Goal: Contribute content: Add original content to the website for others to see

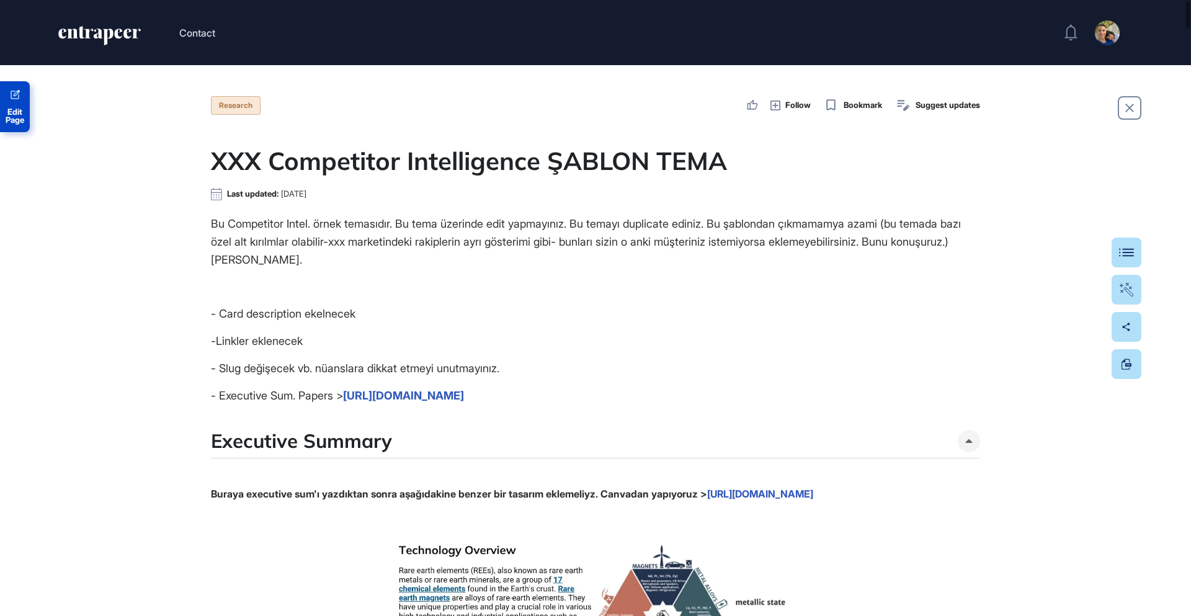
click at [16, 101] on link "Edit Page" at bounding box center [15, 106] width 30 height 51
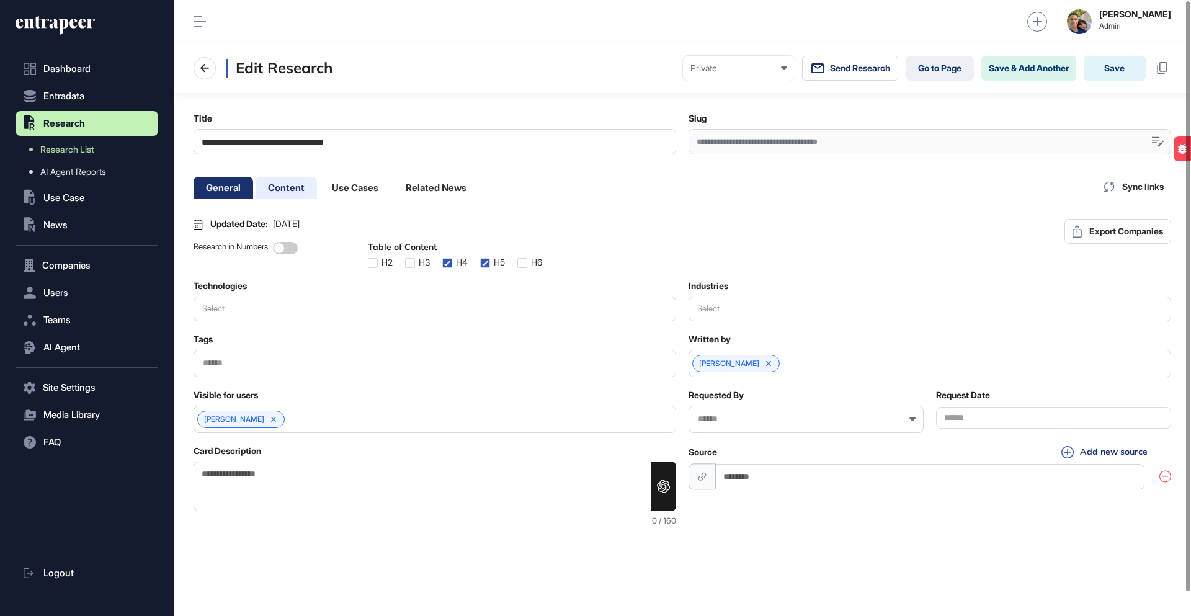
click at [319, 188] on li "Content" at bounding box center [354, 188] width 71 height 22
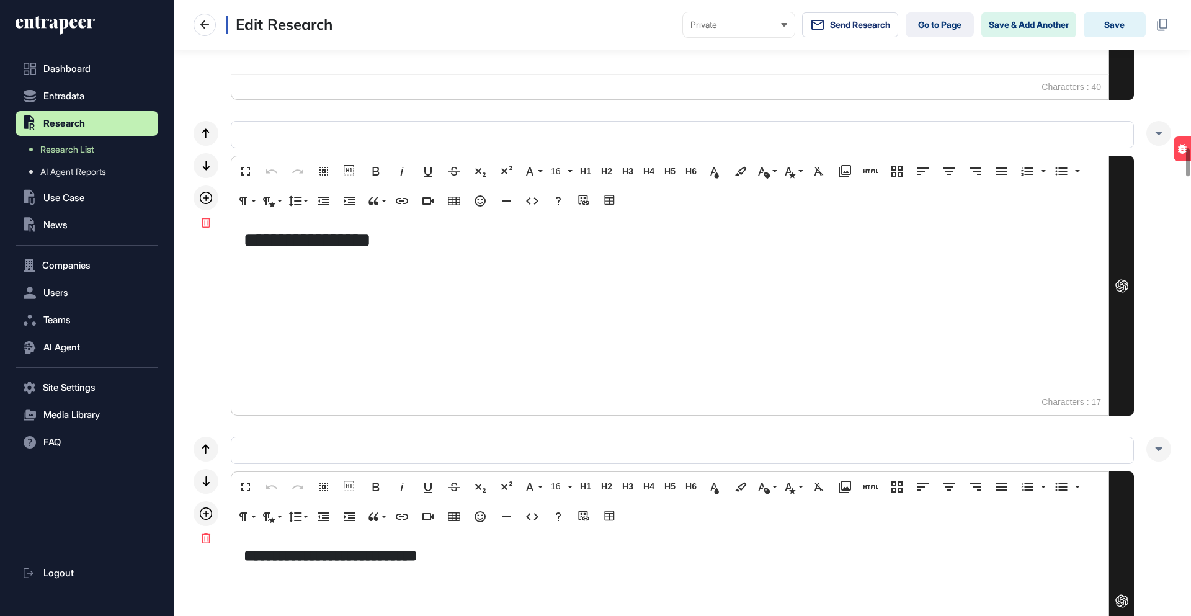
scroll to position [3253, 0]
click at [474, 313] on div "**********" at bounding box center [669, 302] width 877 height 173
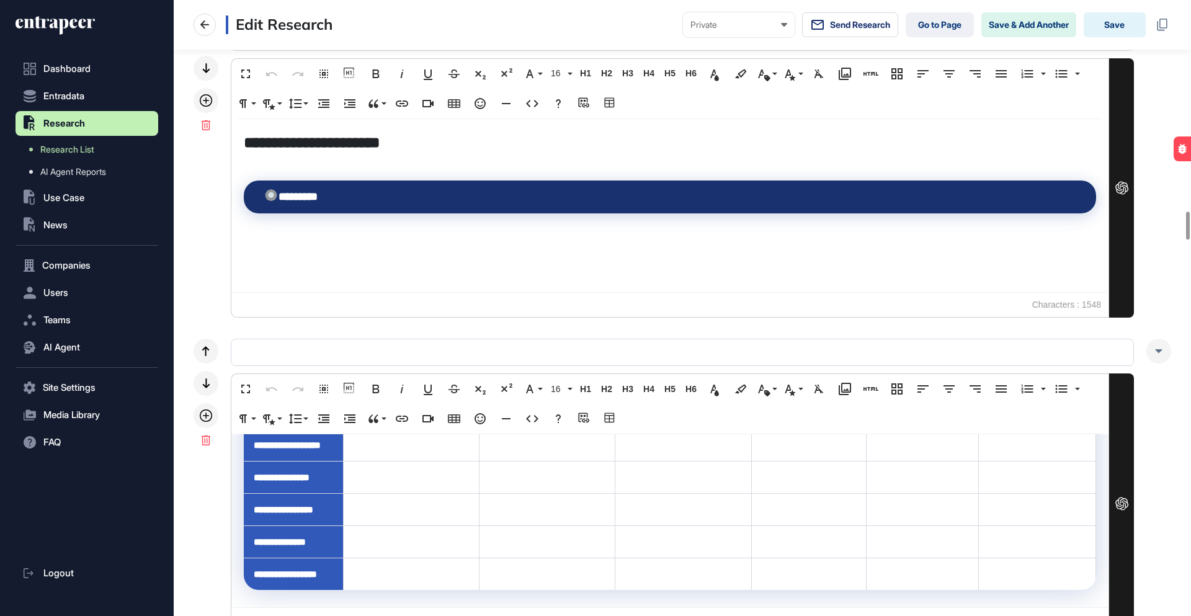
scroll to position [4588, 0]
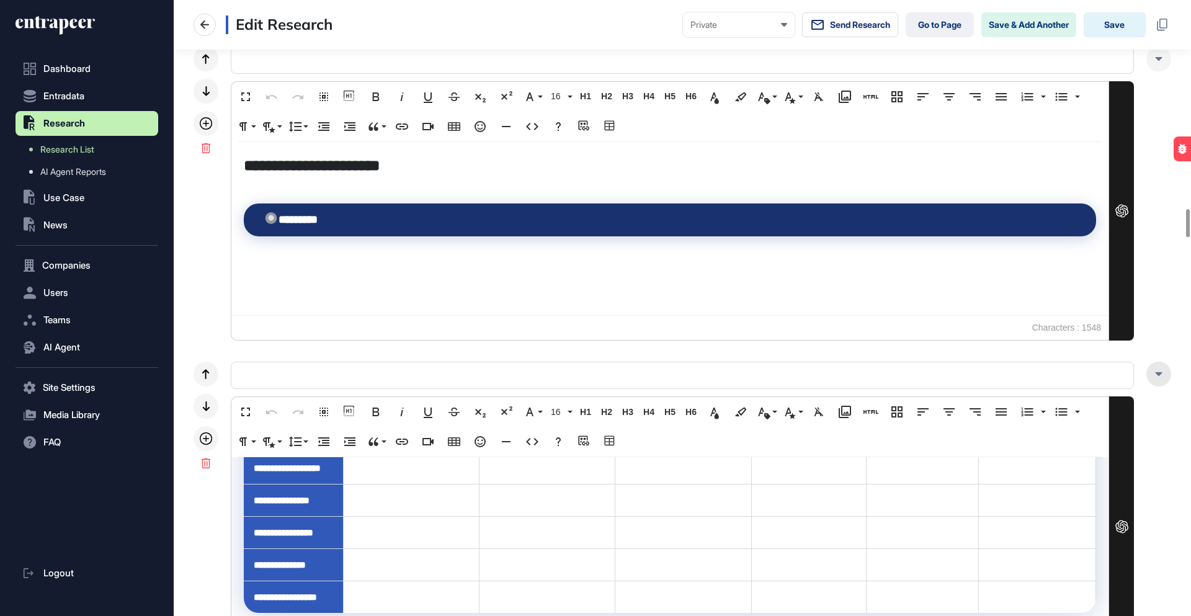
click at [1162, 378] on div at bounding box center [1158, 374] width 25 height 25
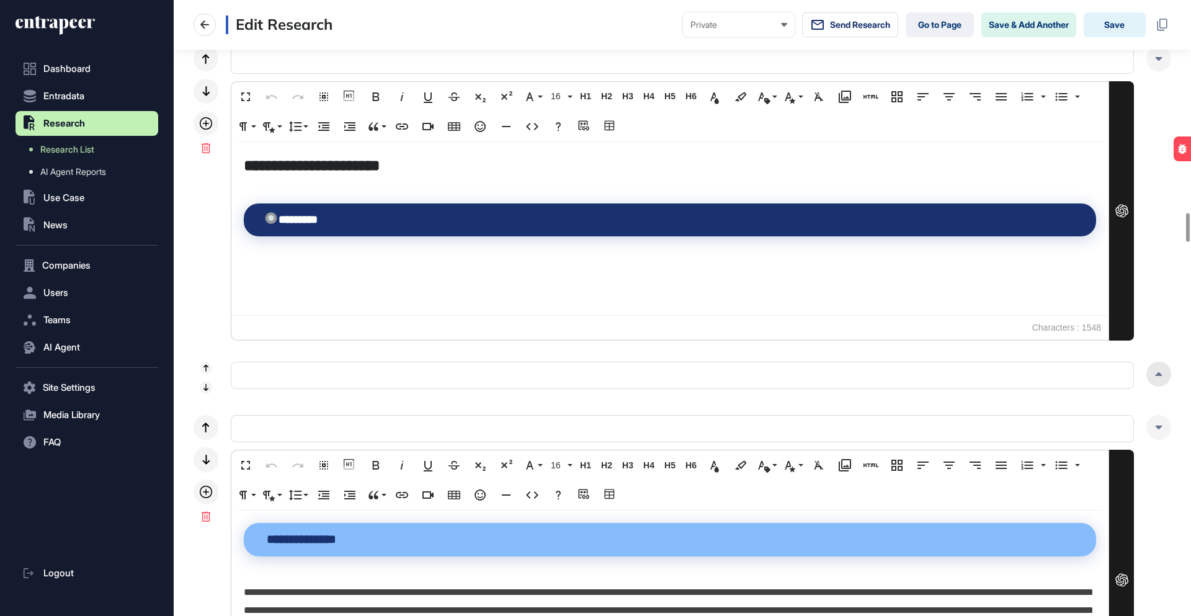
click at [1162, 378] on div at bounding box center [1158, 374] width 25 height 25
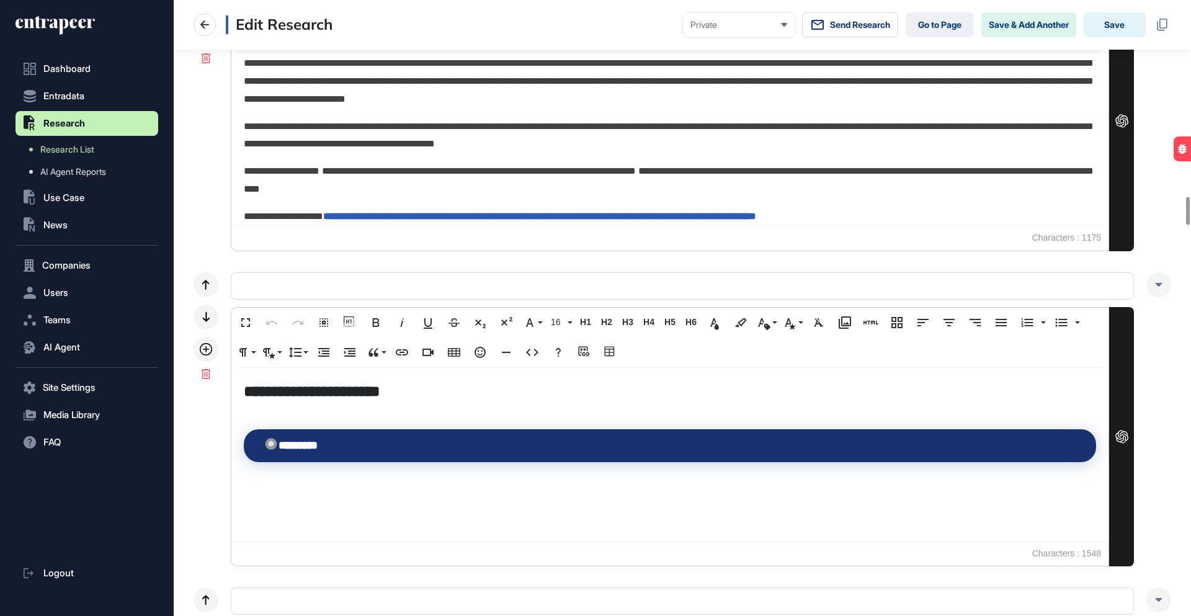
scroll to position [4311, 0]
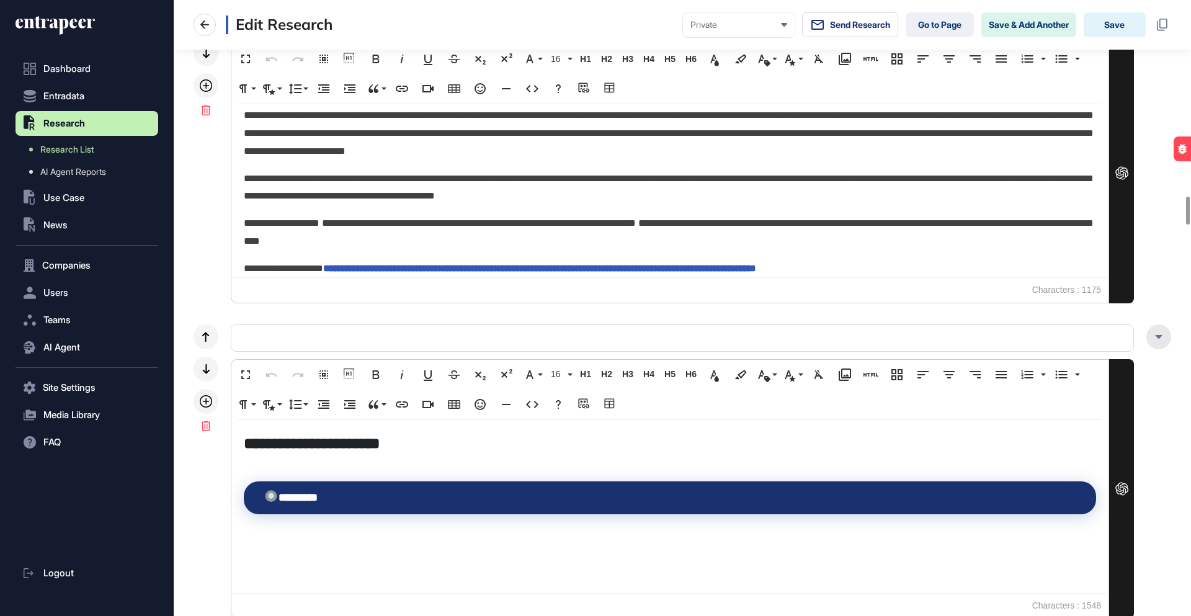
click at [1155, 337] on icon at bounding box center [1158, 337] width 7 height 4
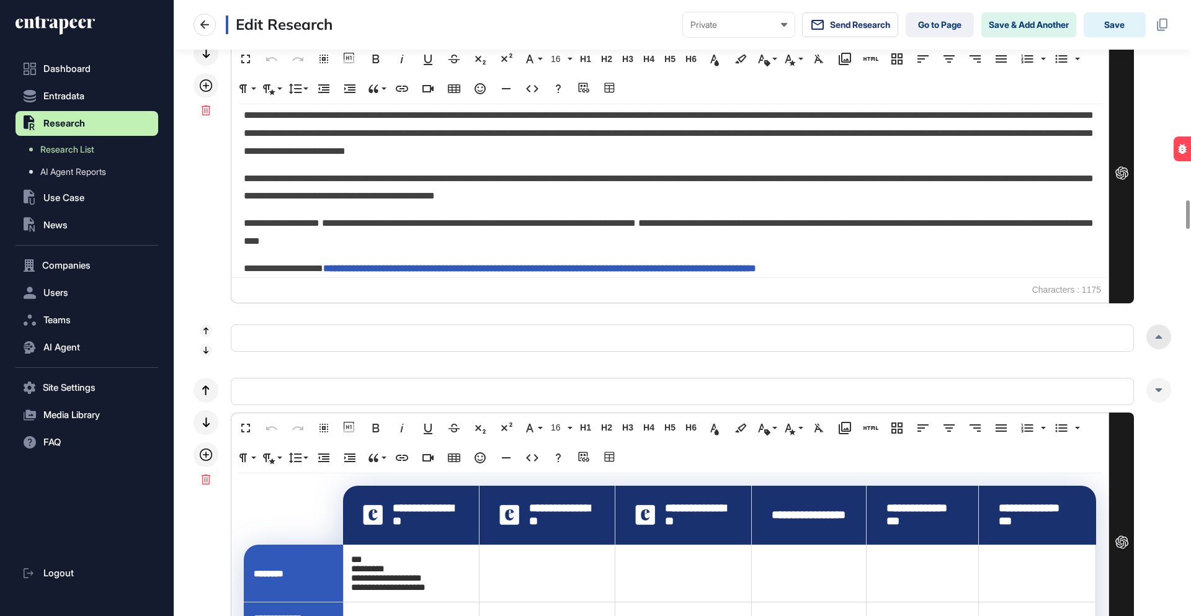
click at [1155, 337] on icon at bounding box center [1158, 337] width 7 height 4
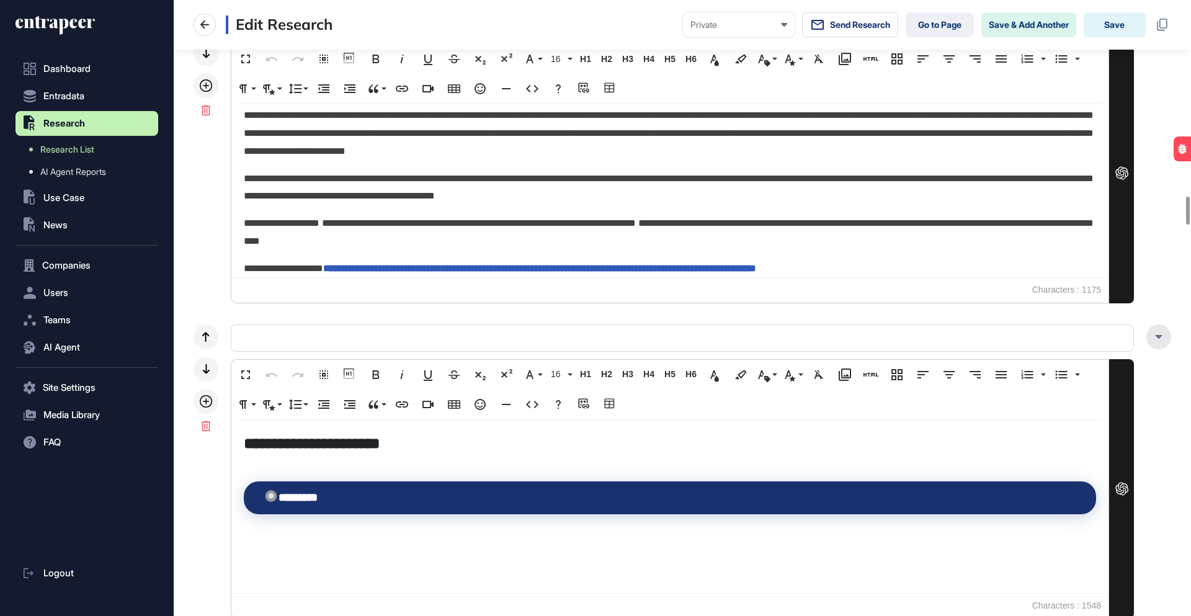
click at [1155, 337] on icon at bounding box center [1158, 337] width 7 height 4
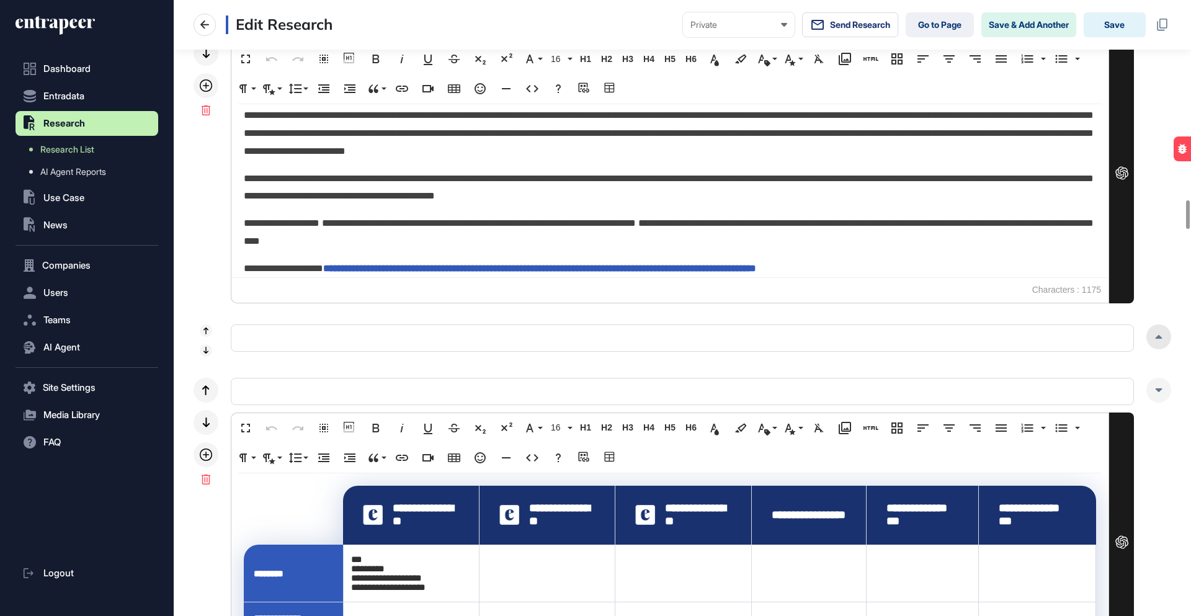
click at [1155, 337] on icon at bounding box center [1158, 337] width 7 height 4
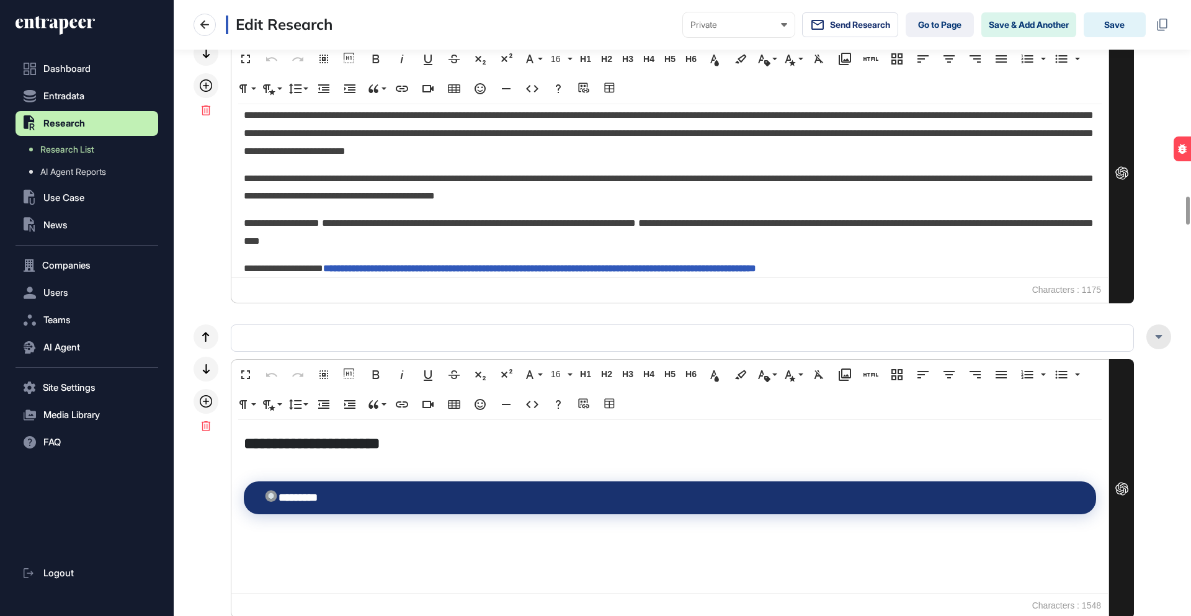
click at [1159, 335] on icon at bounding box center [1158, 337] width 7 height 4
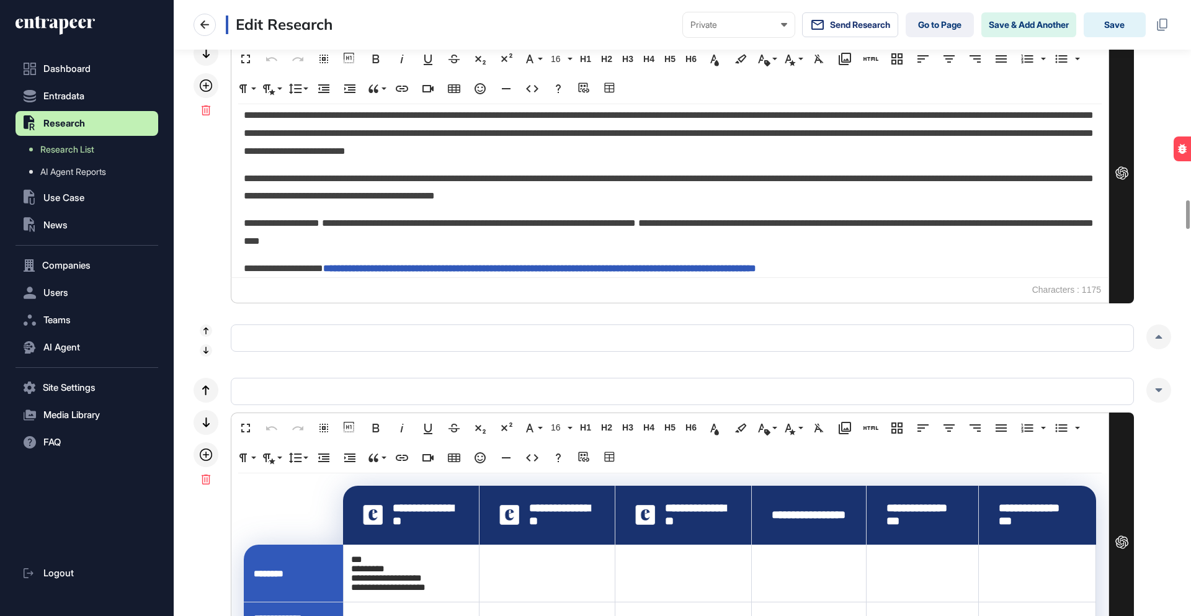
click at [285, 338] on input "text" at bounding box center [682, 337] width 903 height 27
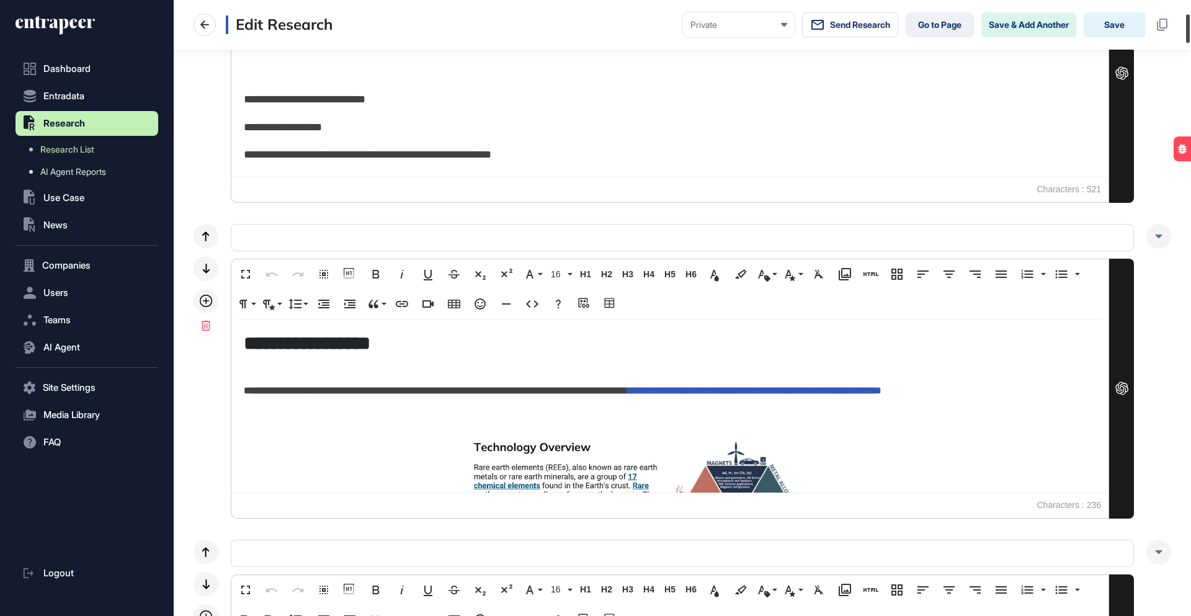
scroll to position [0, 0]
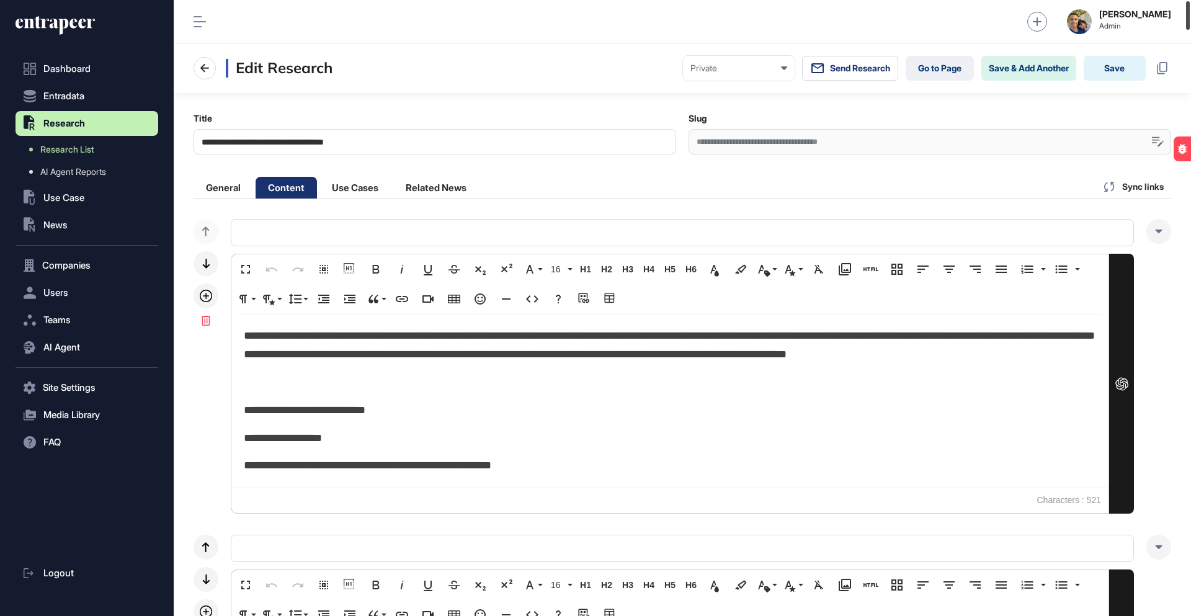
drag, startPoint x: 1186, startPoint y: 87, endPoint x: 931, endPoint y: 600, distance: 573.5
click at [1186, 7] on div at bounding box center [1188, 15] width 4 height 29
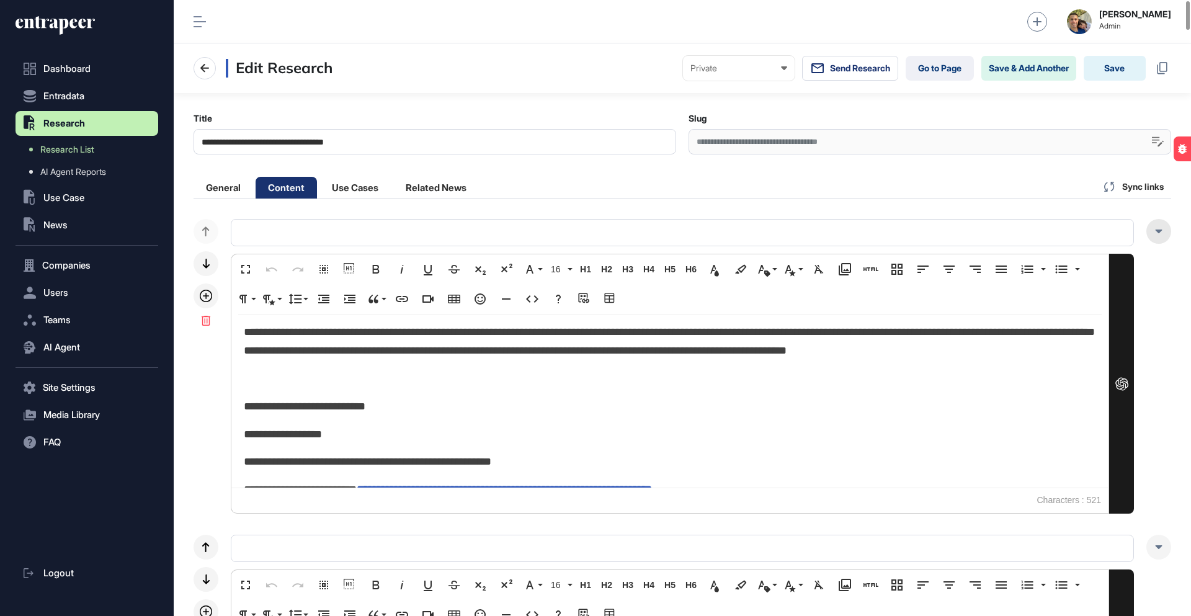
click at [1159, 230] on icon at bounding box center [1158, 231] width 7 height 4
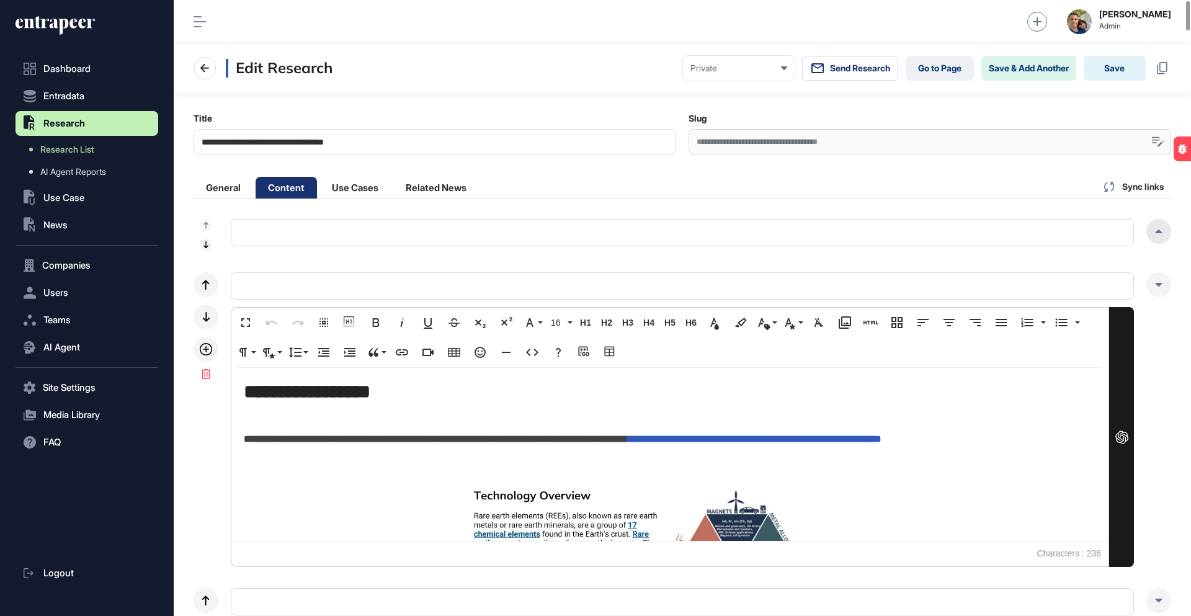
click at [1159, 230] on icon at bounding box center [1158, 231] width 7 height 4
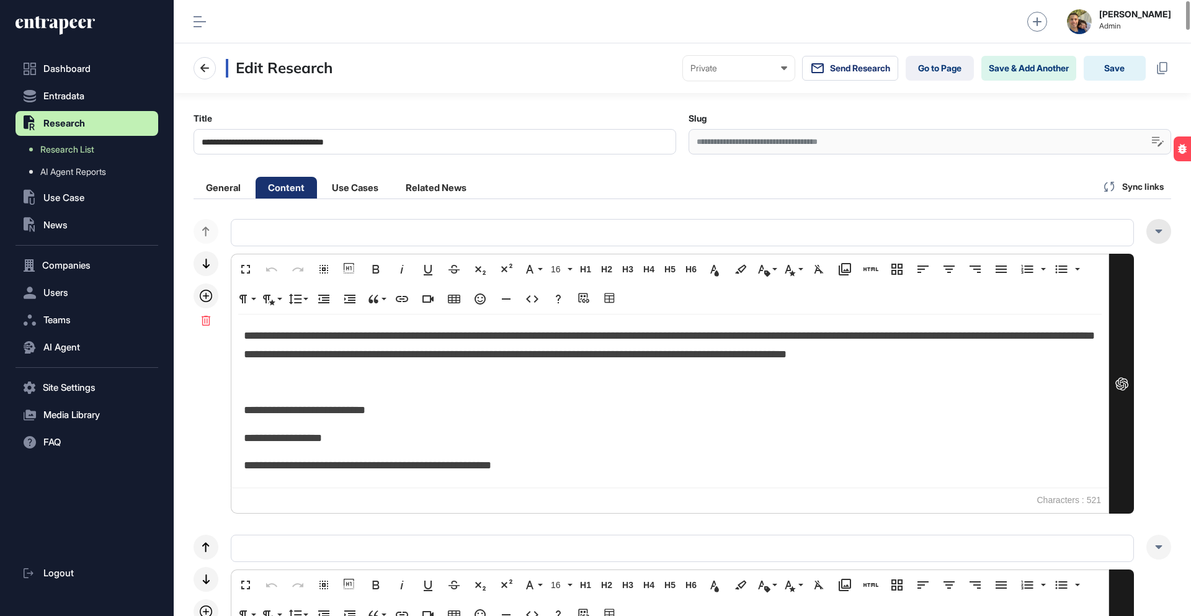
click at [1161, 233] on icon at bounding box center [1158, 231] width 7 height 4
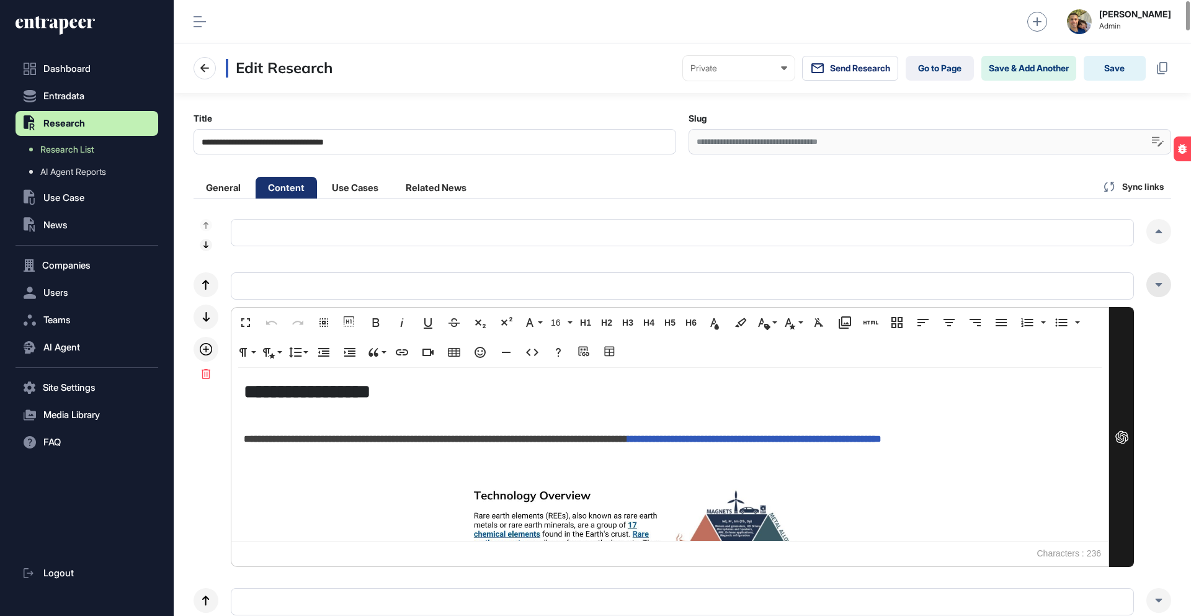
click at [1162, 292] on div at bounding box center [1158, 284] width 25 height 25
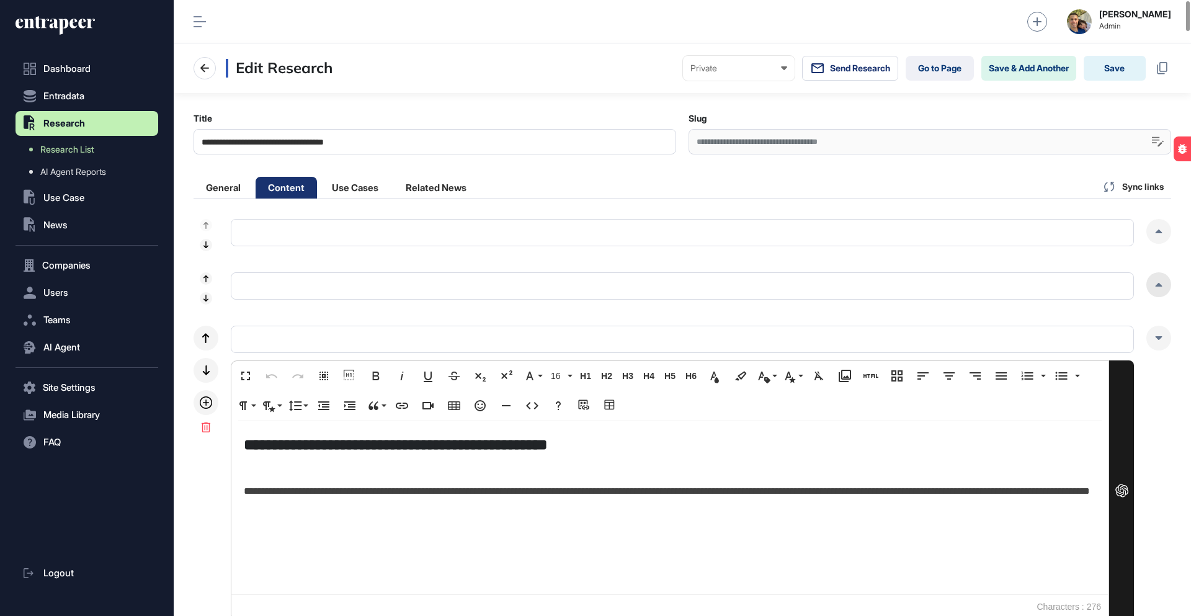
click at [1162, 292] on div at bounding box center [1158, 284] width 25 height 25
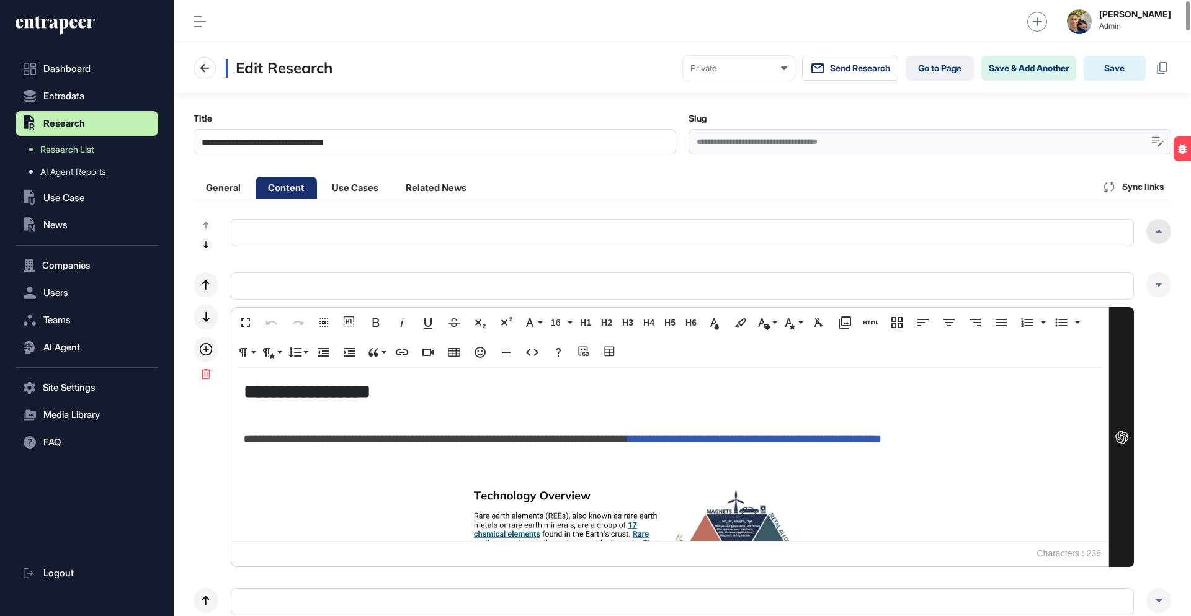
click at [1155, 224] on div at bounding box center [1158, 231] width 25 height 25
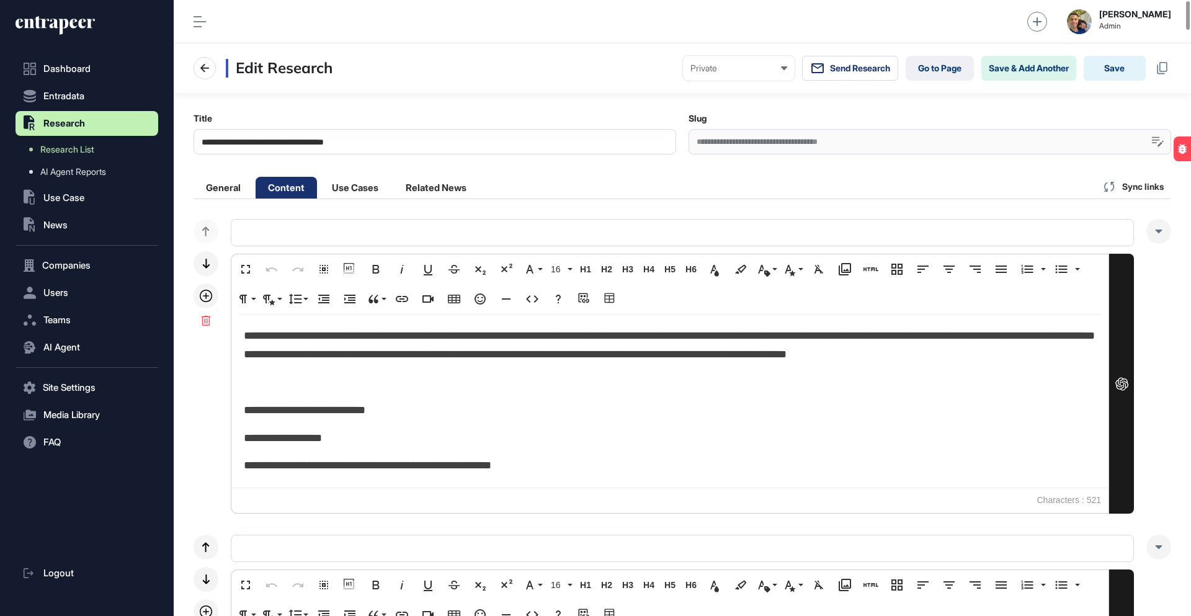
click at [323, 228] on input "text" at bounding box center [682, 232] width 903 height 27
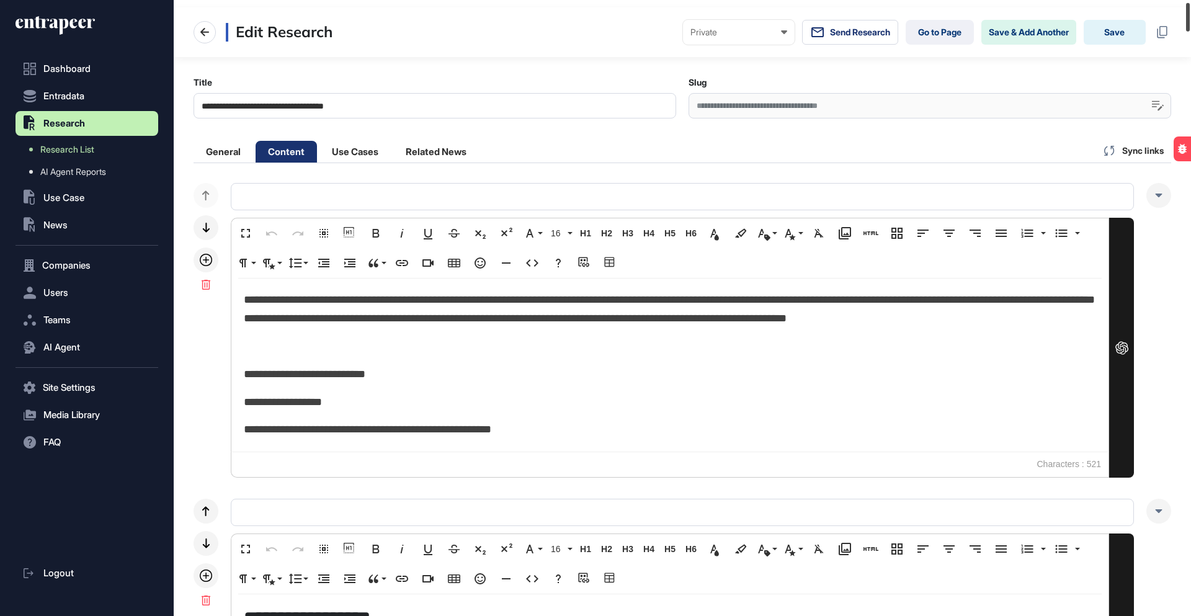
scroll to position [23, 0]
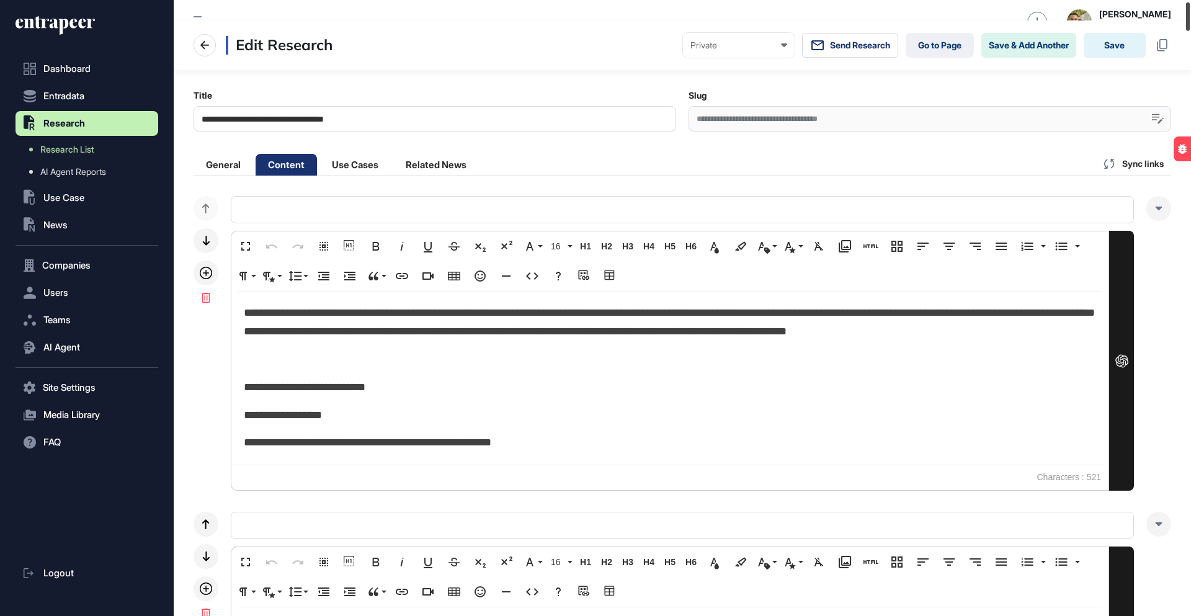
drag, startPoint x: 1187, startPoint y: 309, endPoint x: 1190, endPoint y: 14, distance: 294.6
click at [1189, 14] on div at bounding box center [1188, 16] width 4 height 29
click at [1163, 210] on div at bounding box center [1158, 208] width 25 height 25
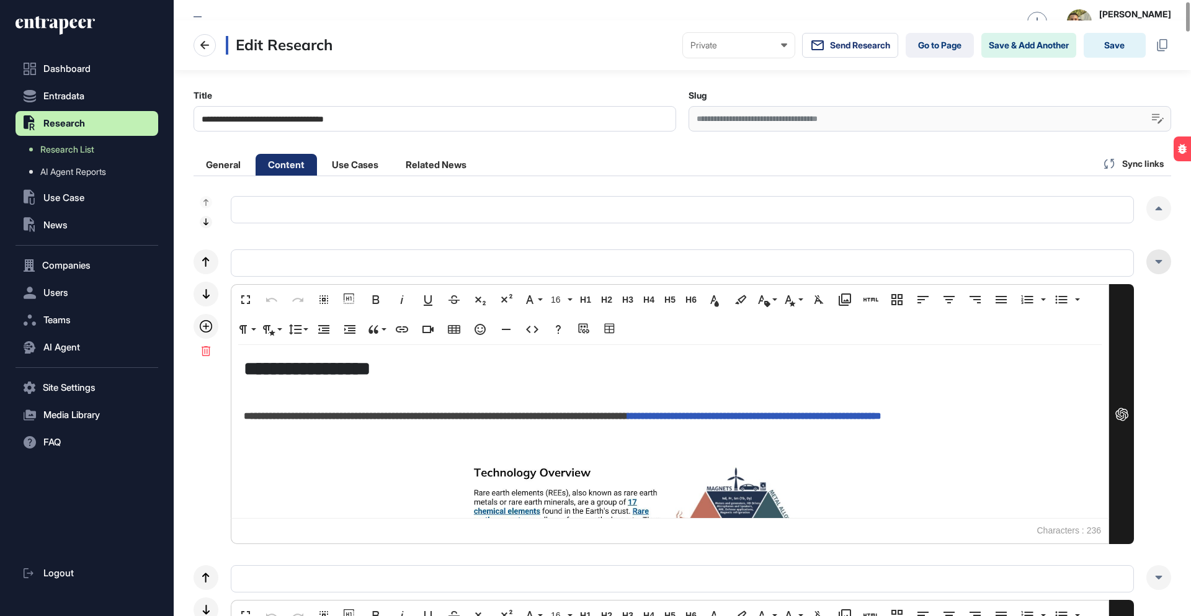
click at [1159, 257] on div at bounding box center [1158, 261] width 25 height 25
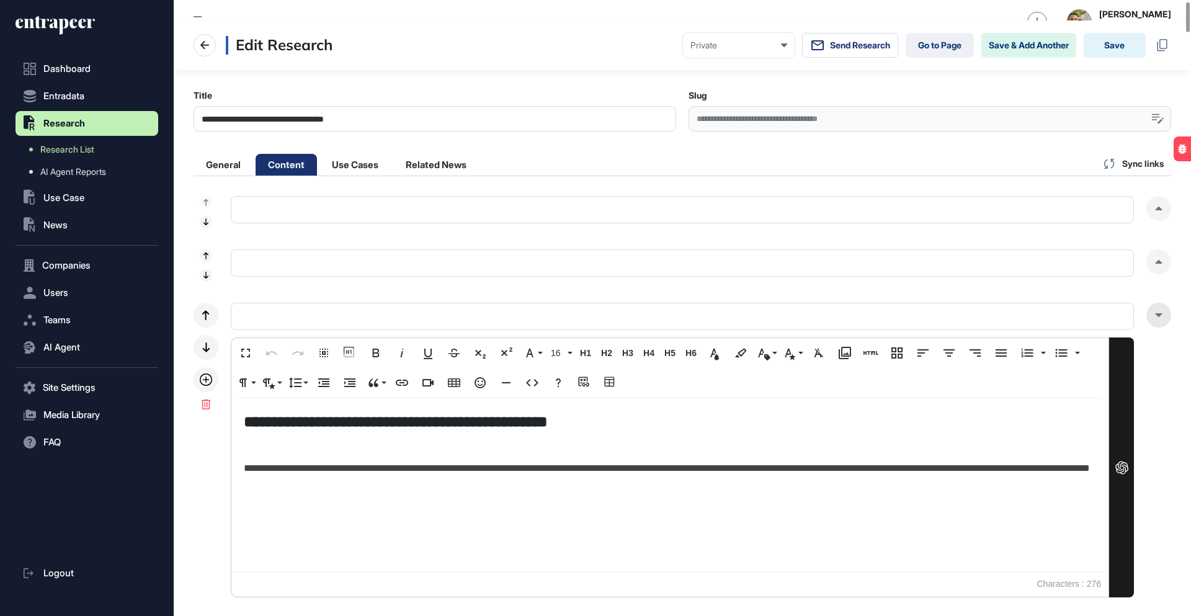
click at [1157, 308] on div at bounding box center [1158, 315] width 25 height 25
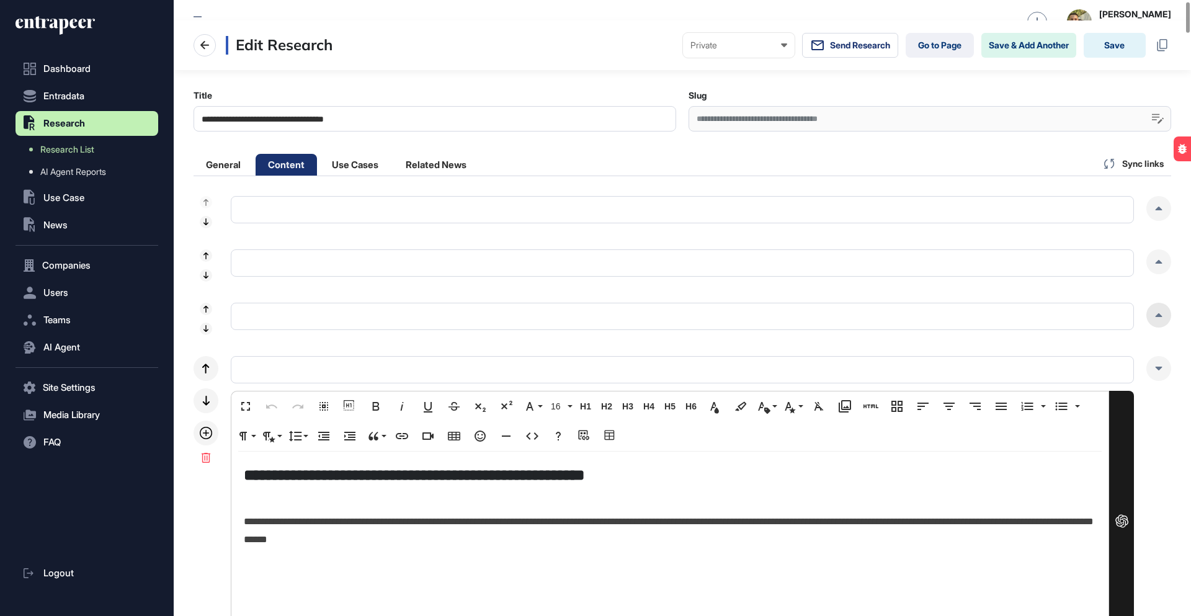
click at [1157, 308] on div at bounding box center [1158, 315] width 25 height 25
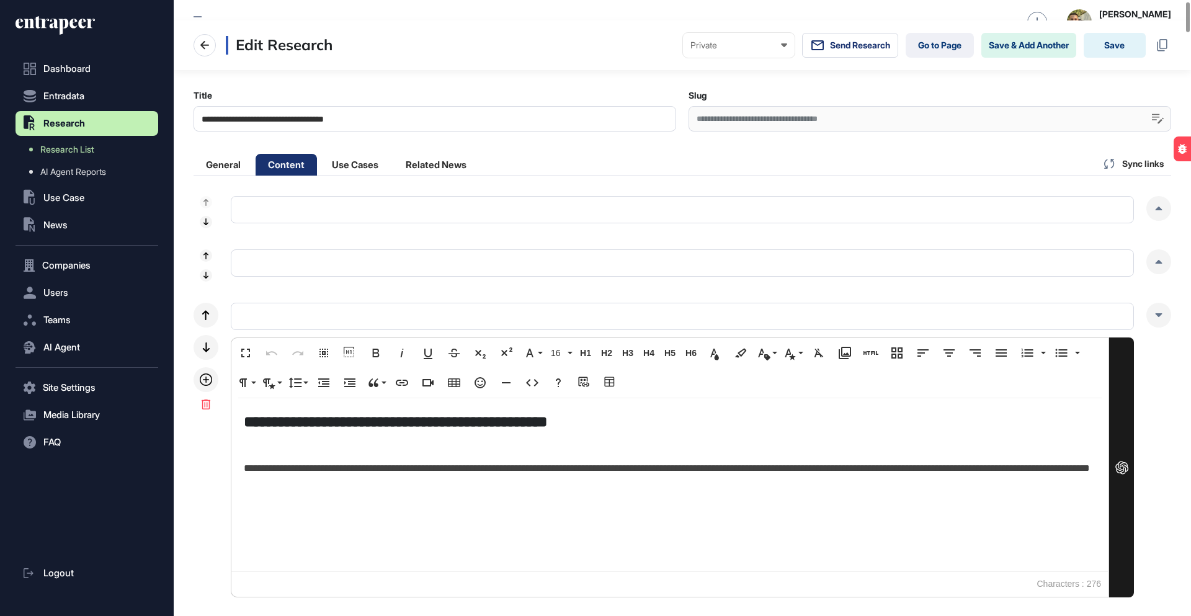
click at [633, 464] on span "**********" at bounding box center [667, 467] width 846 height 9
click at [528, 381] on icon "button" at bounding box center [532, 382] width 12 height 7
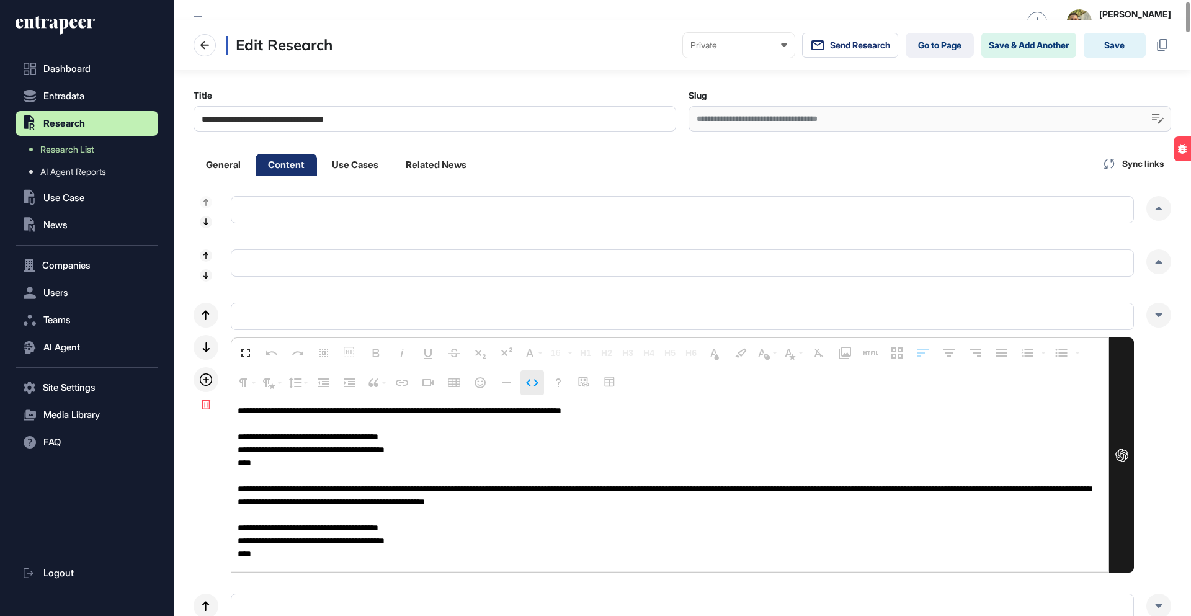
scroll to position [73, 0]
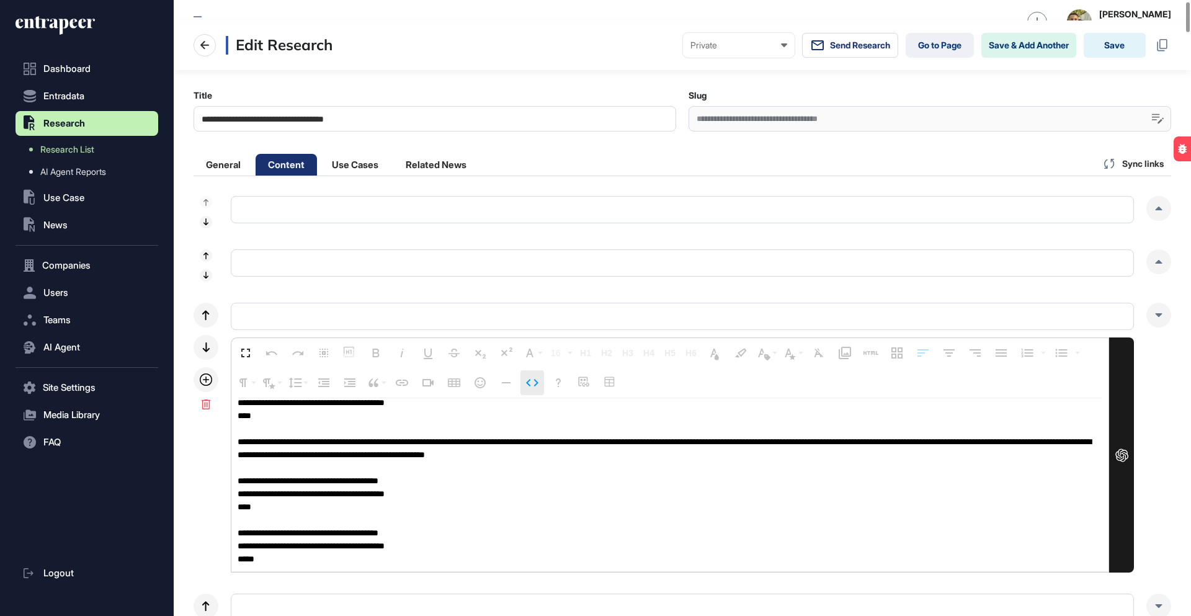
click at [528, 381] on icon "button" at bounding box center [532, 382] width 12 height 7
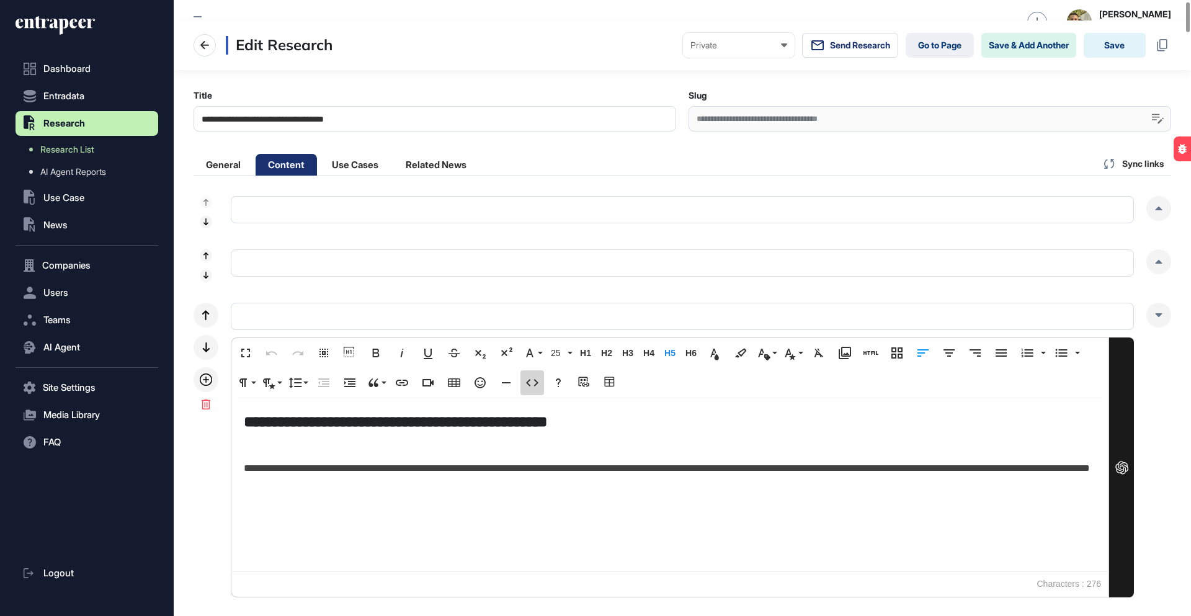
click at [528, 381] on icon "button" at bounding box center [532, 382] width 12 height 7
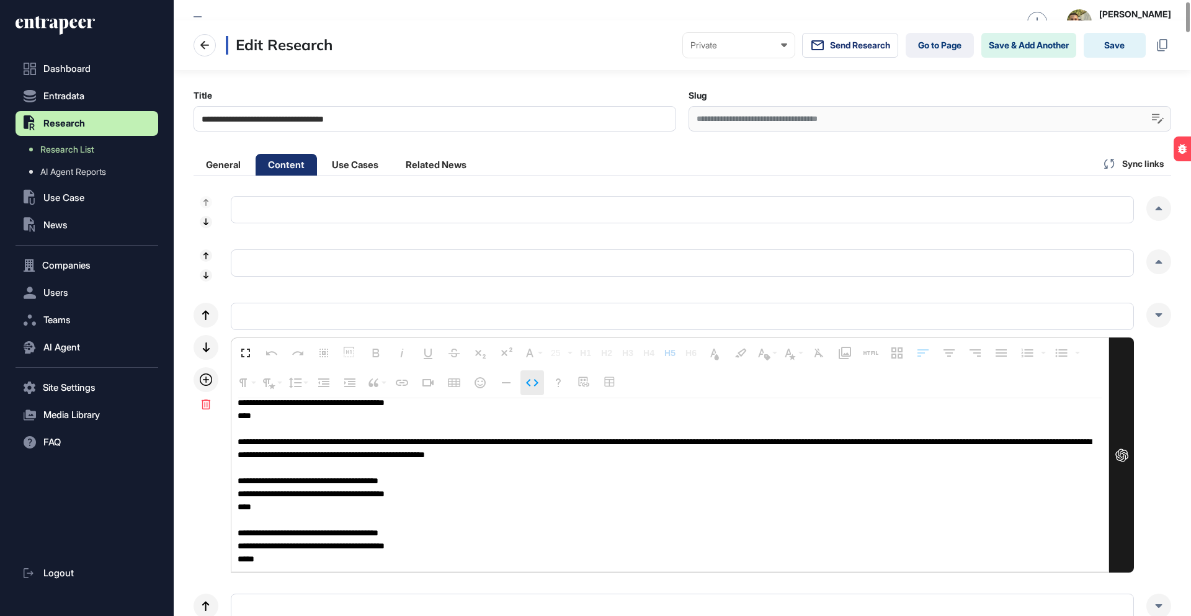
click at [528, 381] on icon "button" at bounding box center [532, 382] width 12 height 7
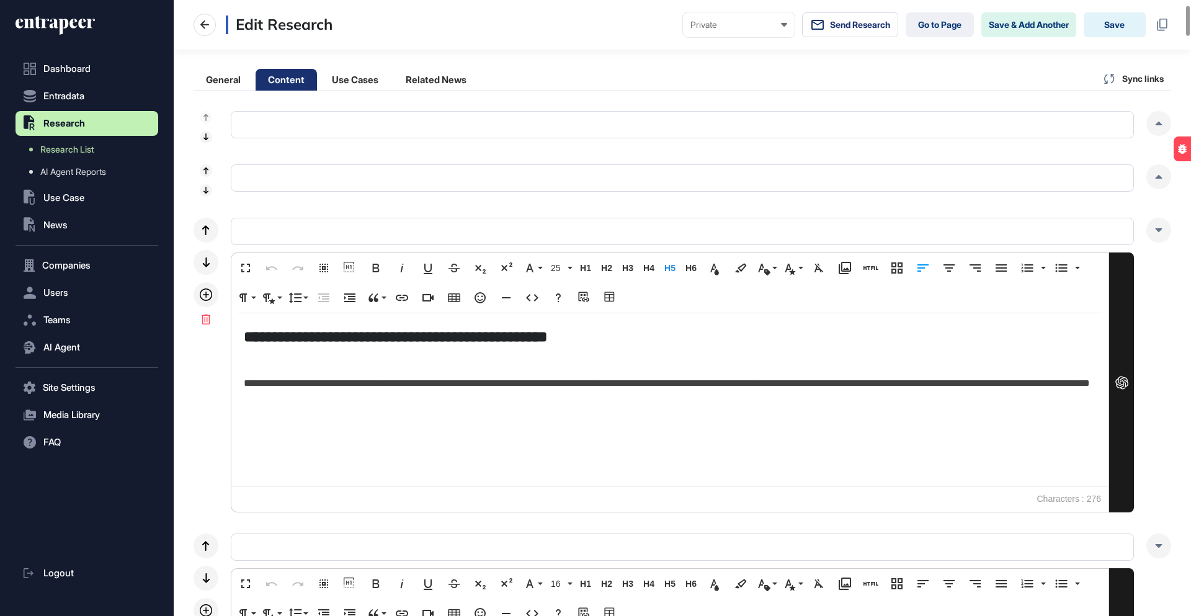
scroll to position [109, 0]
click at [528, 297] on icon "button" at bounding box center [532, 297] width 15 height 15
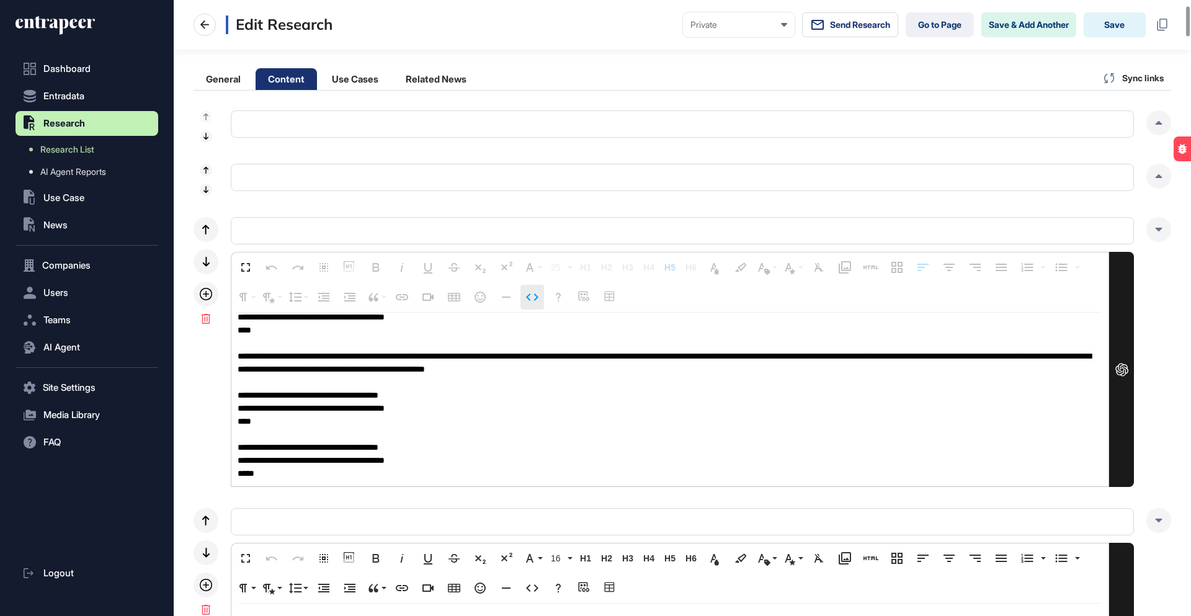
scroll to position [0, 0]
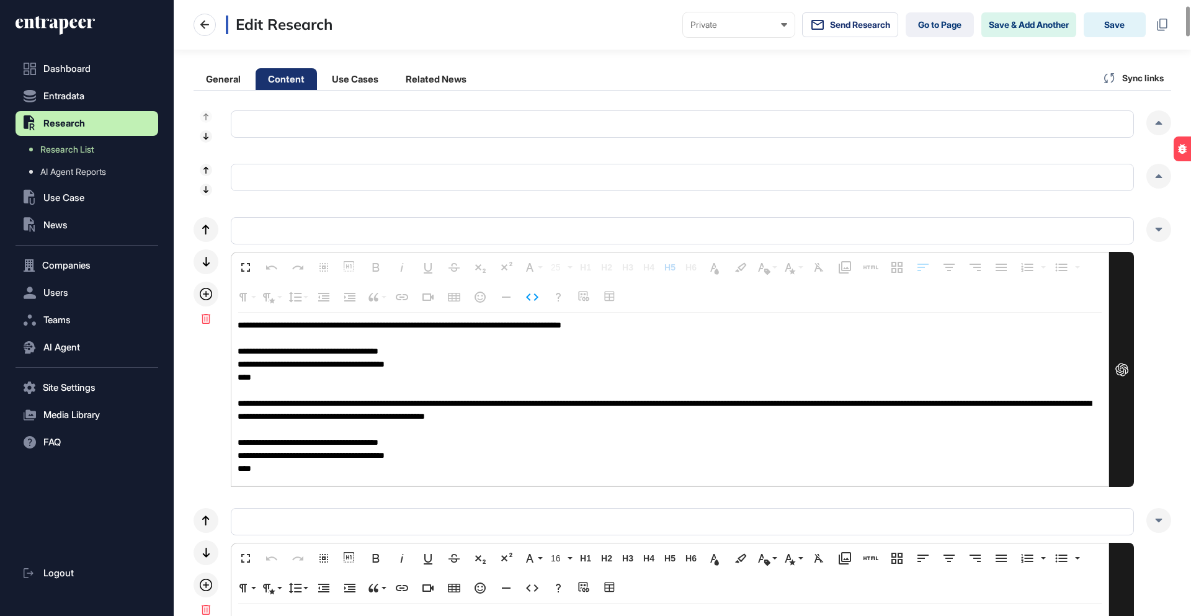
click at [321, 438] on textarea "**********" at bounding box center [669, 400] width 877 height 174
click at [531, 295] on icon "button" at bounding box center [532, 297] width 15 height 15
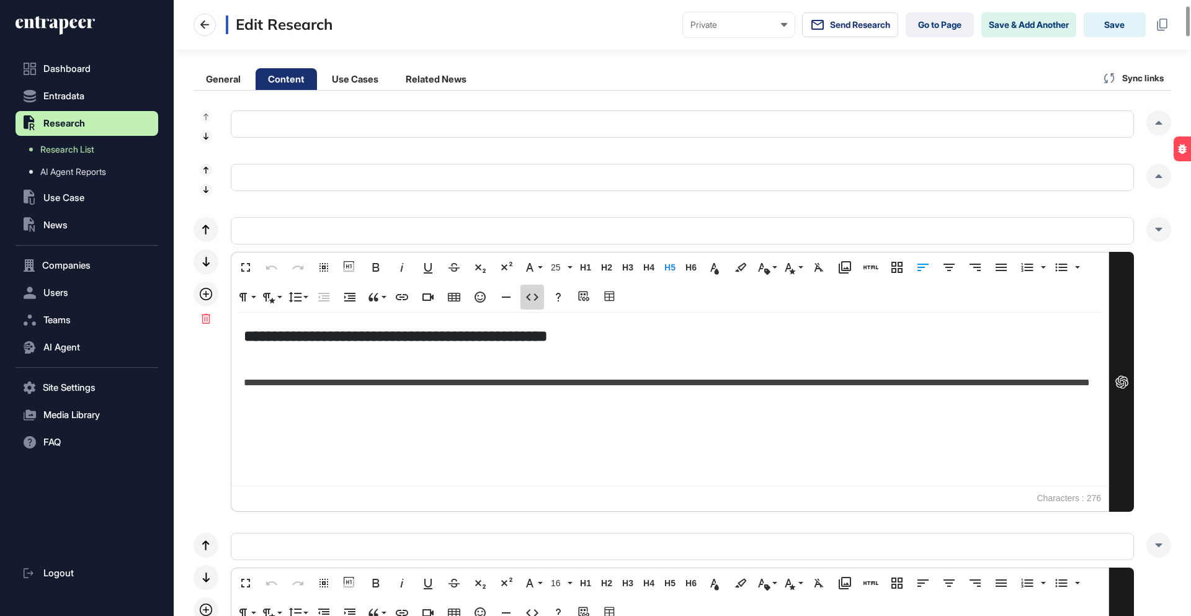
click at [528, 292] on icon "button" at bounding box center [532, 297] width 15 height 15
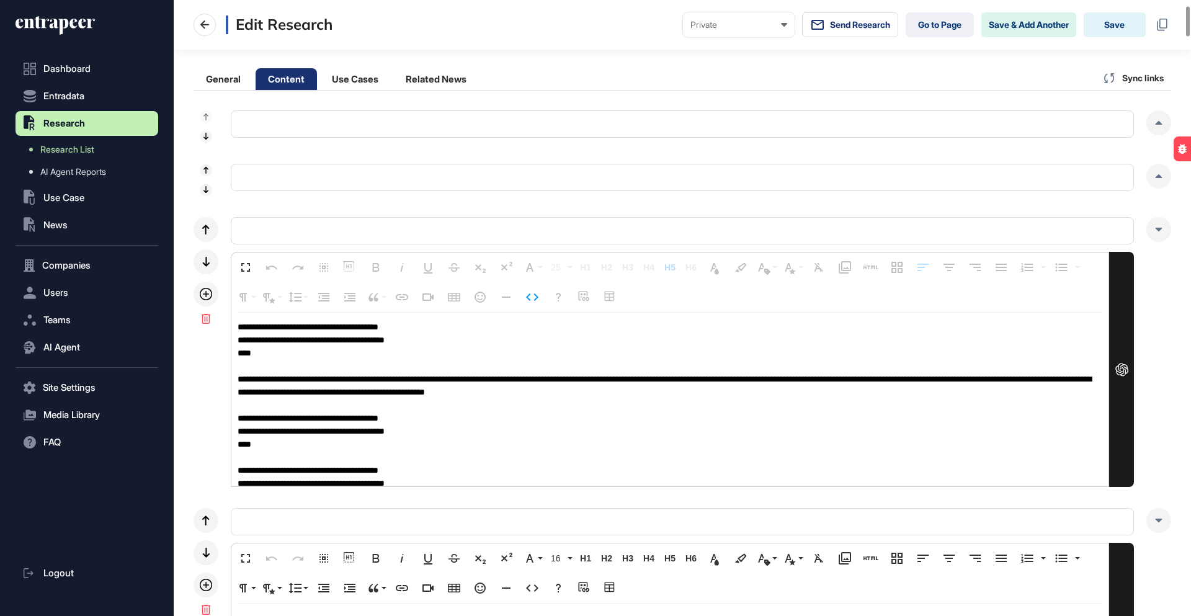
scroll to position [73, 0]
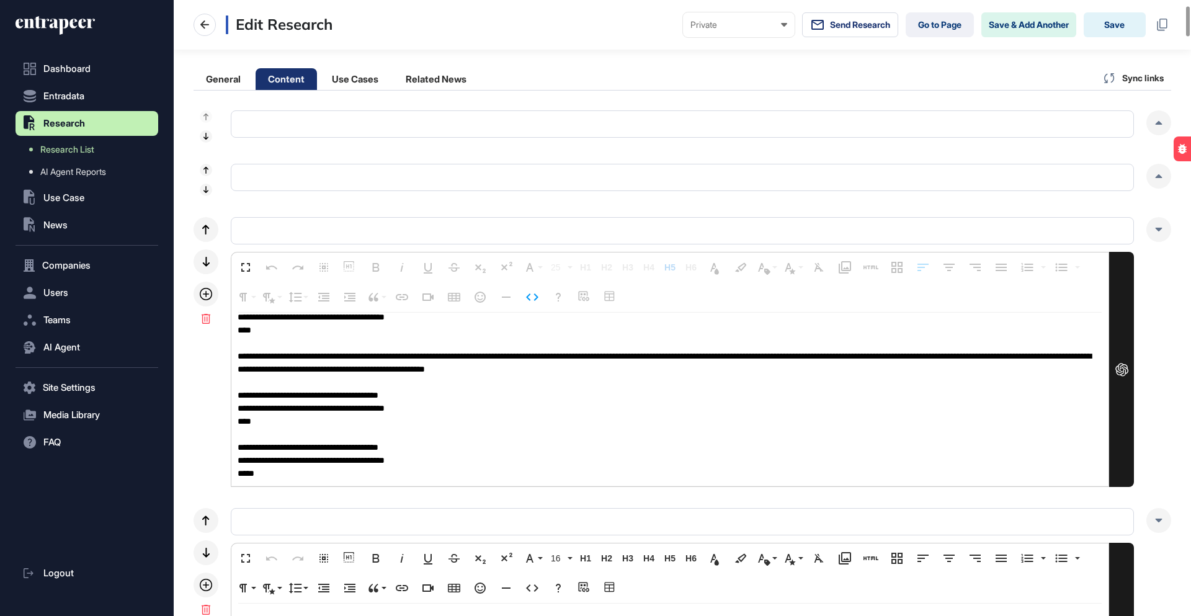
click at [264, 407] on textarea "**********" at bounding box center [669, 400] width 877 height 174
drag, startPoint x: 287, startPoint y: 396, endPoint x: 484, endPoint y: 394, distance: 197.2
click at [484, 394] on textarea "**********" at bounding box center [669, 400] width 877 height 174
click at [510, 393] on textarea "**********" at bounding box center [669, 400] width 877 height 174
click at [384, 460] on textarea "**********" at bounding box center [669, 400] width 877 height 174
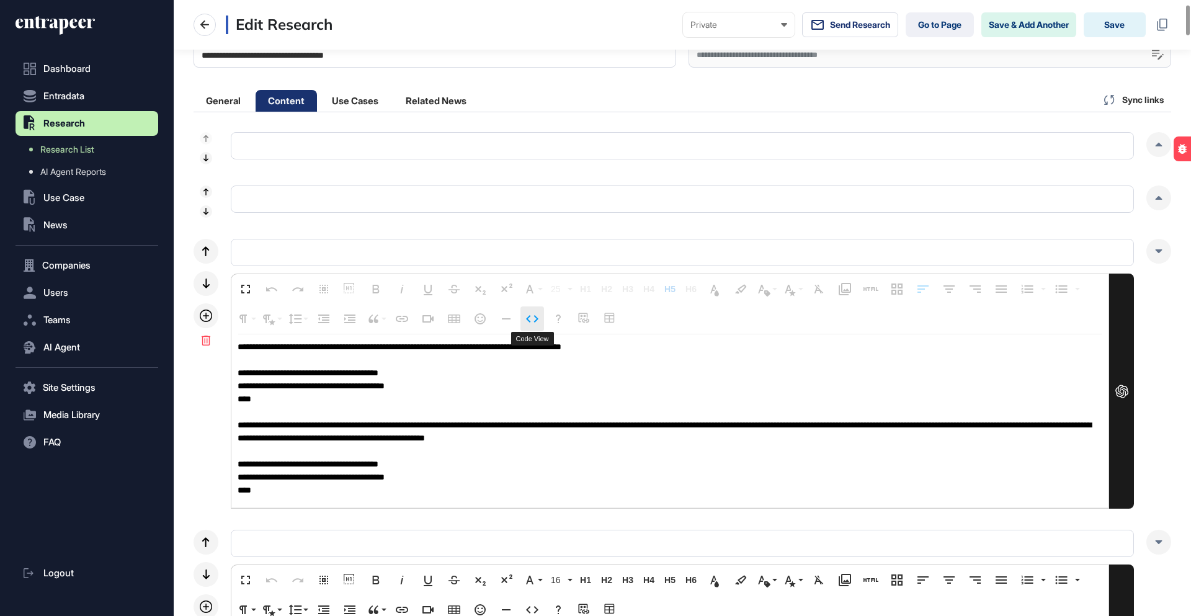
scroll to position [87, 0]
click at [531, 318] on icon "button" at bounding box center [532, 318] width 15 height 15
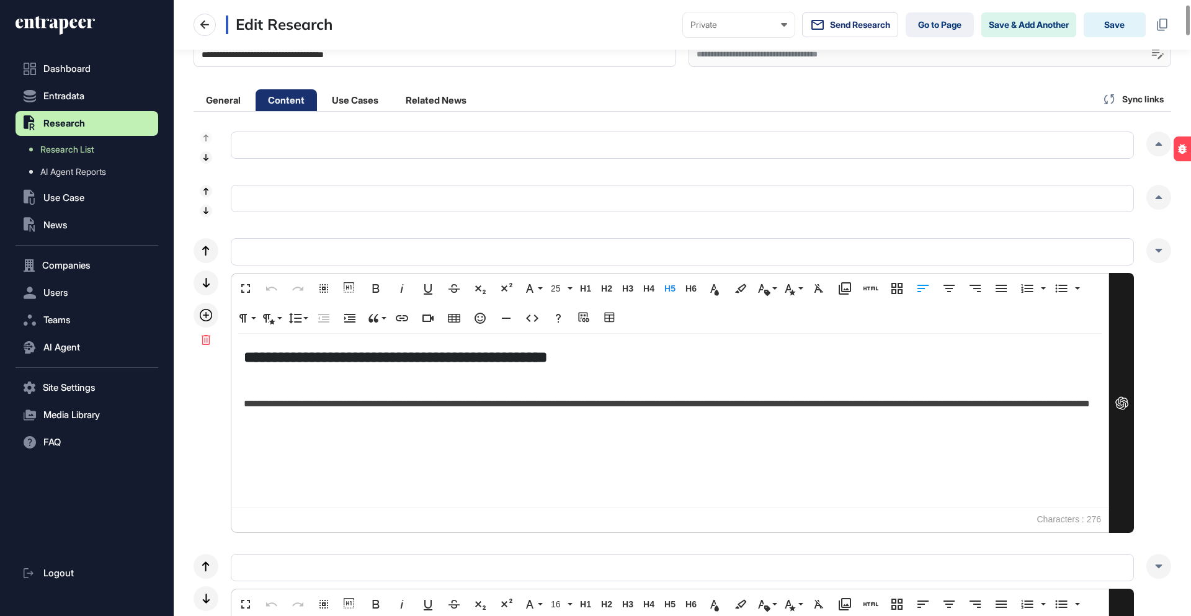
click at [401, 355] on h5 "**********" at bounding box center [670, 357] width 852 height 22
drag, startPoint x: 636, startPoint y: 362, endPoint x: 246, endPoint y: 366, distance: 390.1
click at [246, 366] on h5 "**********" at bounding box center [670, 357] width 852 height 22
click at [511, 401] on span "**********" at bounding box center [667, 403] width 846 height 9
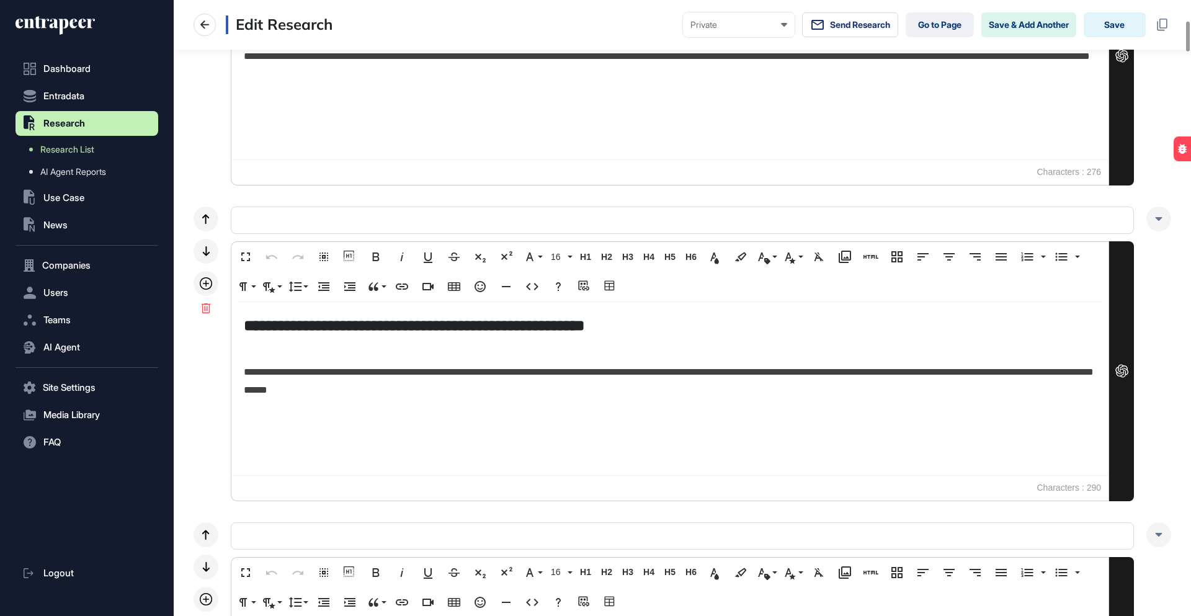
scroll to position [504, 0]
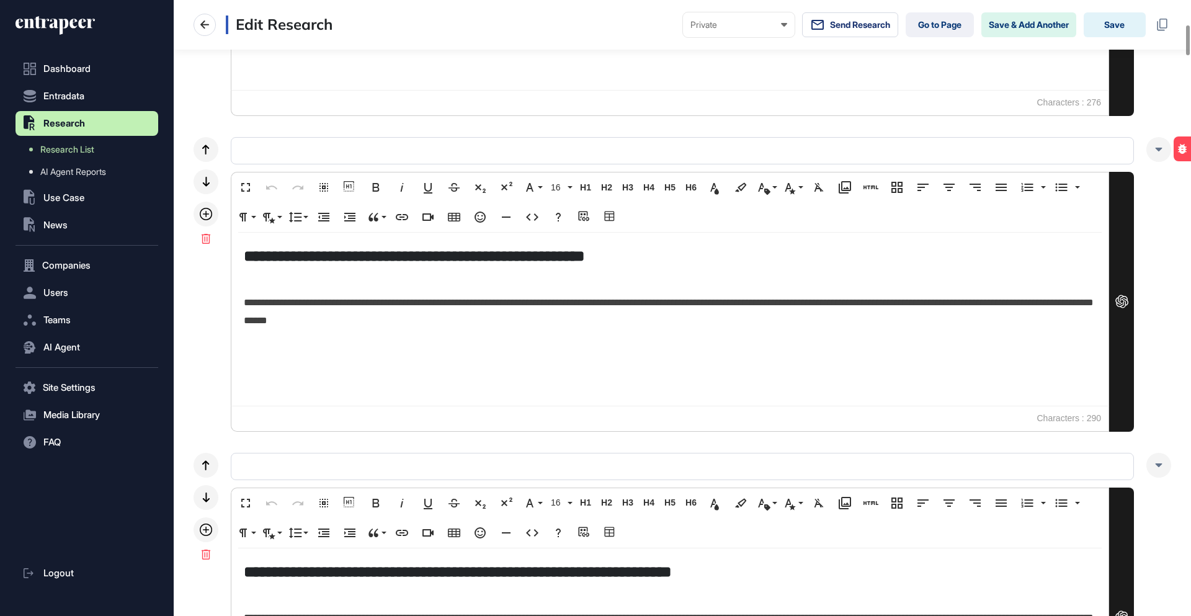
click at [480, 306] on span "**********" at bounding box center [669, 311] width 850 height 27
click at [523, 218] on button "Code View" at bounding box center [532, 217] width 24 height 25
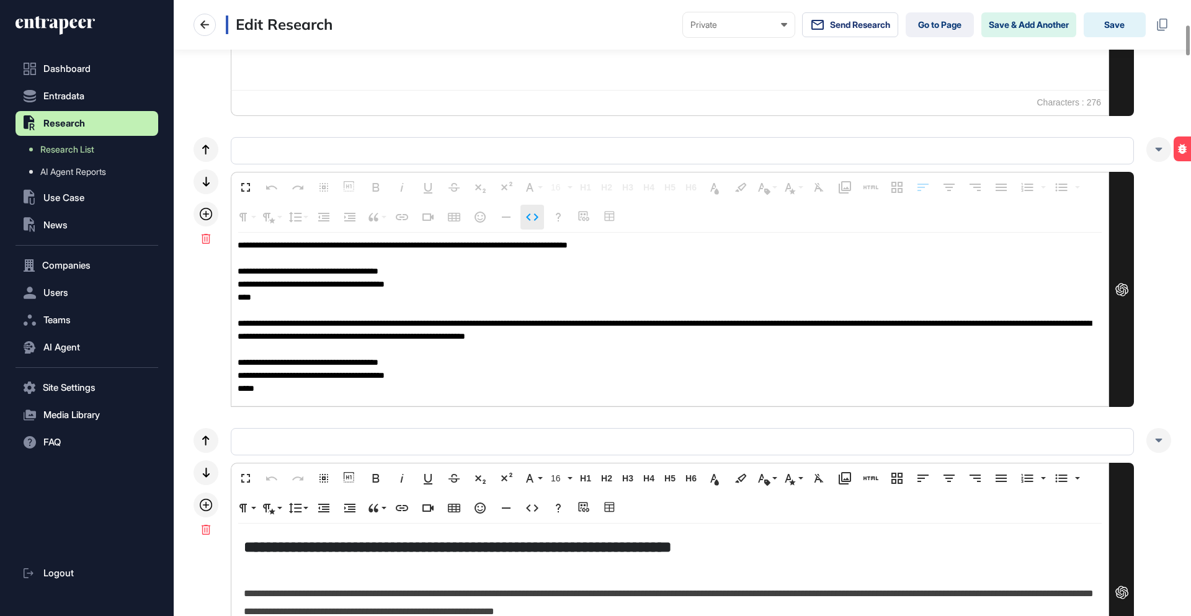
scroll to position [21, 0]
click at [523, 218] on button "Code View" at bounding box center [532, 217] width 24 height 25
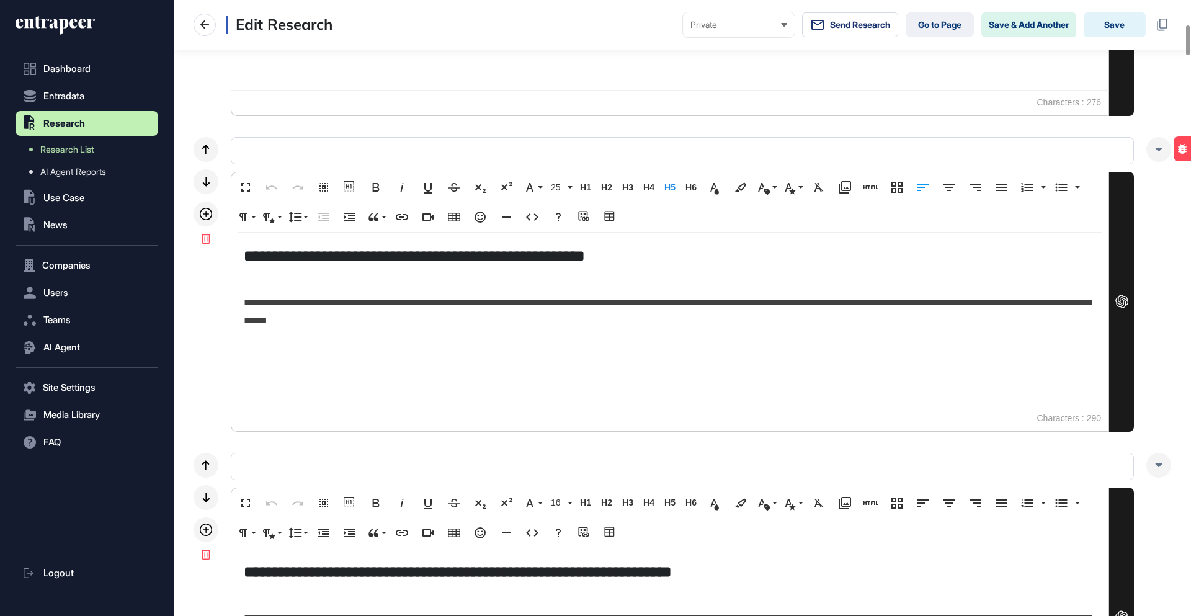
click at [613, 344] on p at bounding box center [670, 348] width 852 height 18
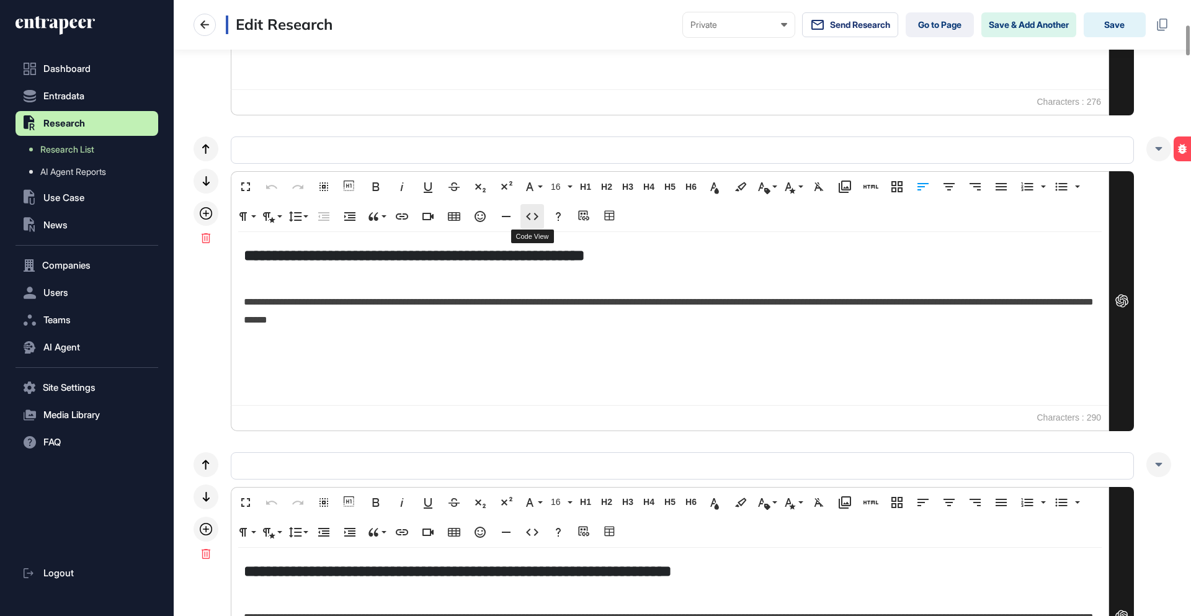
click at [531, 215] on icon "button" at bounding box center [532, 216] width 15 height 15
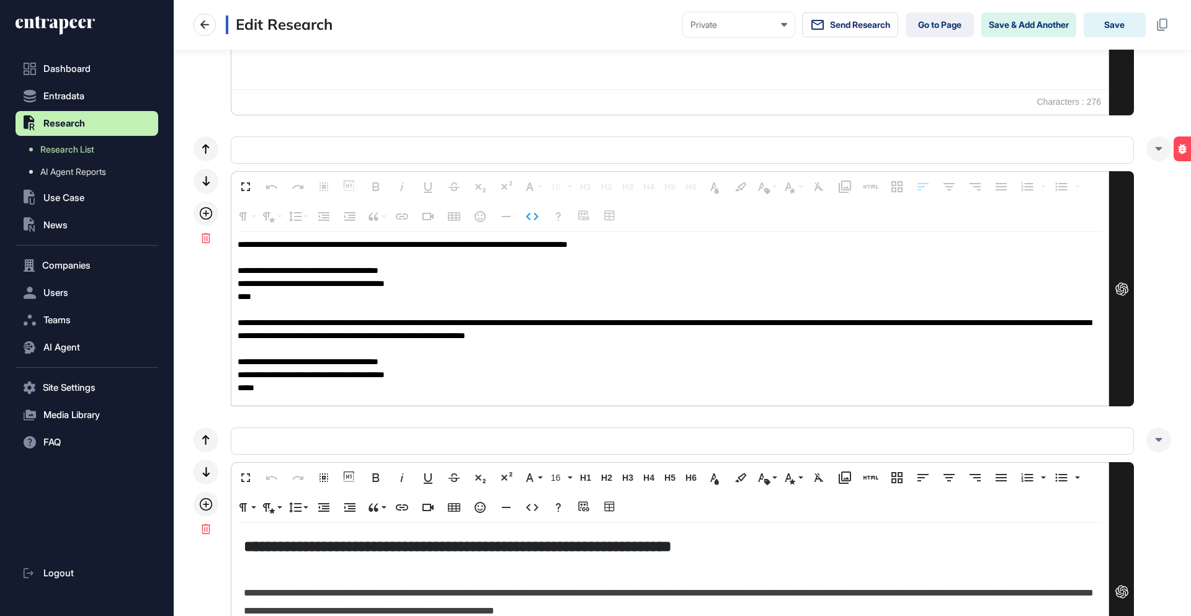
scroll to position [507, 0]
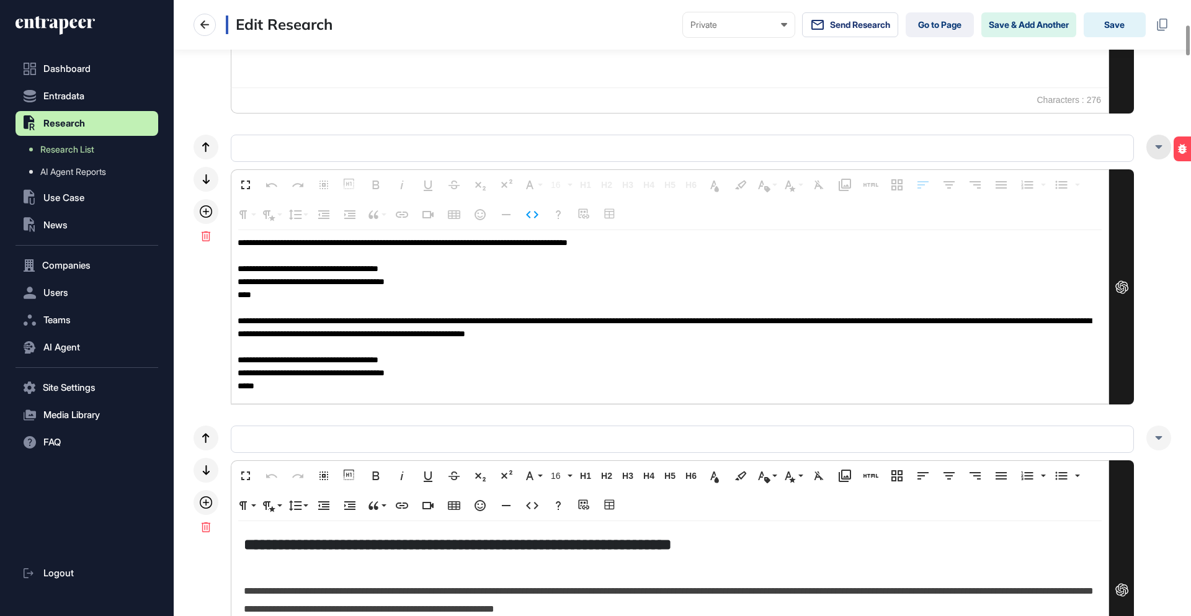
click at [1162, 151] on div at bounding box center [1158, 147] width 25 height 25
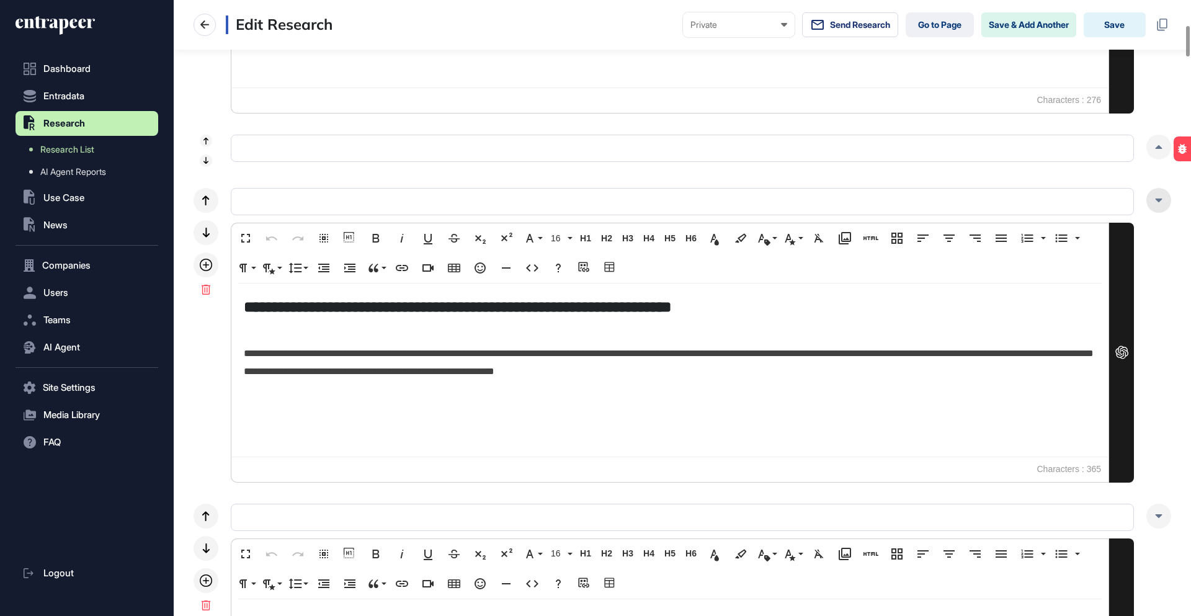
click at [1156, 199] on icon at bounding box center [1158, 200] width 7 height 4
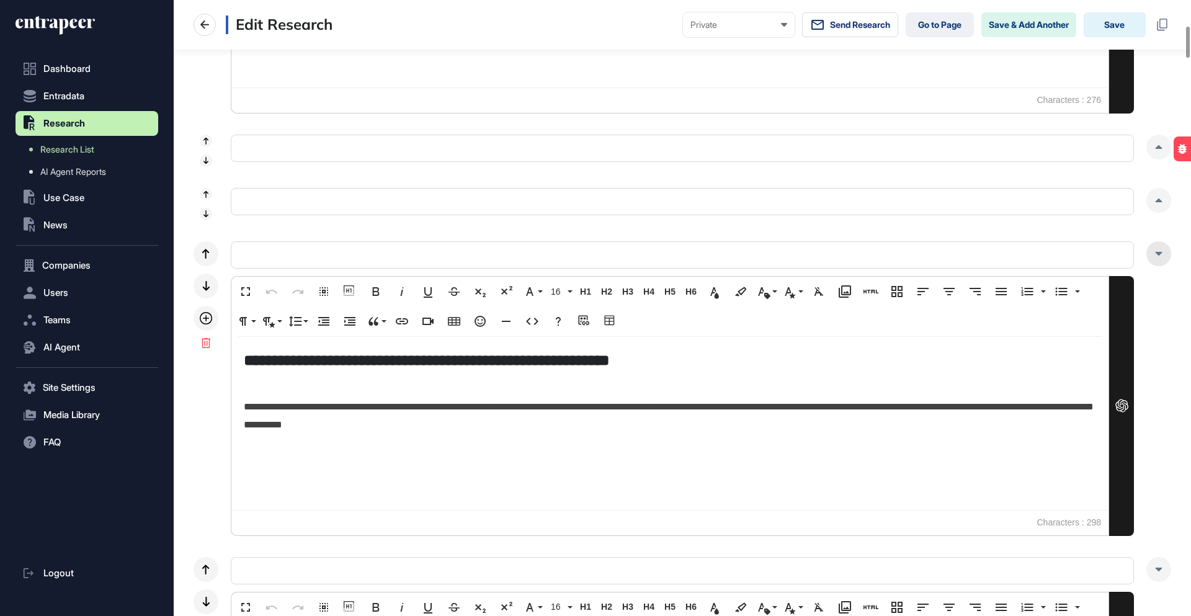
click at [1156, 258] on div at bounding box center [1158, 253] width 25 height 25
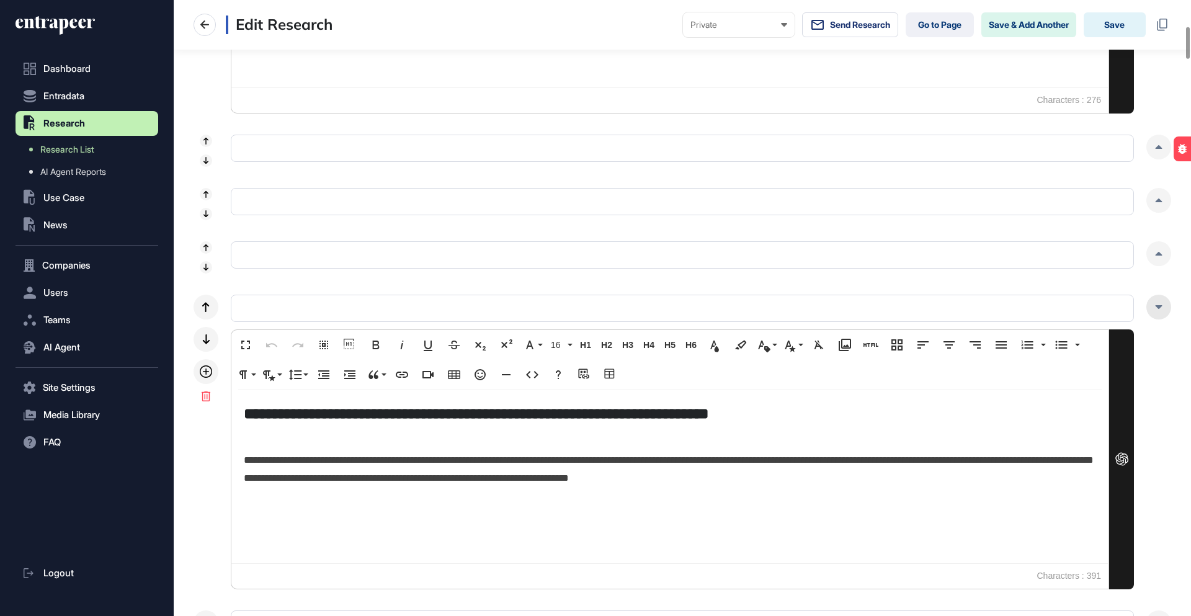
click at [1156, 306] on icon at bounding box center [1158, 307] width 7 height 4
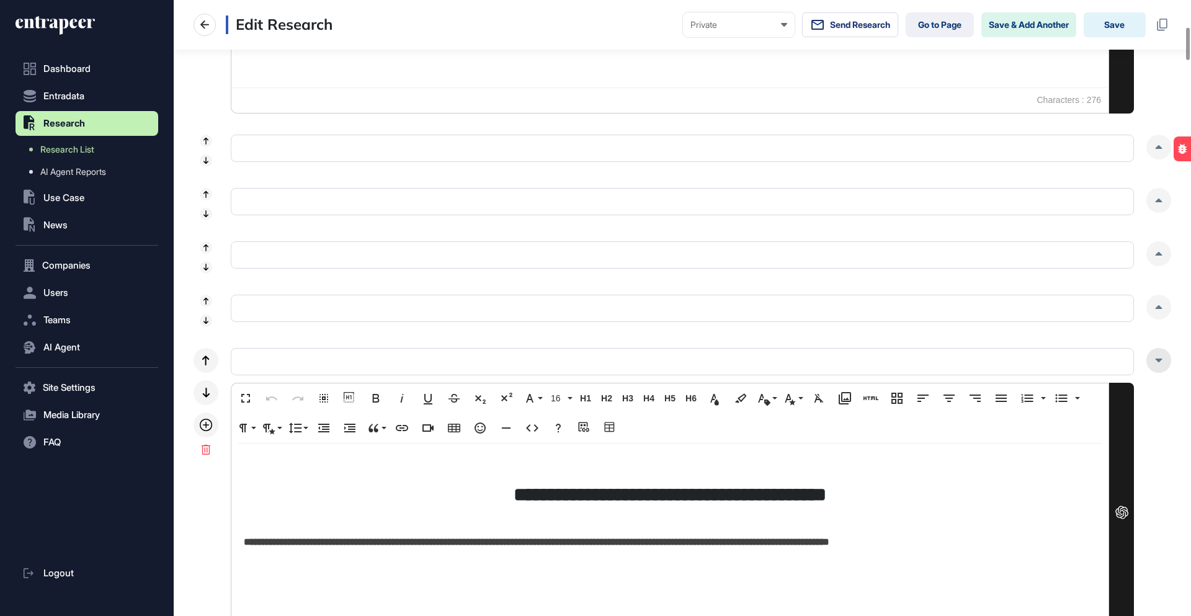
click at [1155, 358] on icon at bounding box center [1158, 360] width 7 height 4
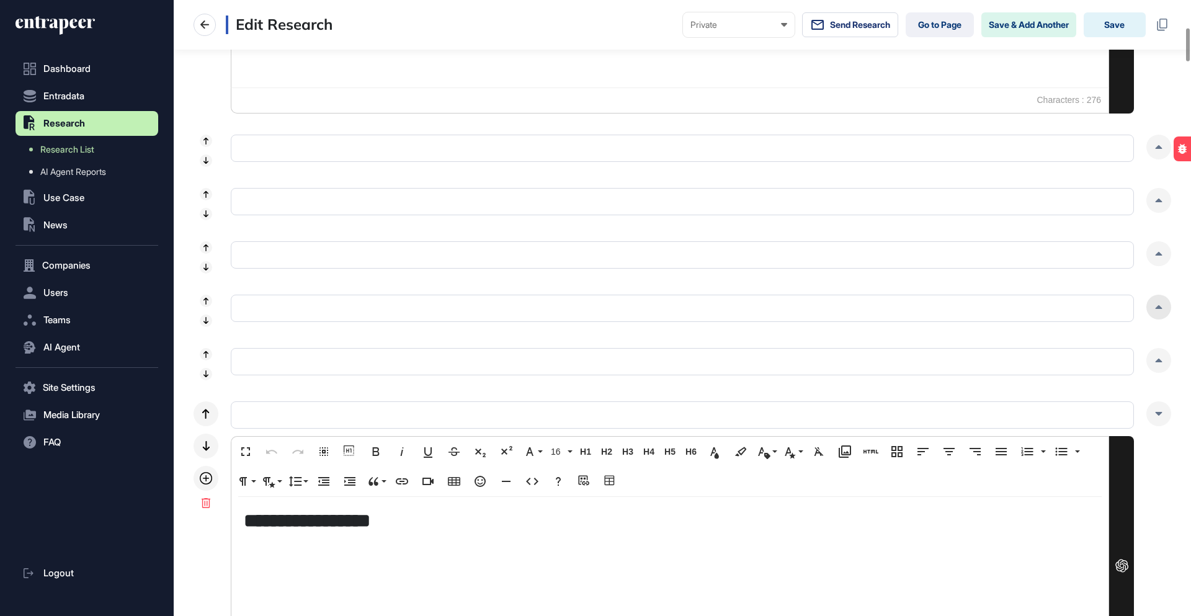
click at [1158, 310] on div at bounding box center [1158, 307] width 25 height 25
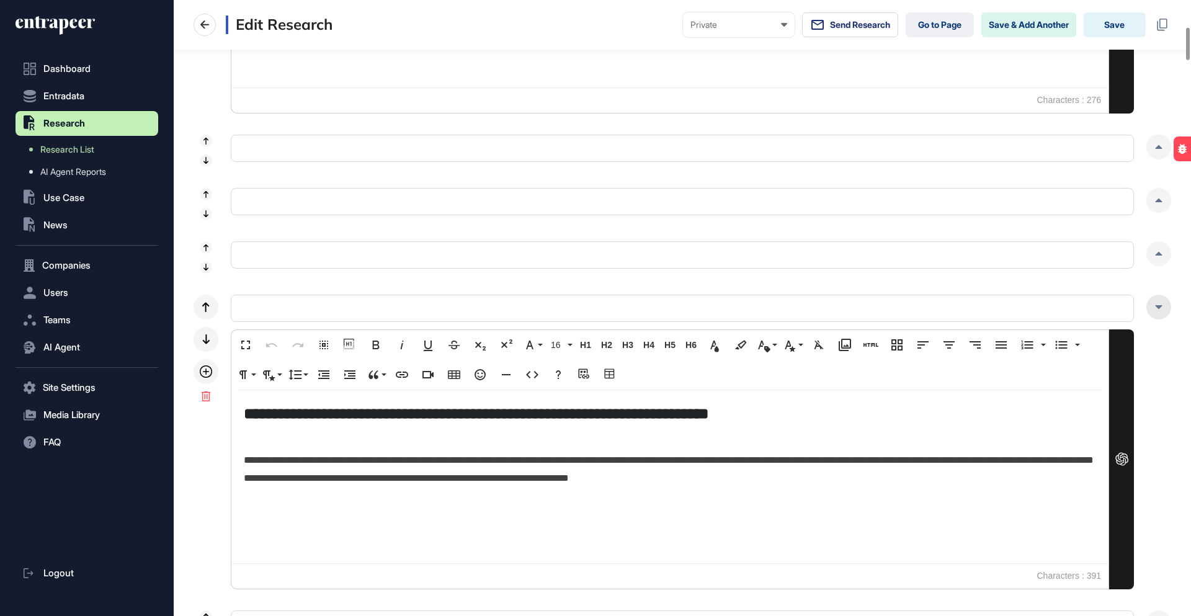
click at [1158, 310] on div at bounding box center [1158, 307] width 25 height 25
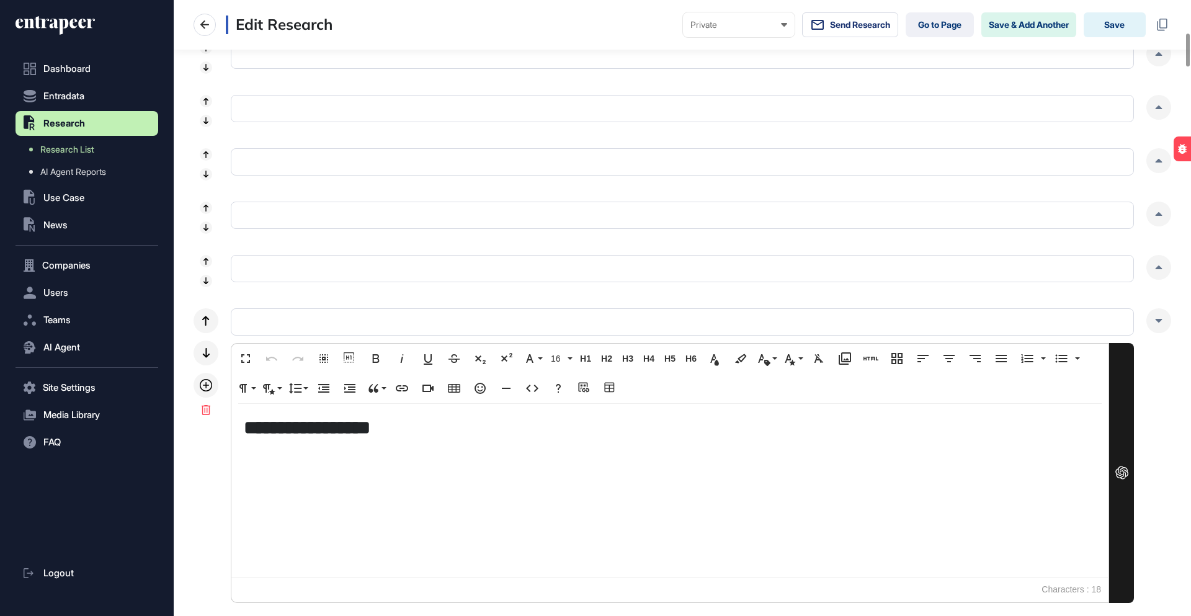
scroll to position [597, 0]
click at [1157, 329] on div at bounding box center [1158, 323] width 25 height 25
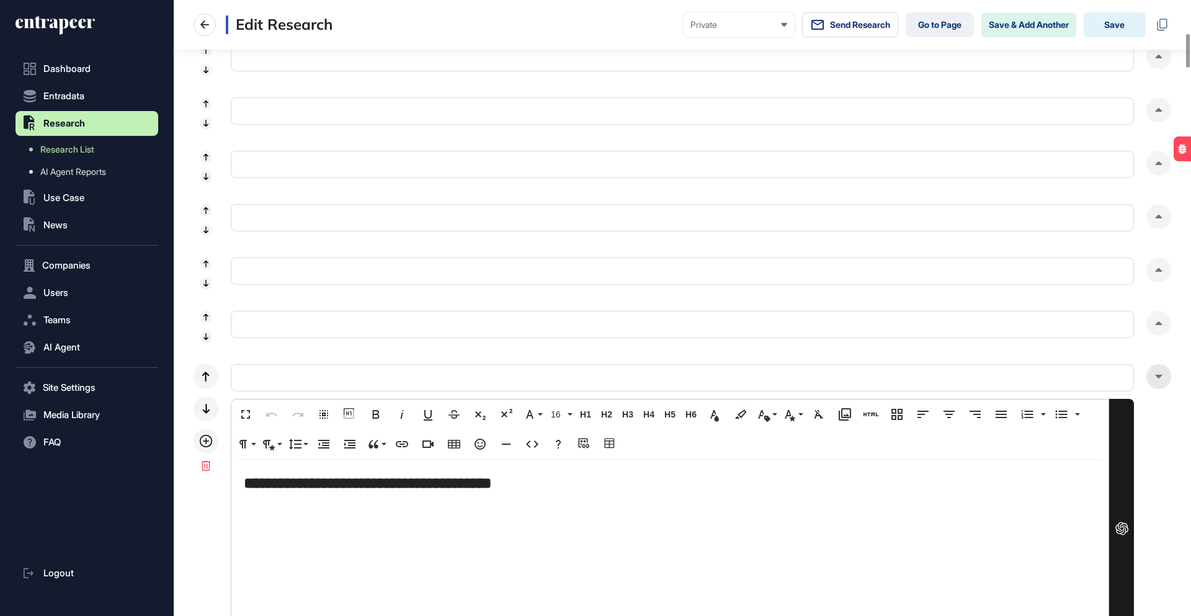
click at [1158, 380] on div at bounding box center [1158, 376] width 25 height 25
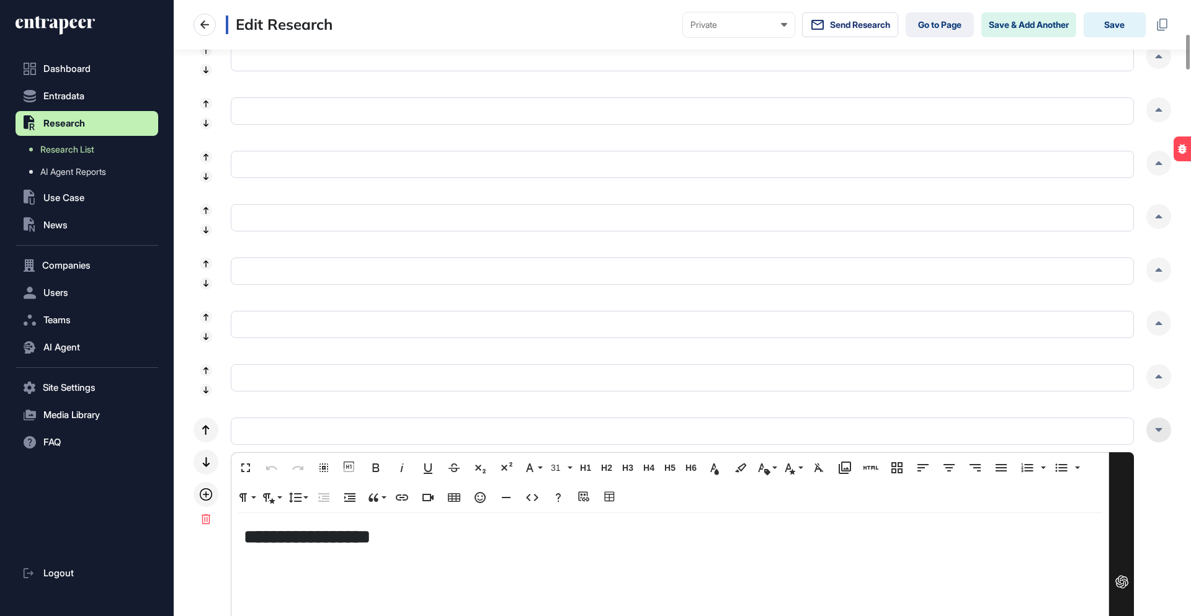
click at [1158, 422] on div at bounding box center [1158, 429] width 25 height 25
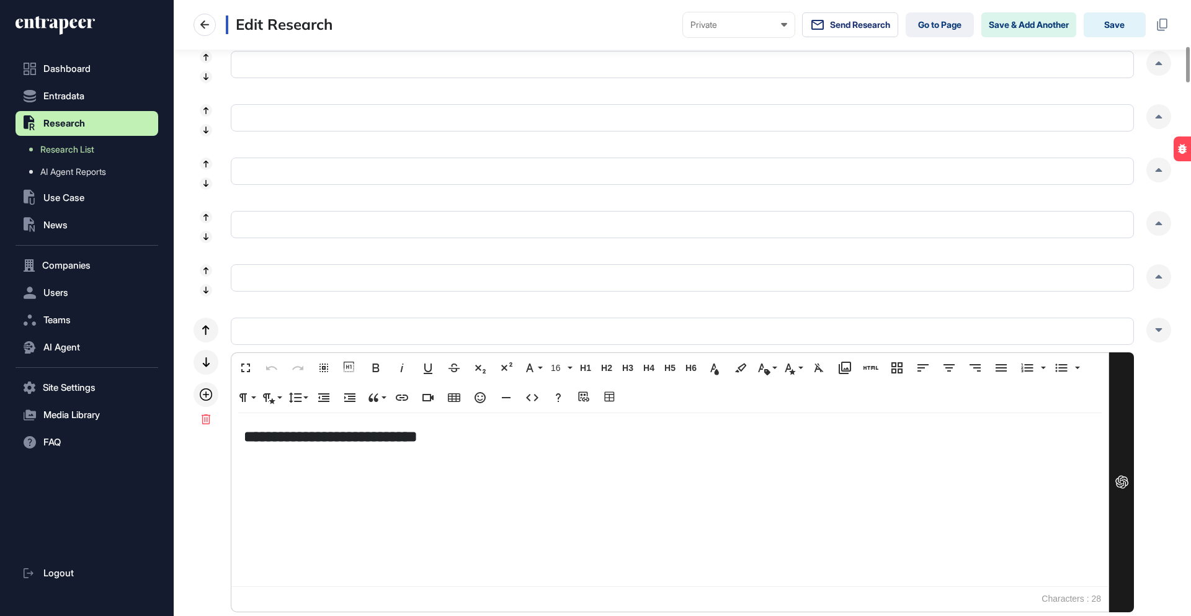
scroll to position [822, 0]
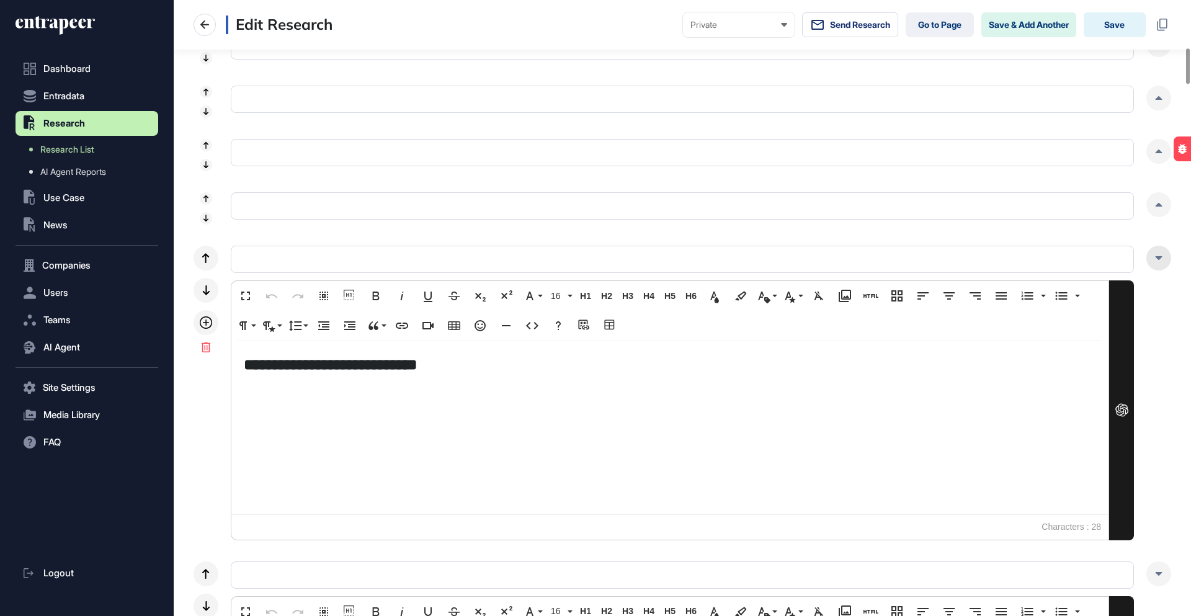
click at [1159, 257] on icon at bounding box center [1158, 258] width 7 height 4
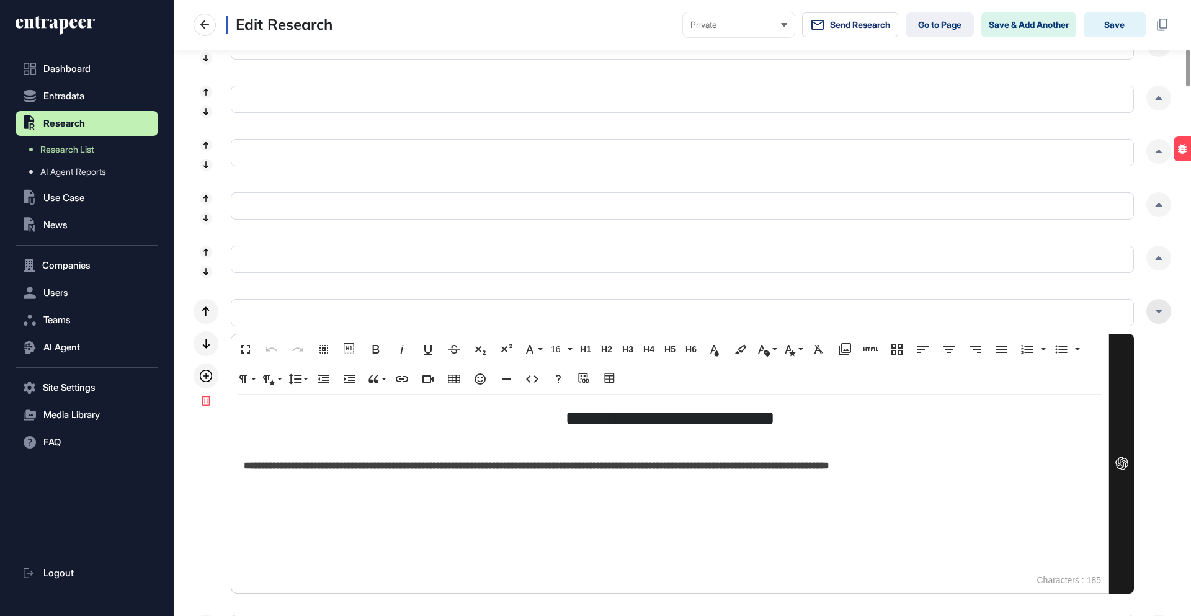
click at [1158, 308] on div at bounding box center [1158, 311] width 25 height 25
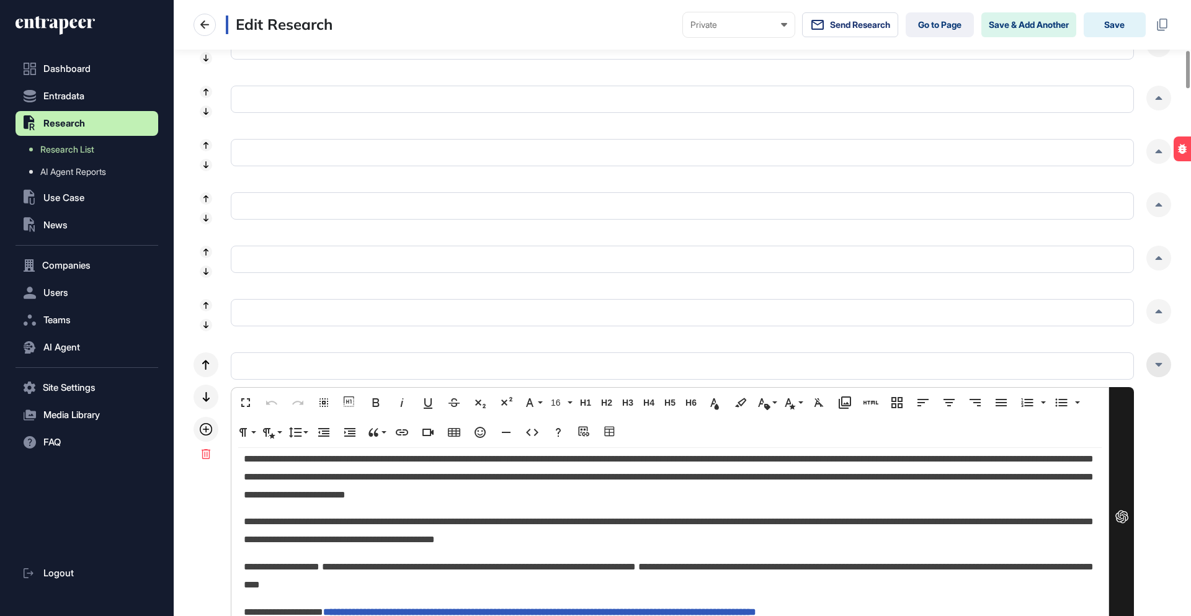
click at [1162, 354] on div at bounding box center [1158, 364] width 25 height 25
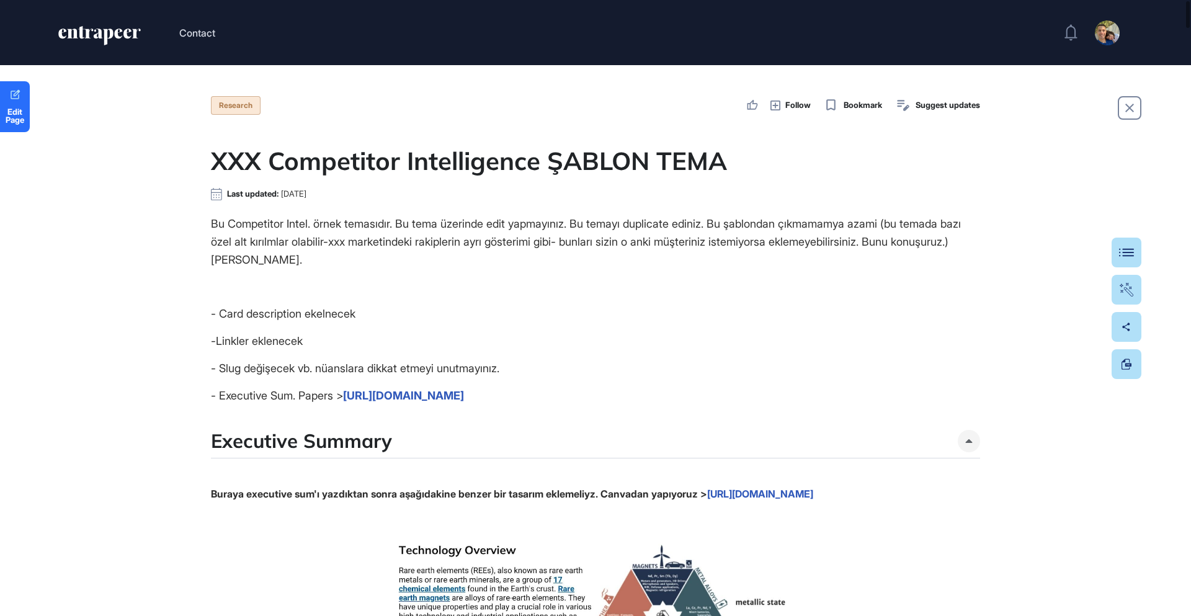
click at [836, 217] on span "Bu Competitor Intel. örnek temasıdır. Bu tema üzerinde edit yapmayınız. Bu tema…" at bounding box center [586, 241] width 750 height 49
click at [19, 108] on span "Edit Page" at bounding box center [15, 116] width 30 height 16
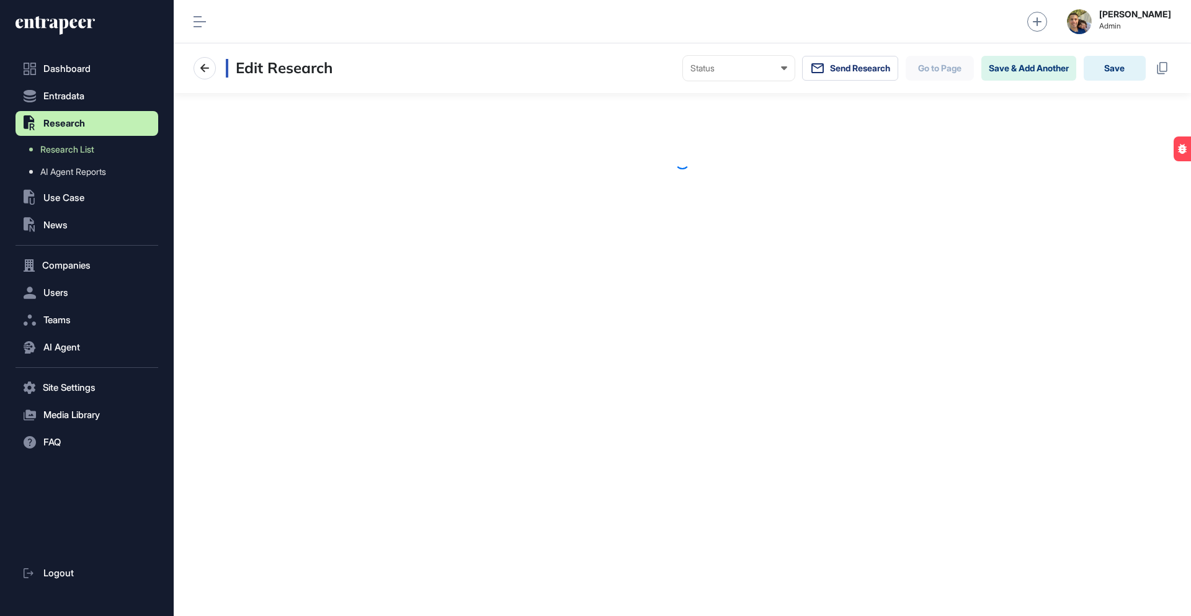
scroll to position [1, 1]
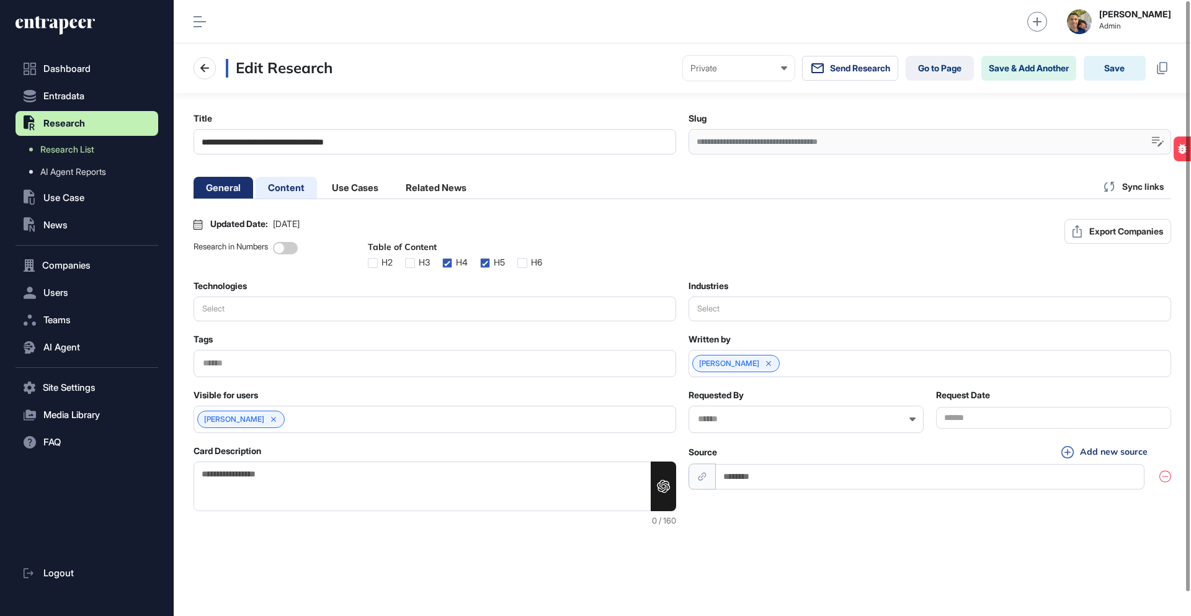
click at [319, 185] on li "Content" at bounding box center [354, 188] width 71 height 22
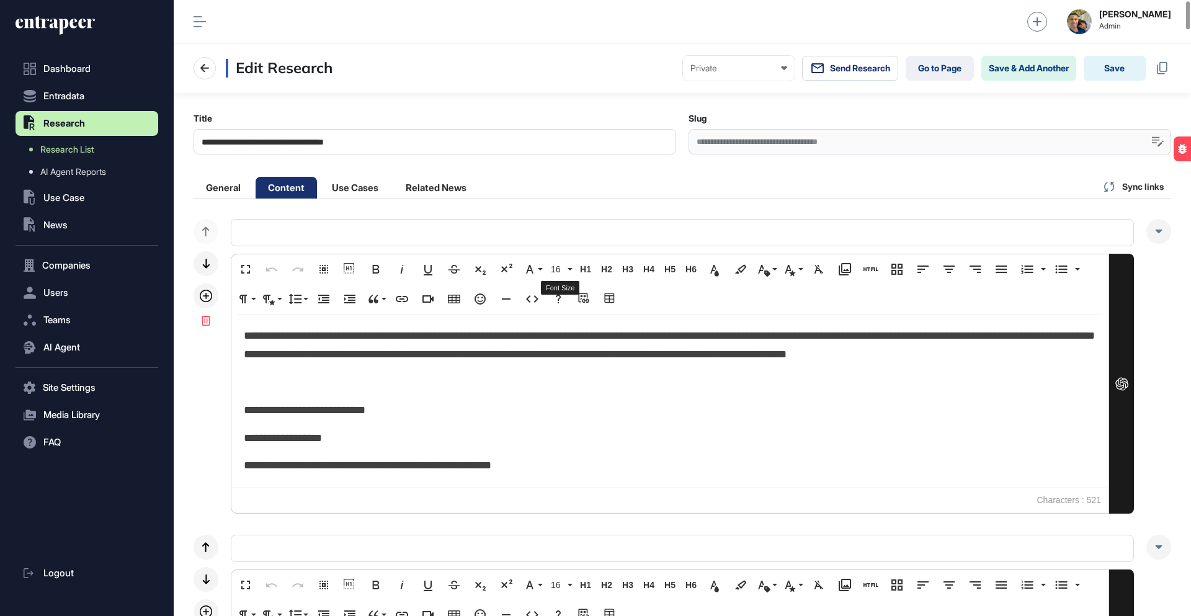
scroll to position [3, 0]
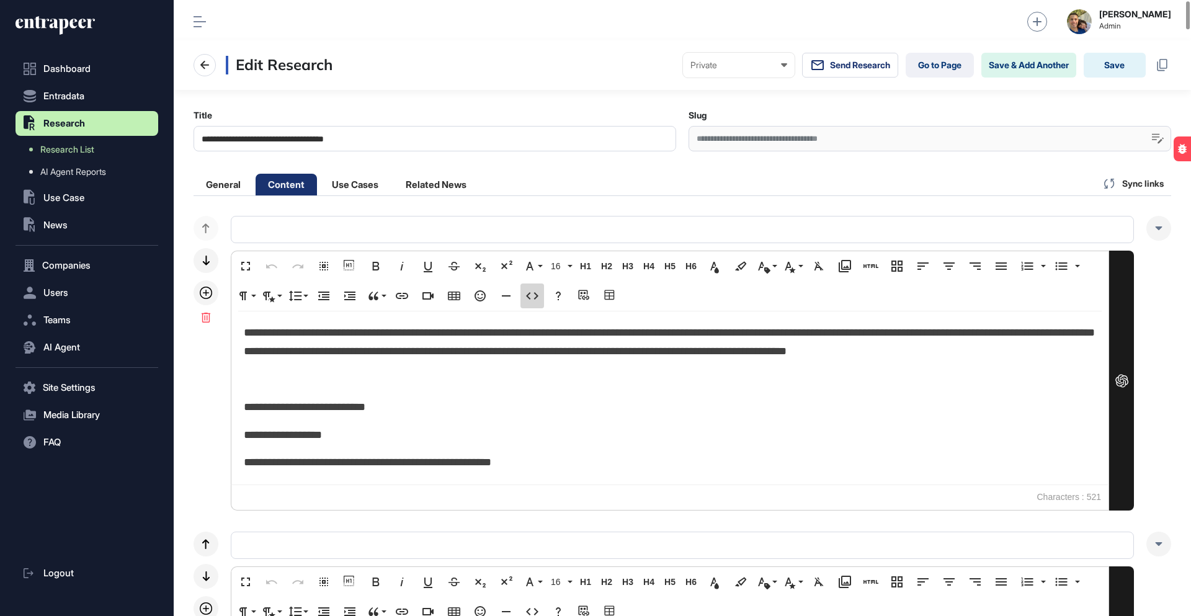
click at [528, 294] on icon "button" at bounding box center [532, 295] width 12 height 7
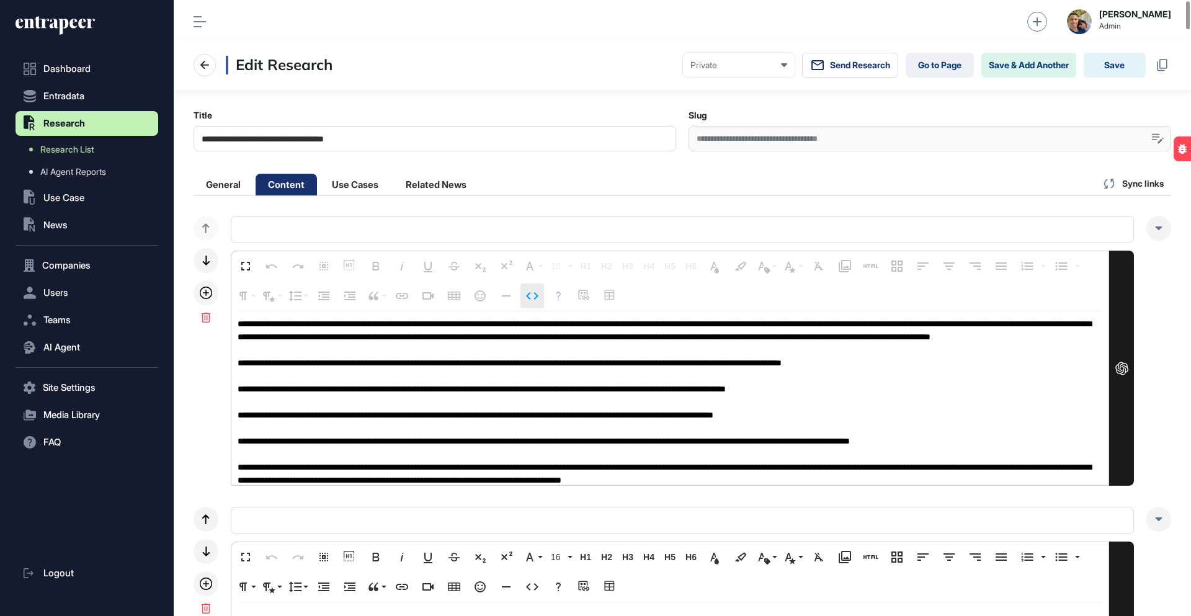
scroll to position [86, 0]
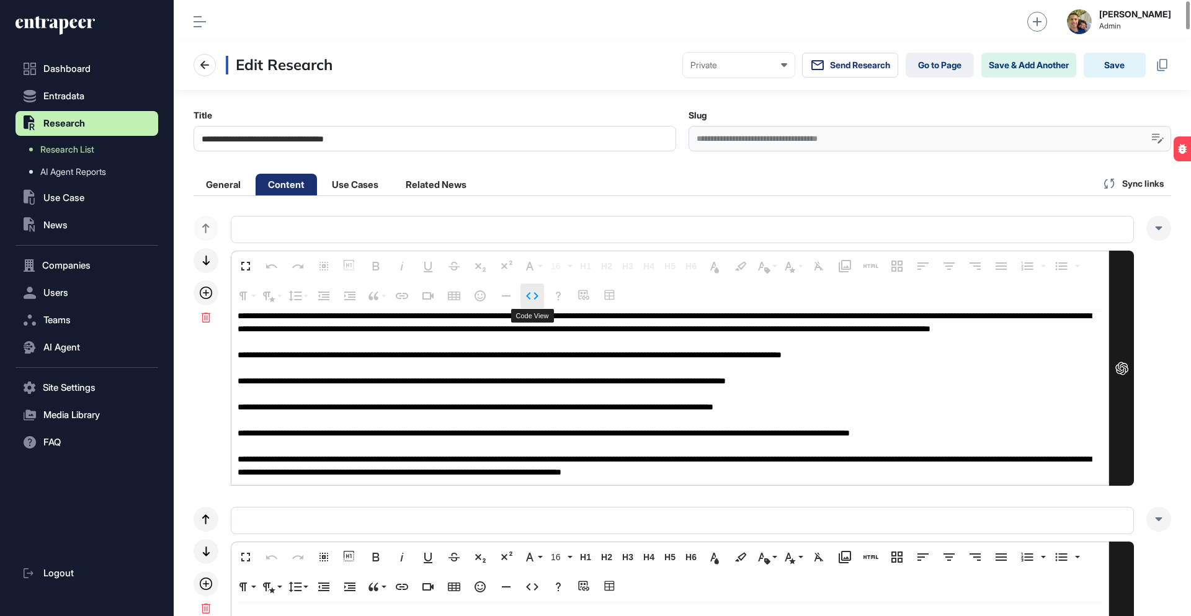
click at [534, 295] on icon "button" at bounding box center [532, 295] width 15 height 15
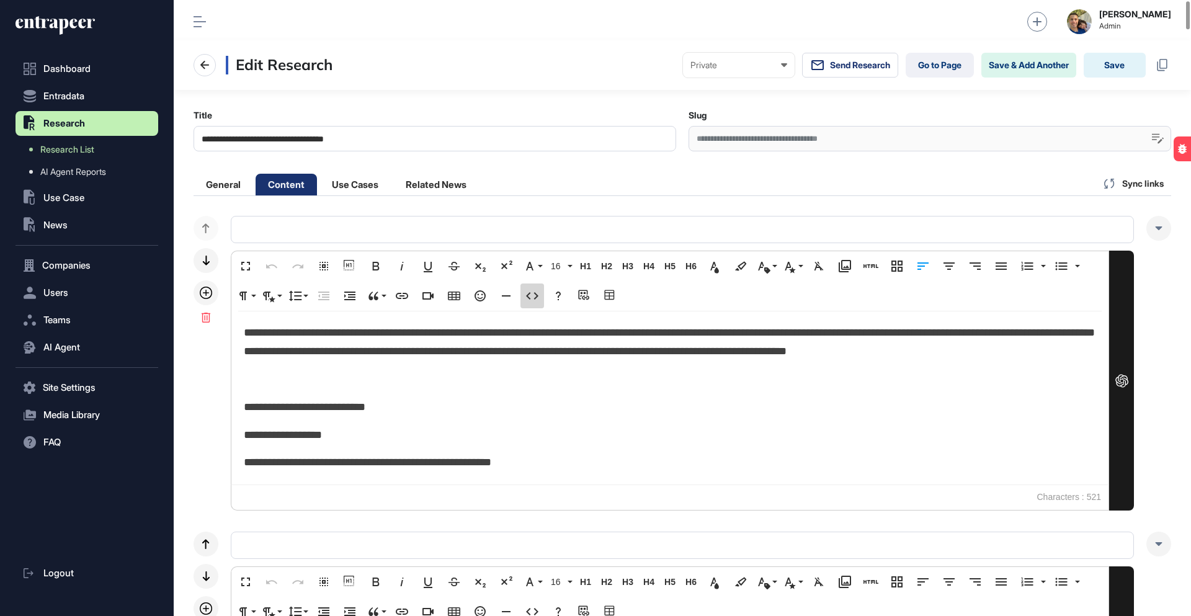
click at [533, 295] on icon "button" at bounding box center [532, 295] width 15 height 15
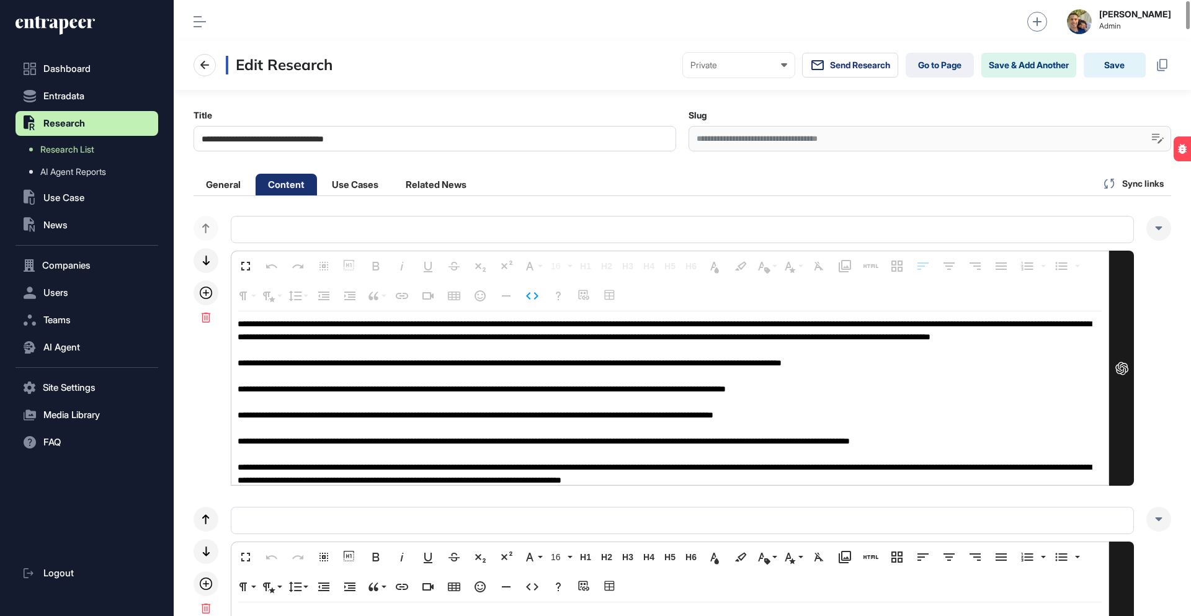
scroll to position [0, 0]
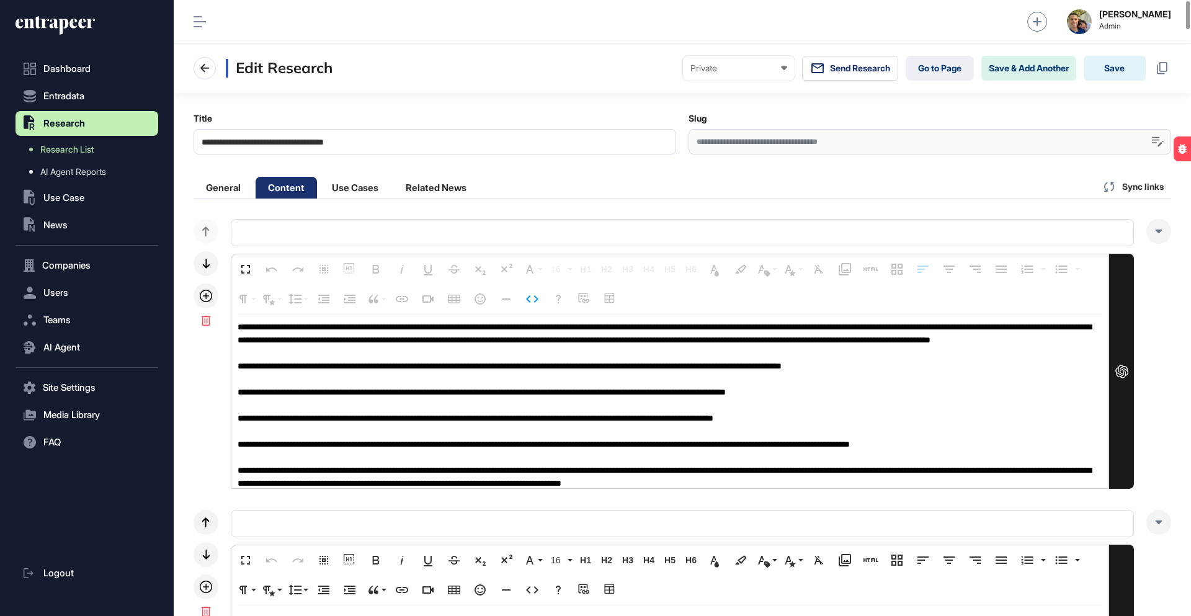
drag, startPoint x: 852, startPoint y: 328, endPoint x: 640, endPoint y: 329, distance: 212.1
click at [640, 329] on textarea at bounding box center [669, 401] width 877 height 174
click at [531, 298] on icon "button" at bounding box center [532, 298] width 15 height 15
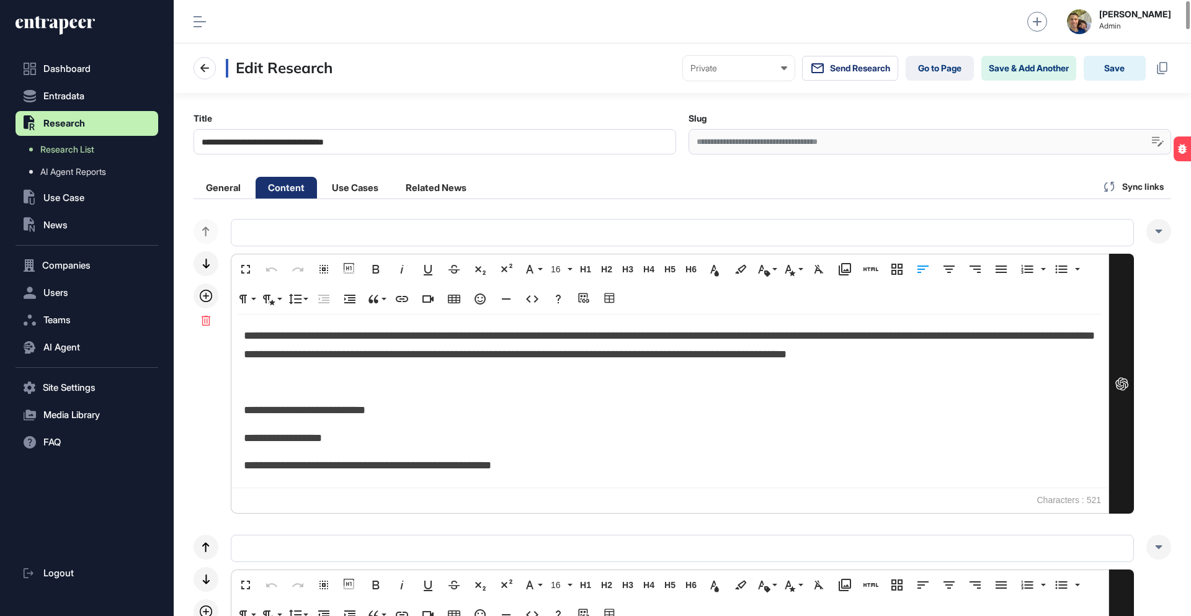
click at [728, 355] on span "**********" at bounding box center [669, 345] width 851 height 30
click at [757, 353] on span "**********" at bounding box center [669, 345] width 851 height 30
click at [531, 303] on icon "button" at bounding box center [532, 298] width 15 height 15
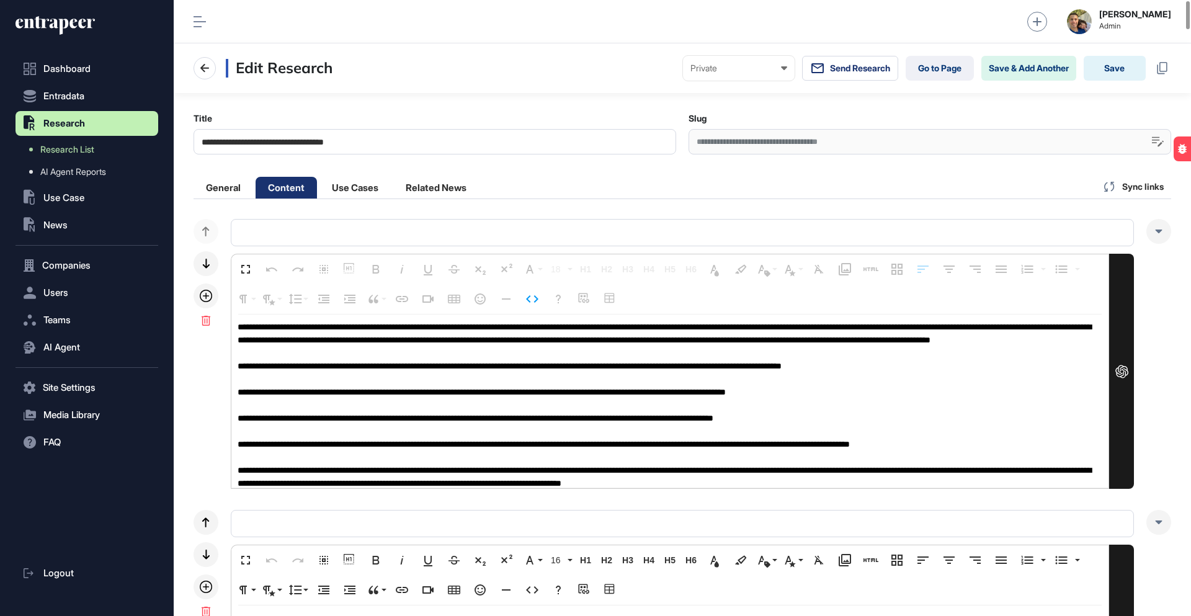
drag, startPoint x: 837, startPoint y: 326, endPoint x: 414, endPoint y: 350, distance: 423.6
drag, startPoint x: 422, startPoint y: 369, endPoint x: 320, endPoint y: 367, distance: 102.4
click at [321, 367] on textarea at bounding box center [669, 401] width 877 height 174
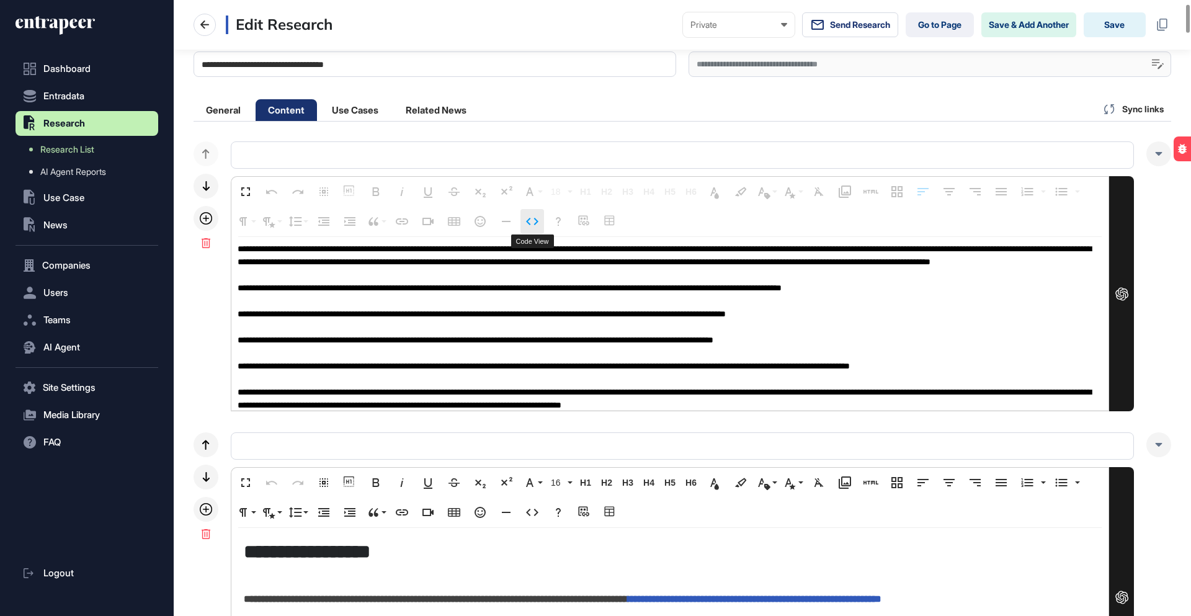
click at [538, 224] on icon "button" at bounding box center [532, 221] width 15 height 15
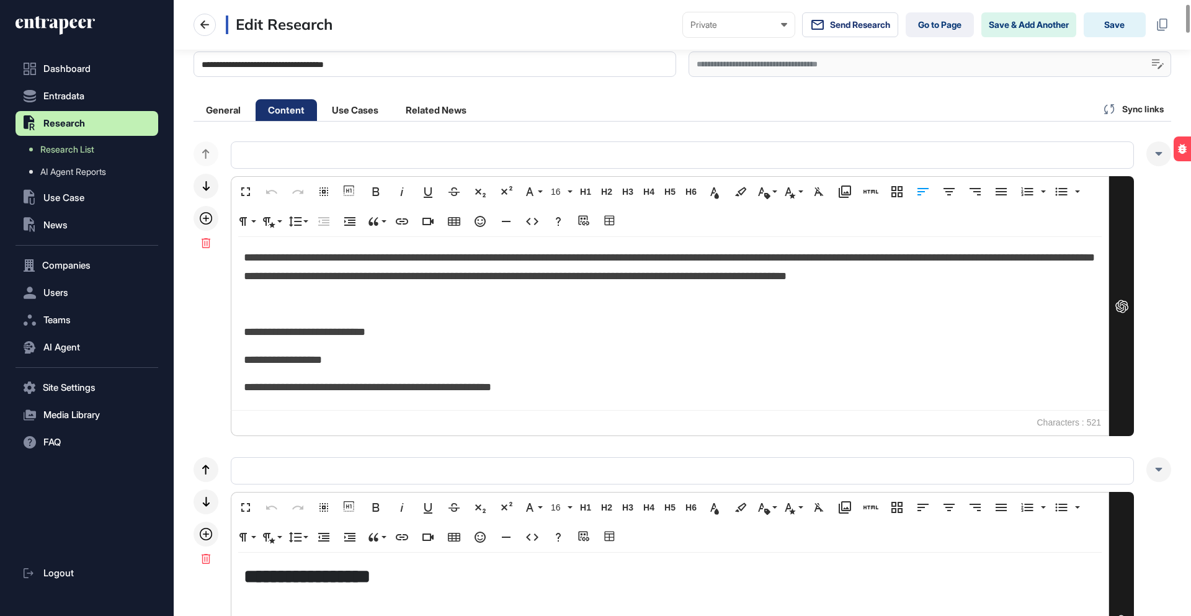
scroll to position [11, 0]
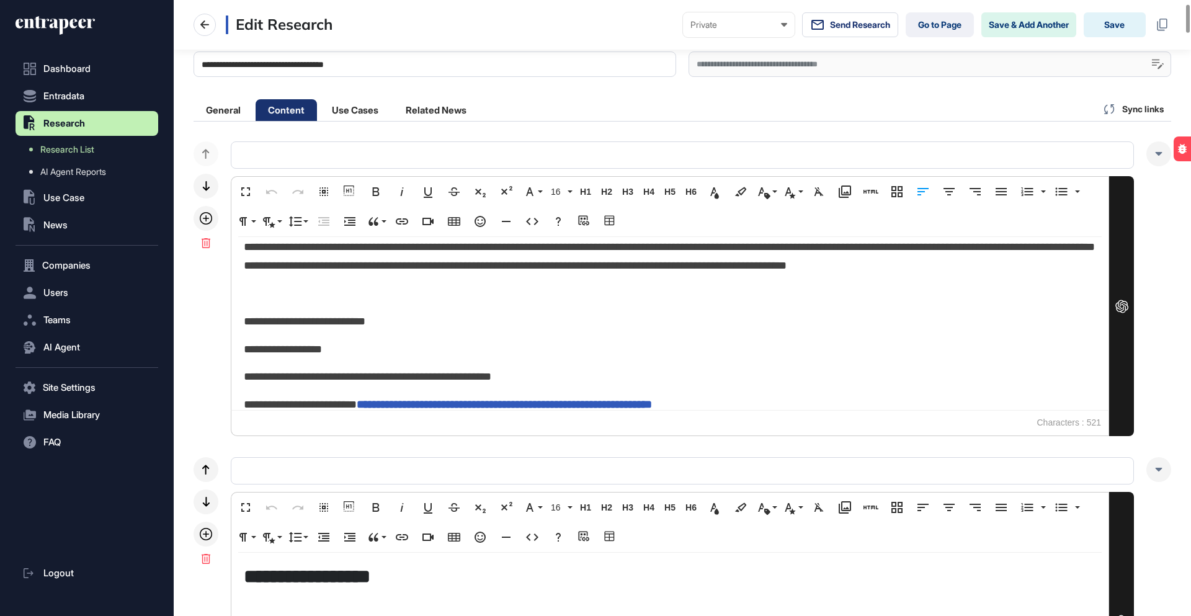
click at [377, 282] on div "**********" at bounding box center [669, 312] width 877 height 173
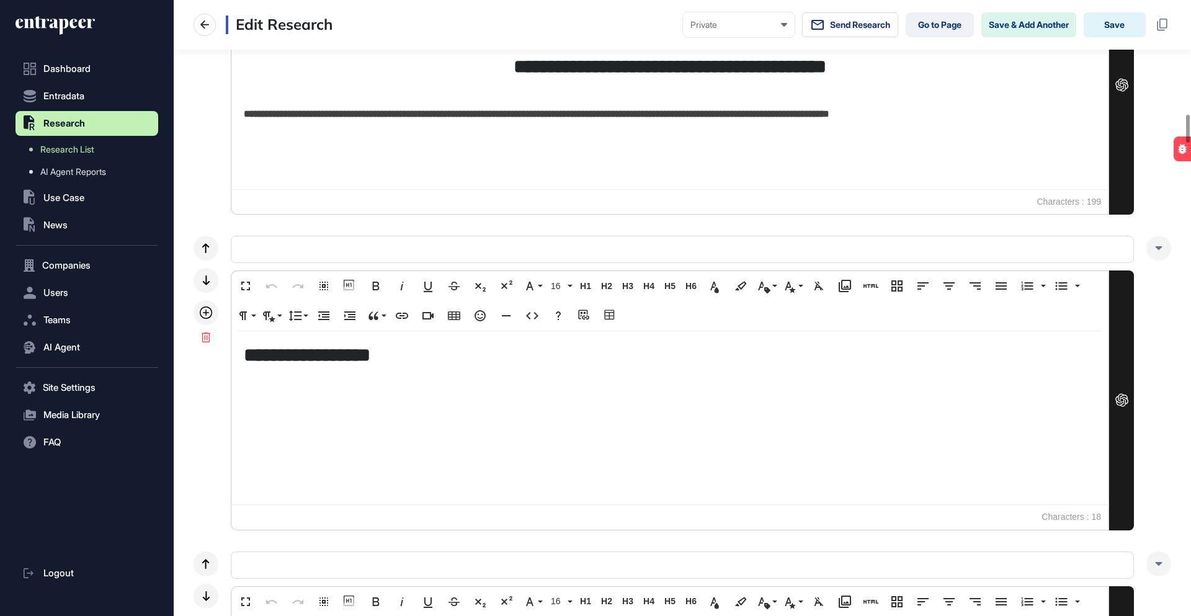
scroll to position [2526, 0]
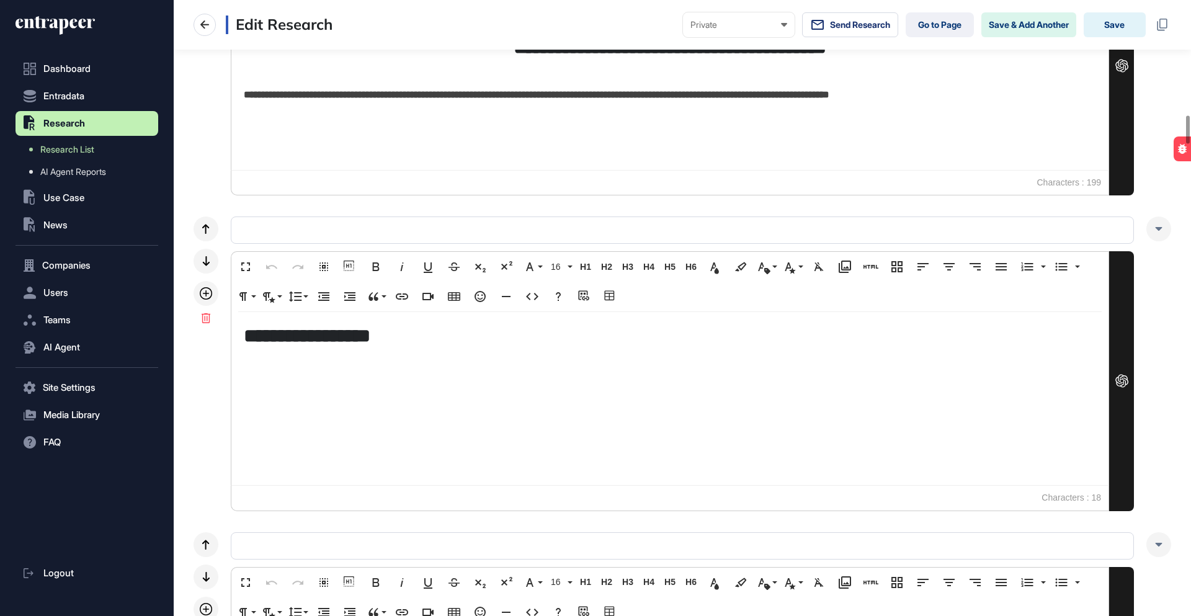
click at [419, 371] on div "******* *********" at bounding box center [669, 398] width 877 height 173
click at [532, 295] on icon "button" at bounding box center [532, 296] width 15 height 15
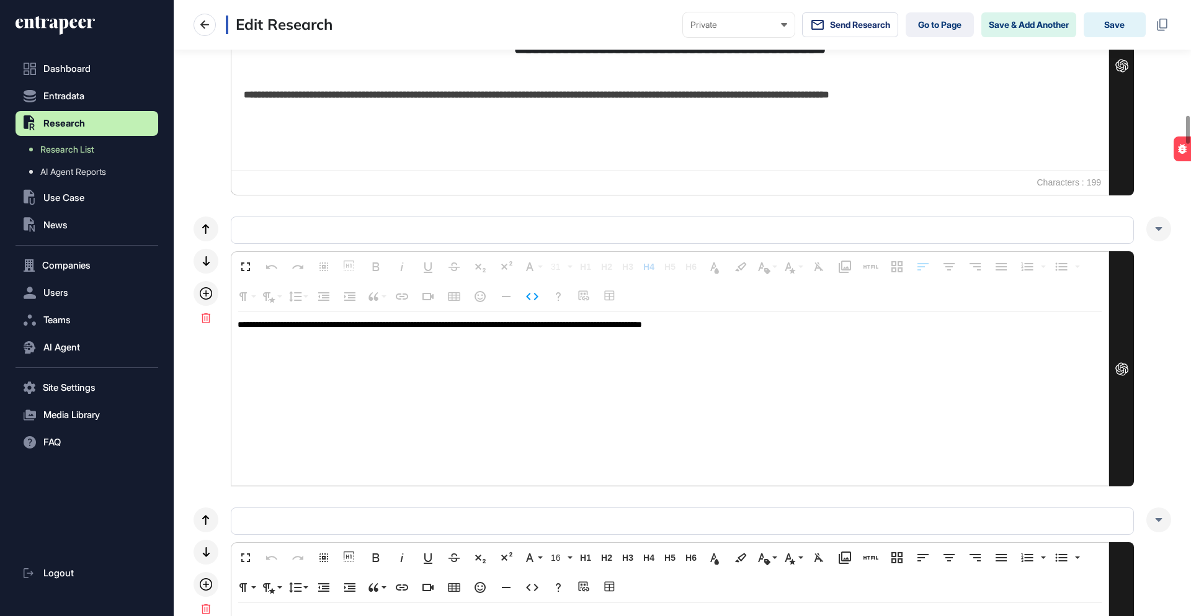
drag, startPoint x: 466, startPoint y: 324, endPoint x: 278, endPoint y: 323, distance: 187.3
click at [278, 323] on textarea "**********" at bounding box center [669, 399] width 877 height 174
click at [533, 298] on icon "button" at bounding box center [532, 296] width 15 height 15
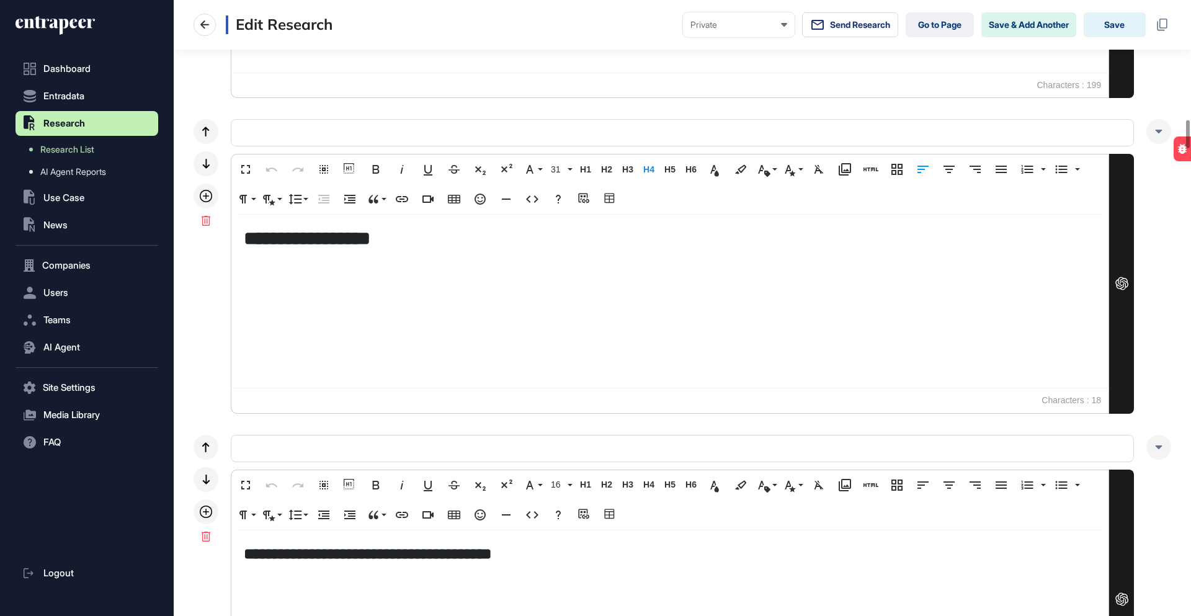
scroll to position [2621, 0]
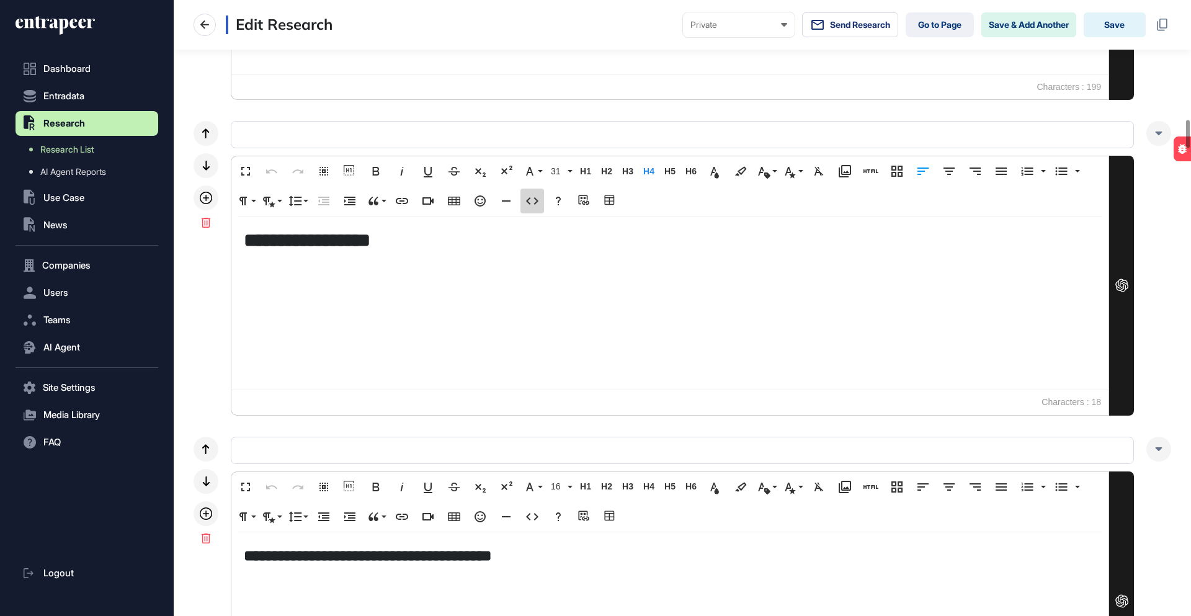
click at [533, 201] on icon "button" at bounding box center [532, 200] width 15 height 15
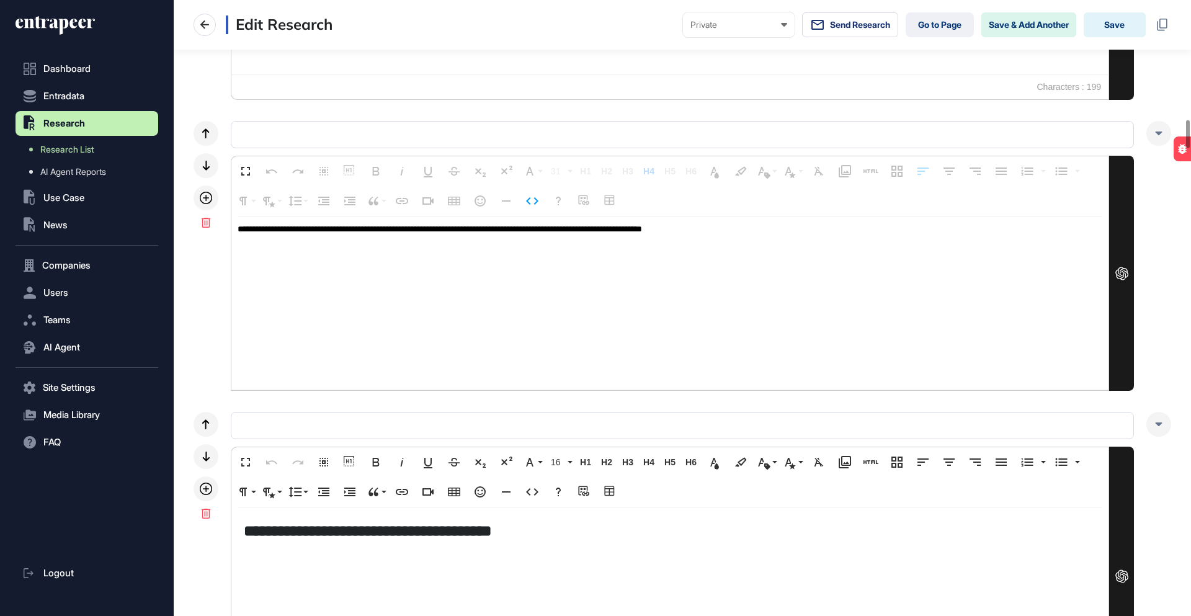
drag, startPoint x: 280, startPoint y: 228, endPoint x: 467, endPoint y: 229, distance: 187.3
click at [467, 229] on textarea "**********" at bounding box center [669, 303] width 877 height 174
drag, startPoint x: 259, startPoint y: 230, endPoint x: 458, endPoint y: 227, distance: 198.5
click at [468, 228] on textarea "**********" at bounding box center [669, 303] width 877 height 174
click at [527, 200] on icon "button" at bounding box center [532, 200] width 12 height 7
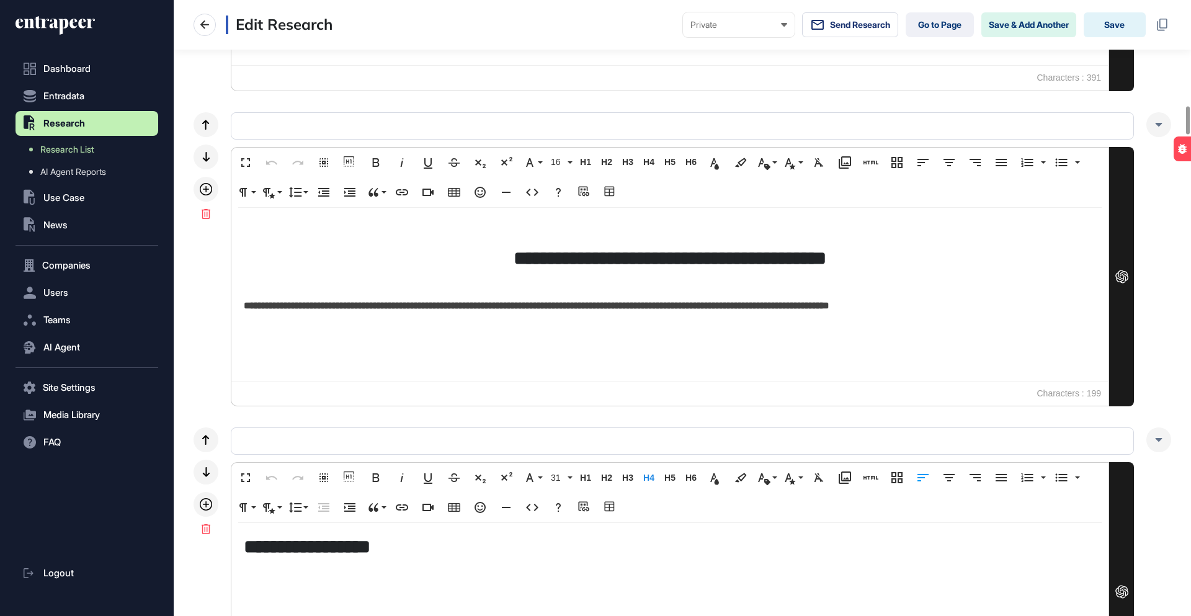
scroll to position [2322, 0]
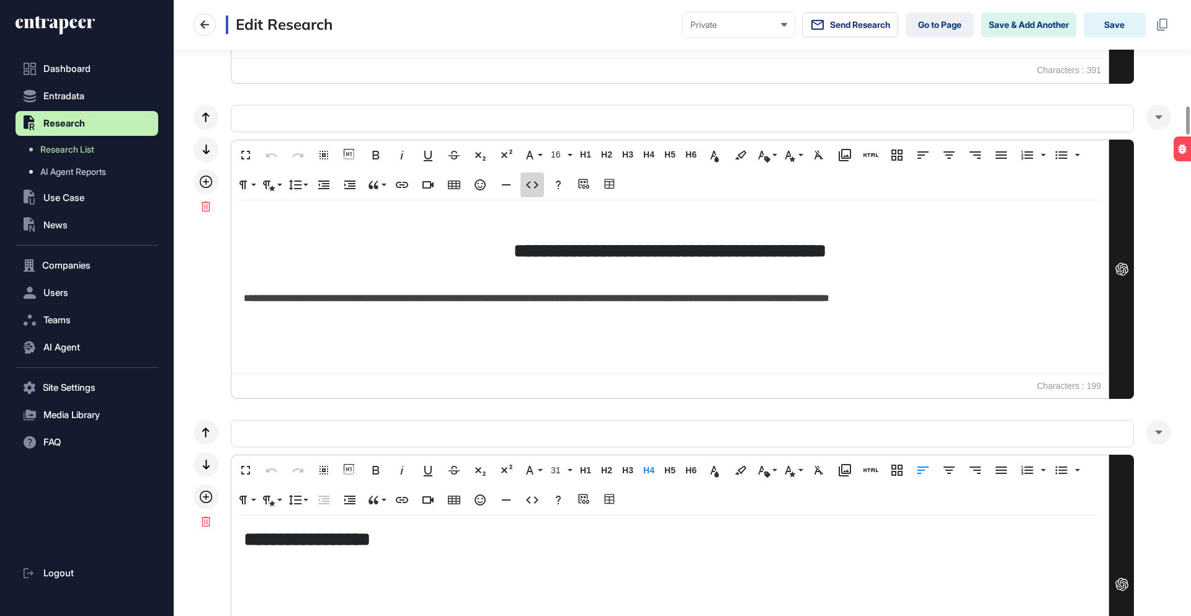
click at [530, 182] on icon "button" at bounding box center [532, 184] width 12 height 7
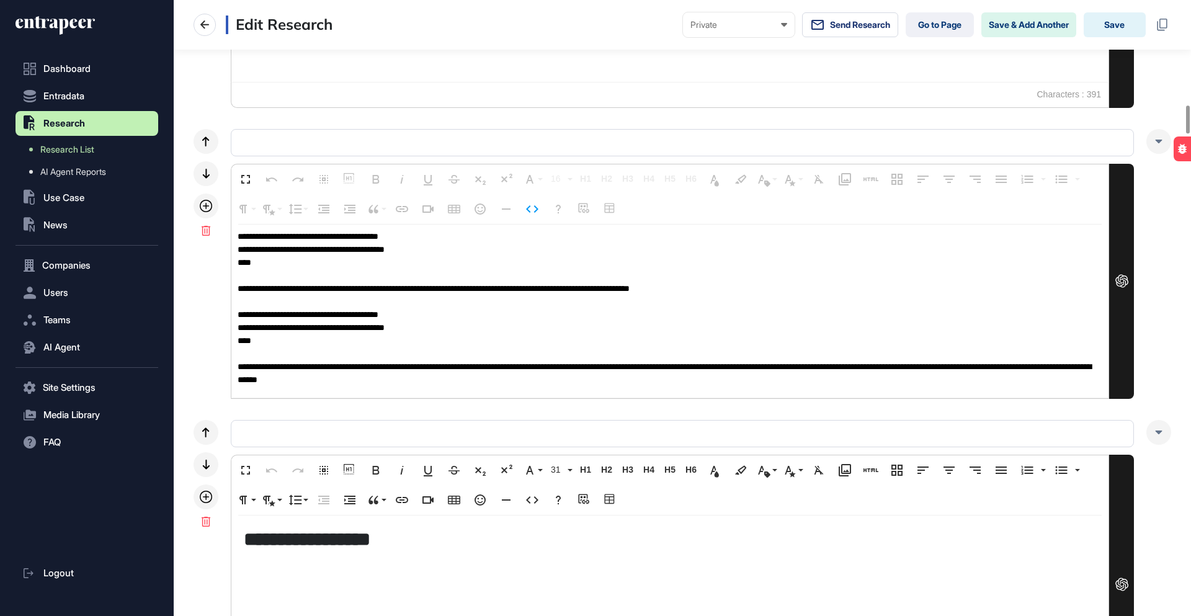
scroll to position [0, 0]
drag, startPoint x: 262, startPoint y: 249, endPoint x: 498, endPoint y: 248, distance: 236.3
click at [491, 249] on textarea "**********" at bounding box center [669, 311] width 877 height 174
click at [500, 248] on textarea "**********" at bounding box center [669, 311] width 877 height 174
click at [530, 211] on icon "button" at bounding box center [532, 209] width 15 height 15
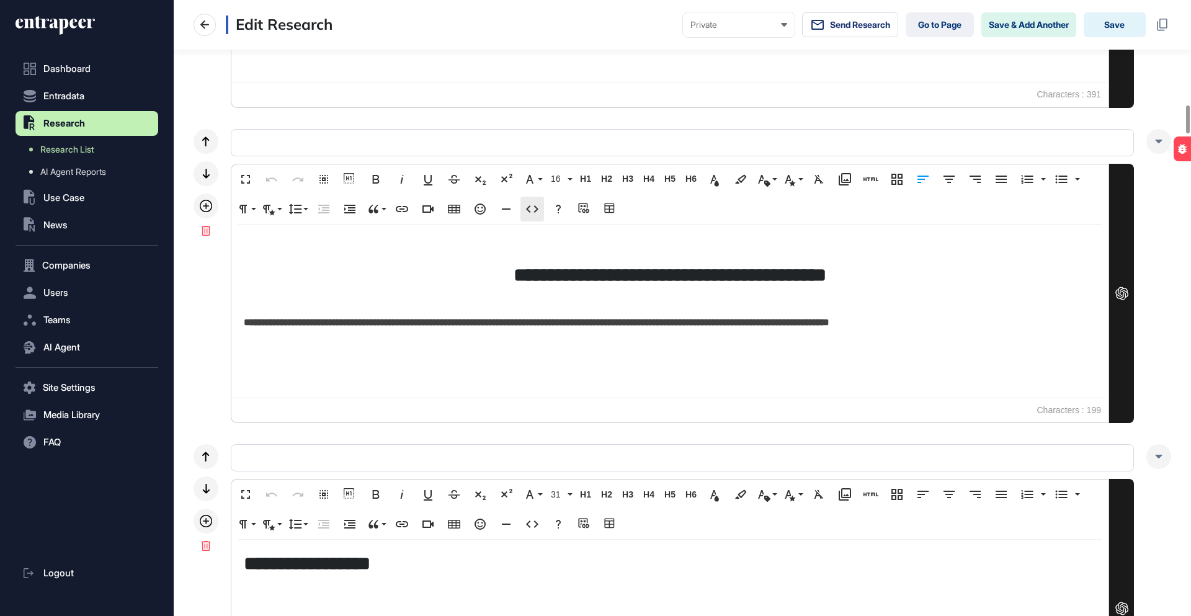
click at [530, 211] on icon "button" at bounding box center [532, 209] width 15 height 15
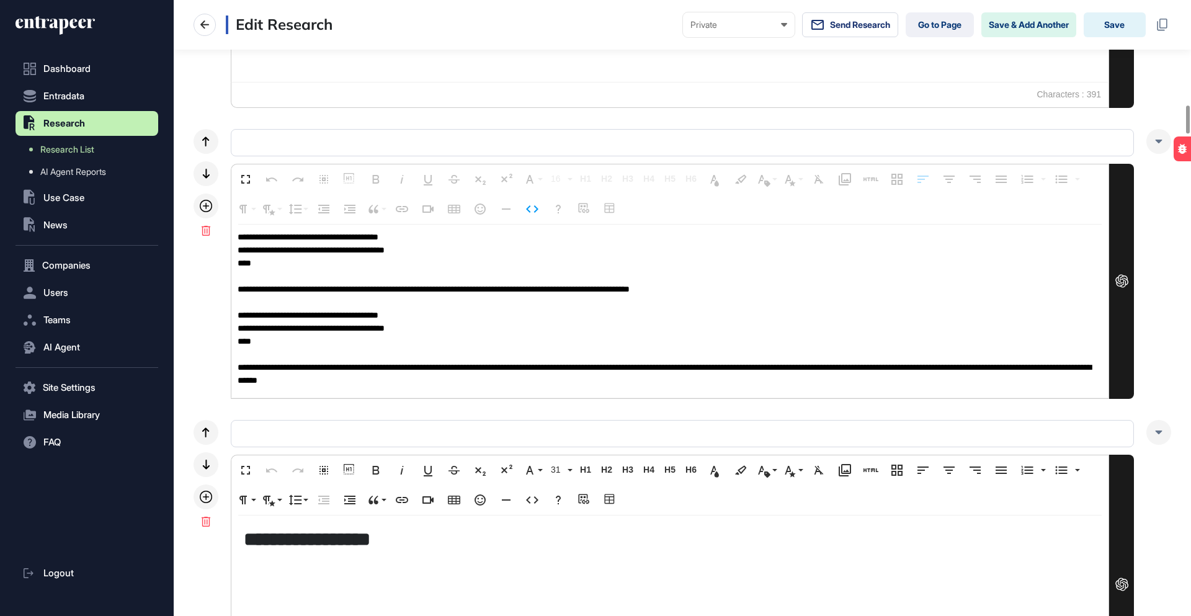
click at [441, 242] on textarea "**********" at bounding box center [669, 311] width 877 height 174
drag, startPoint x: 483, startPoint y: 291, endPoint x: 613, endPoint y: 273, distance: 130.8
click at [620, 288] on textarea "**********" at bounding box center [669, 311] width 877 height 174
click at [481, 252] on textarea "**********" at bounding box center [669, 311] width 877 height 174
click at [530, 208] on icon "button" at bounding box center [532, 209] width 15 height 15
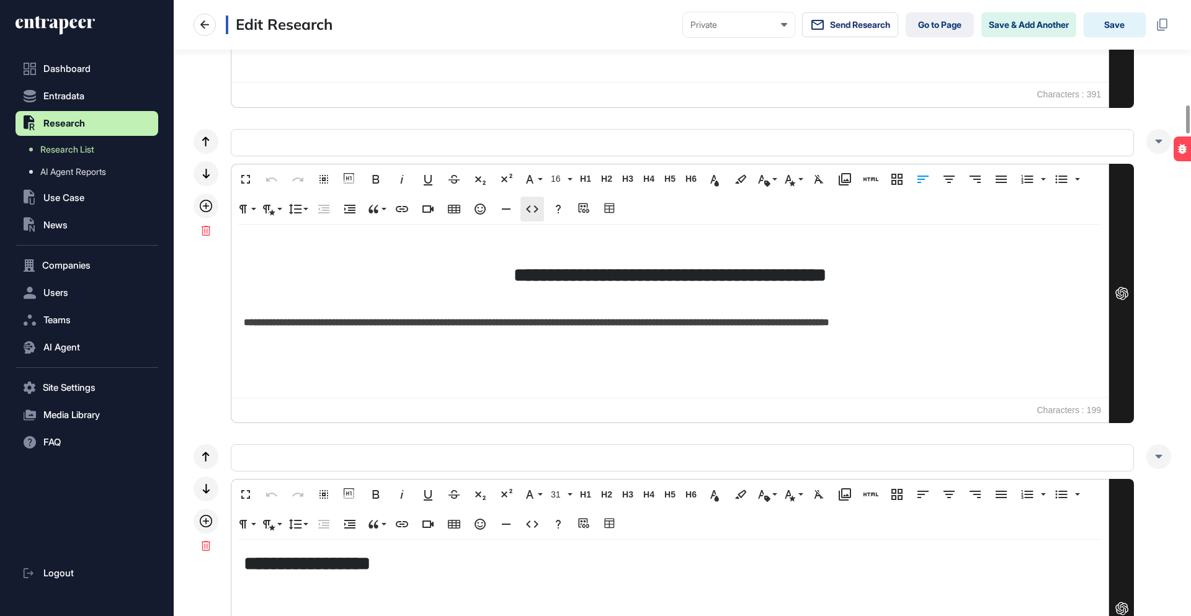
click at [530, 208] on icon "button" at bounding box center [532, 209] width 15 height 15
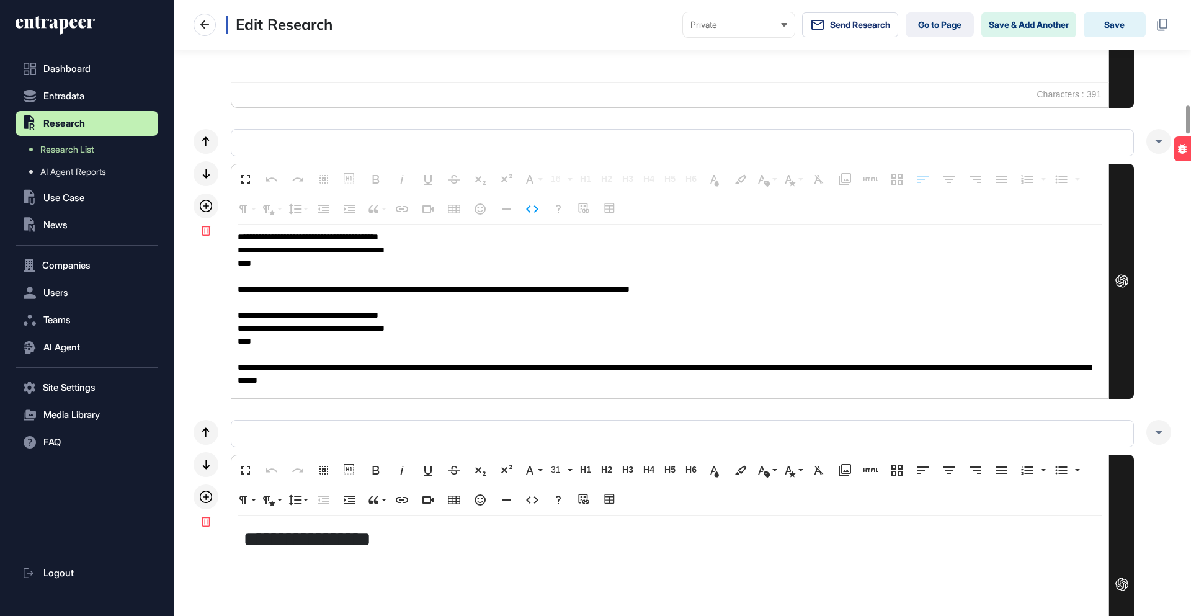
drag, startPoint x: 649, startPoint y: 380, endPoint x: 613, endPoint y: 382, distance: 35.4
click at [608, 381] on textarea "**********" at bounding box center [669, 311] width 877 height 174
click at [529, 207] on icon "button" at bounding box center [532, 209] width 15 height 15
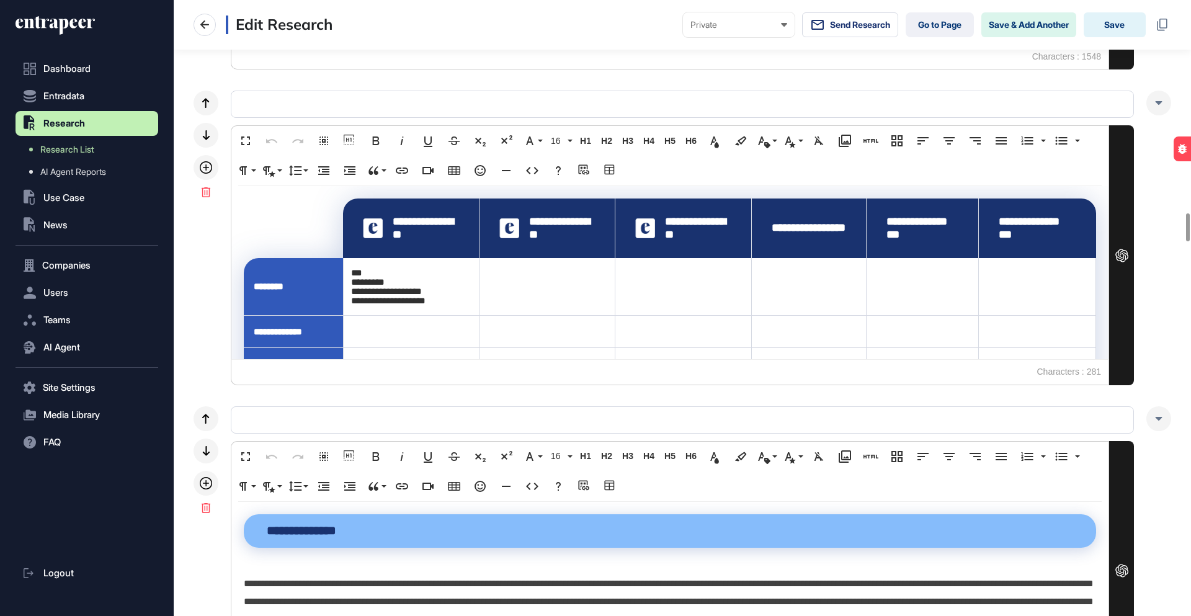
scroll to position [4508, 0]
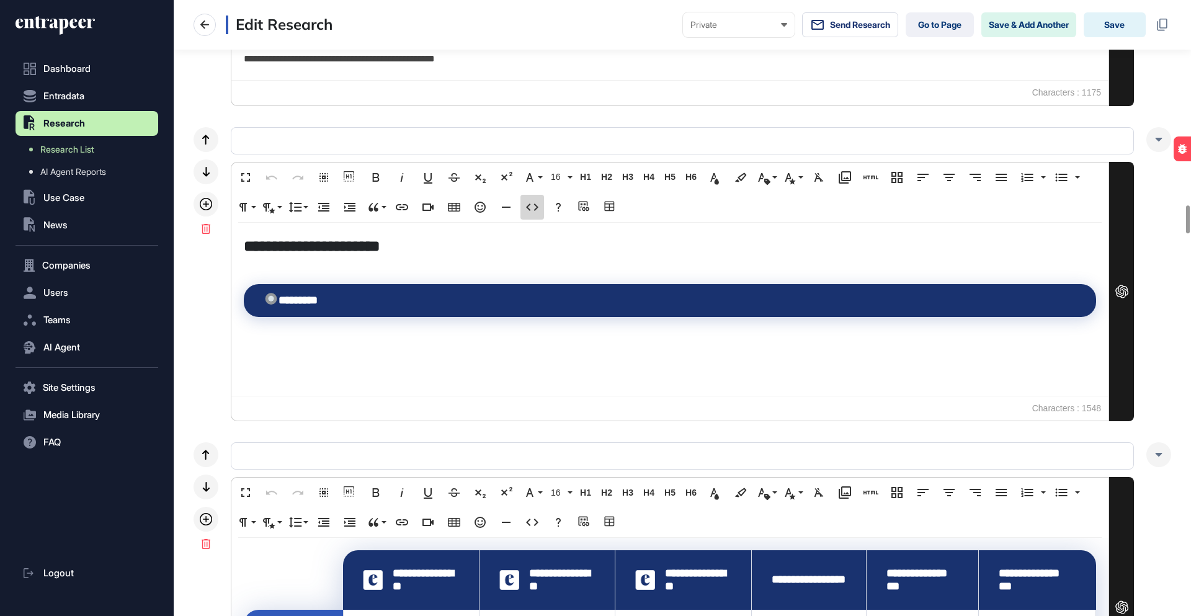
click at [535, 205] on icon "button" at bounding box center [532, 206] width 12 height 7
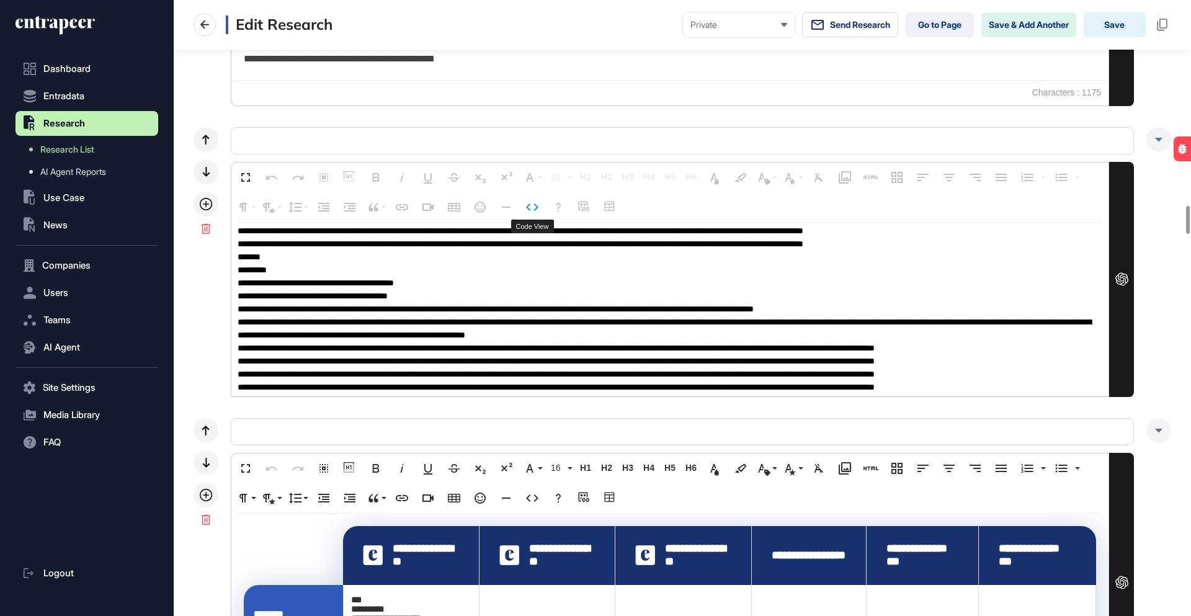
scroll to position [1053, 0]
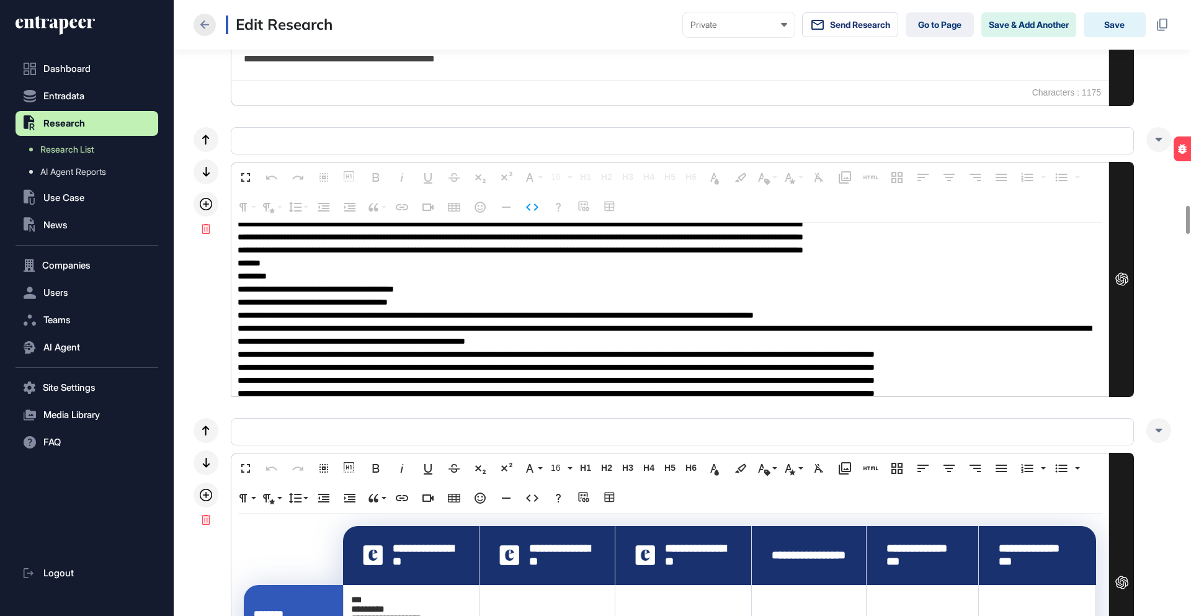
click at [205, 20] on icon at bounding box center [204, 24] width 9 height 8
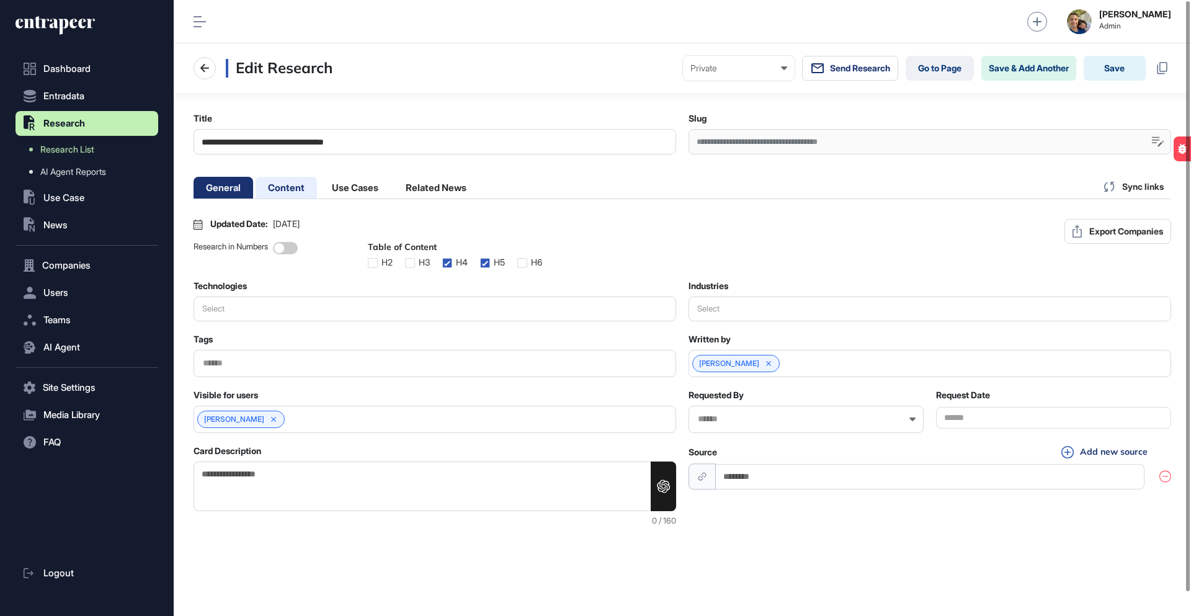
click at [319, 189] on li "Content" at bounding box center [354, 188] width 71 height 22
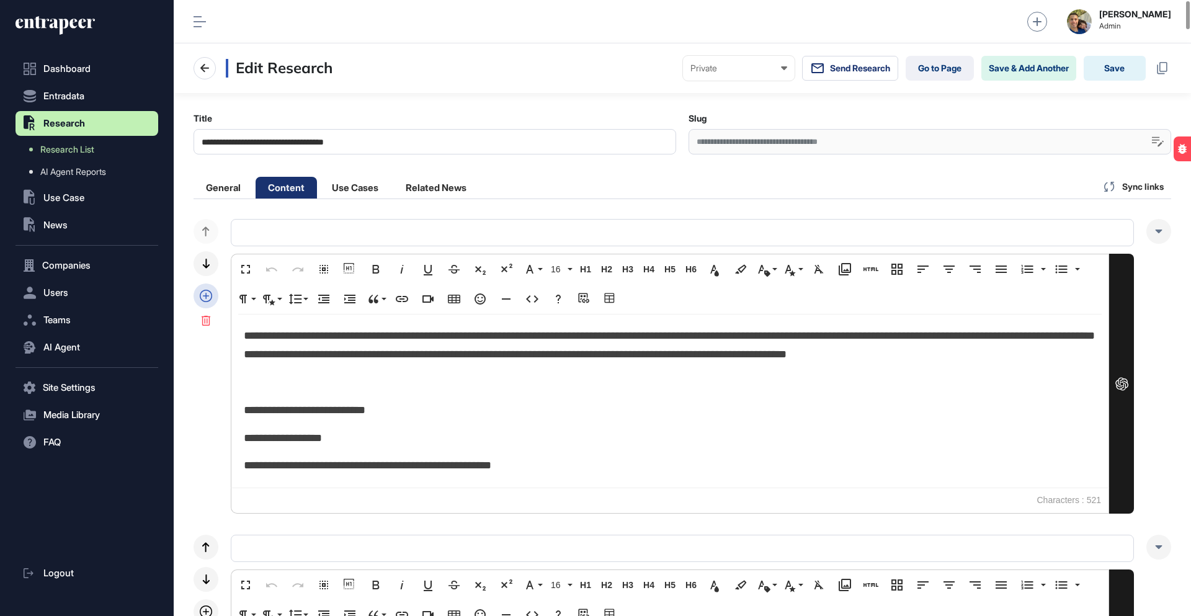
scroll to position [1, 0]
click at [210, 295] on icon at bounding box center [206, 295] width 12 height 12
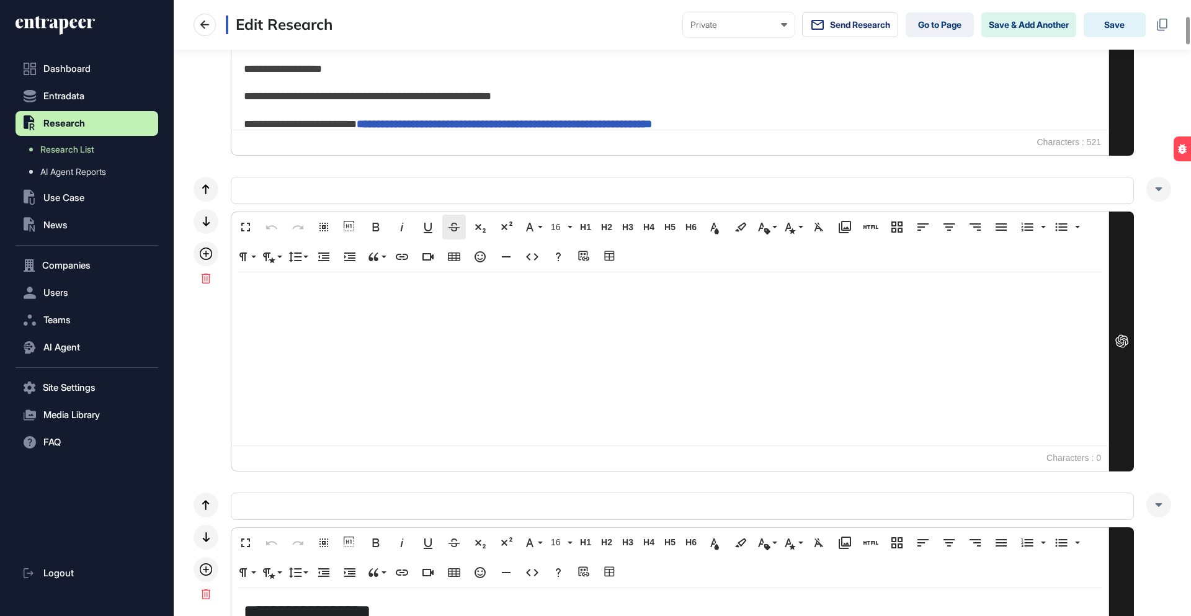
scroll to position [358, 0]
drag, startPoint x: 443, startPoint y: 344, endPoint x: 481, endPoint y: 282, distance: 72.1
click at [443, 344] on div at bounding box center [669, 358] width 877 height 173
click at [536, 259] on icon "button" at bounding box center [532, 256] width 15 height 15
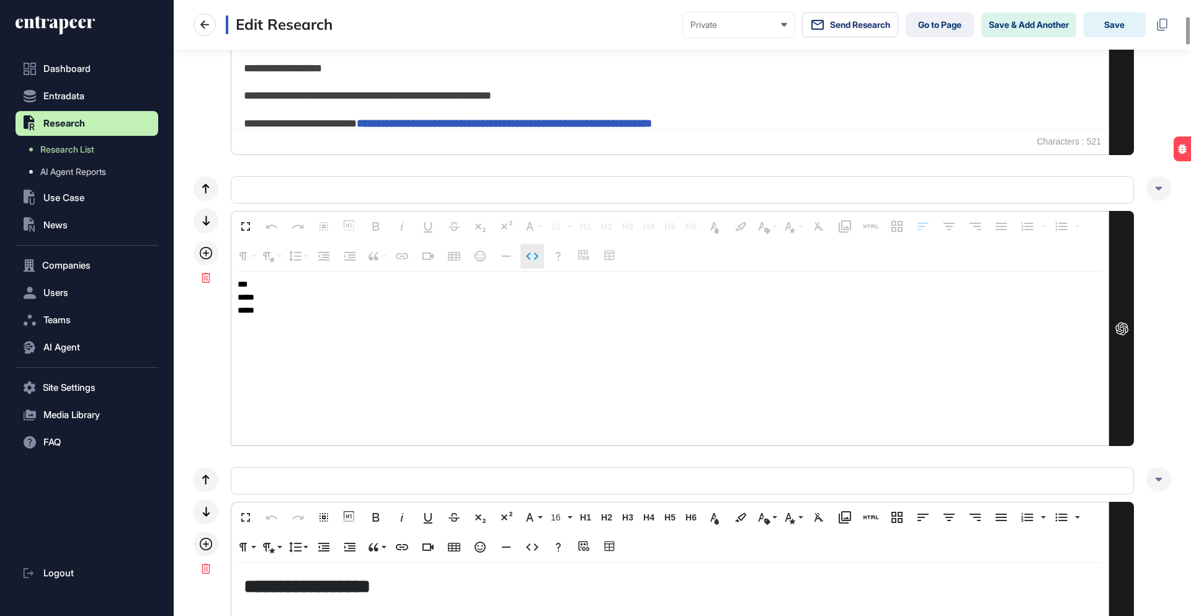
click at [536, 259] on icon "button" at bounding box center [532, 256] width 15 height 15
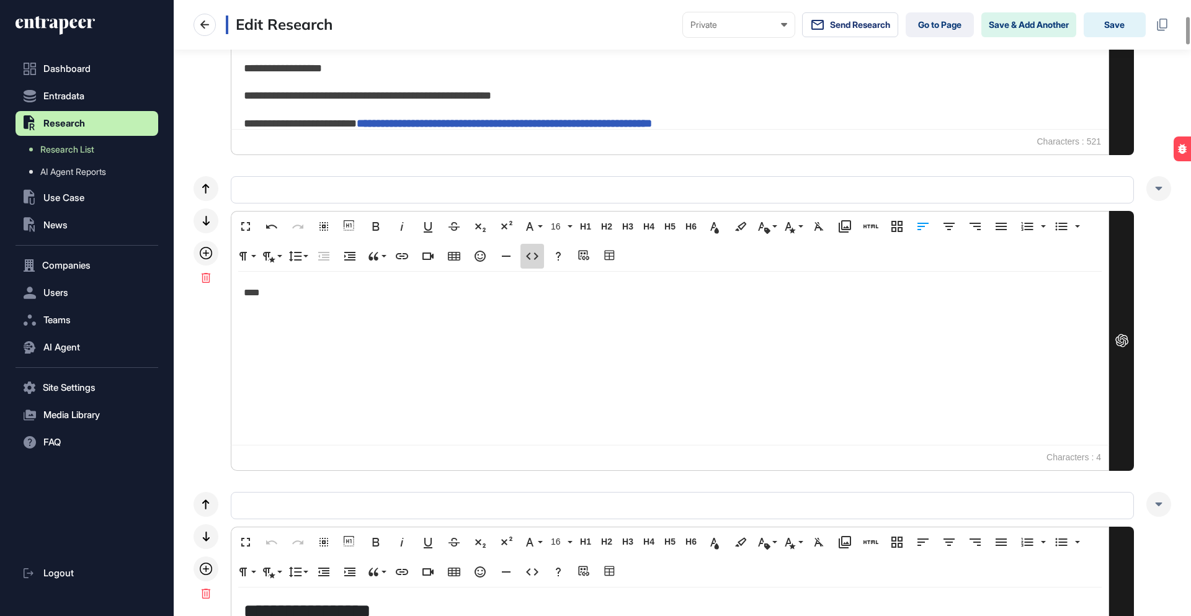
click at [541, 255] on button "Code View" at bounding box center [532, 256] width 24 height 25
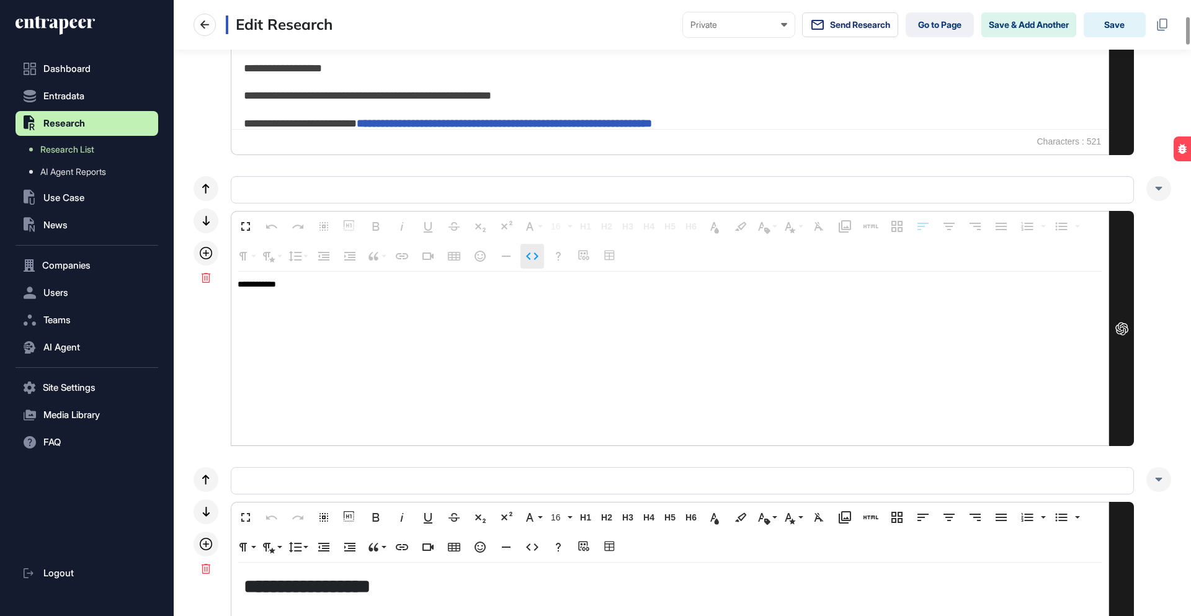
click at [534, 255] on icon "button" at bounding box center [532, 256] width 15 height 15
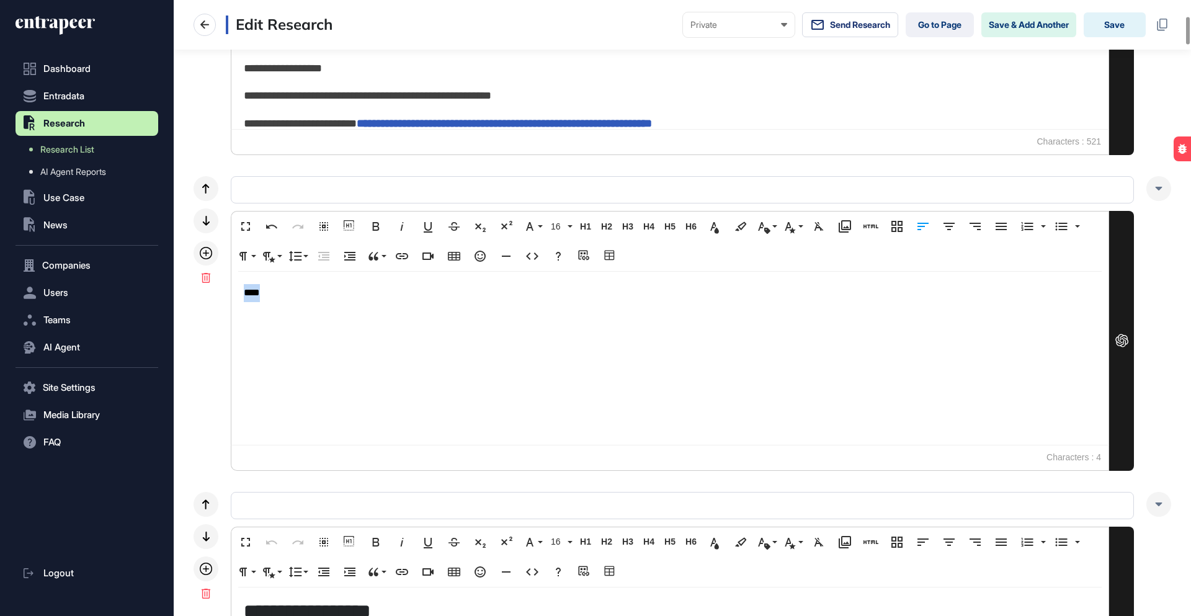
drag, startPoint x: 287, startPoint y: 291, endPoint x: 234, endPoint y: 291, distance: 53.3
click at [234, 291] on div "****" at bounding box center [669, 358] width 877 height 173
click at [314, 294] on p "****" at bounding box center [670, 293] width 852 height 18
drag, startPoint x: 274, startPoint y: 291, endPoint x: 246, endPoint y: 295, distance: 28.8
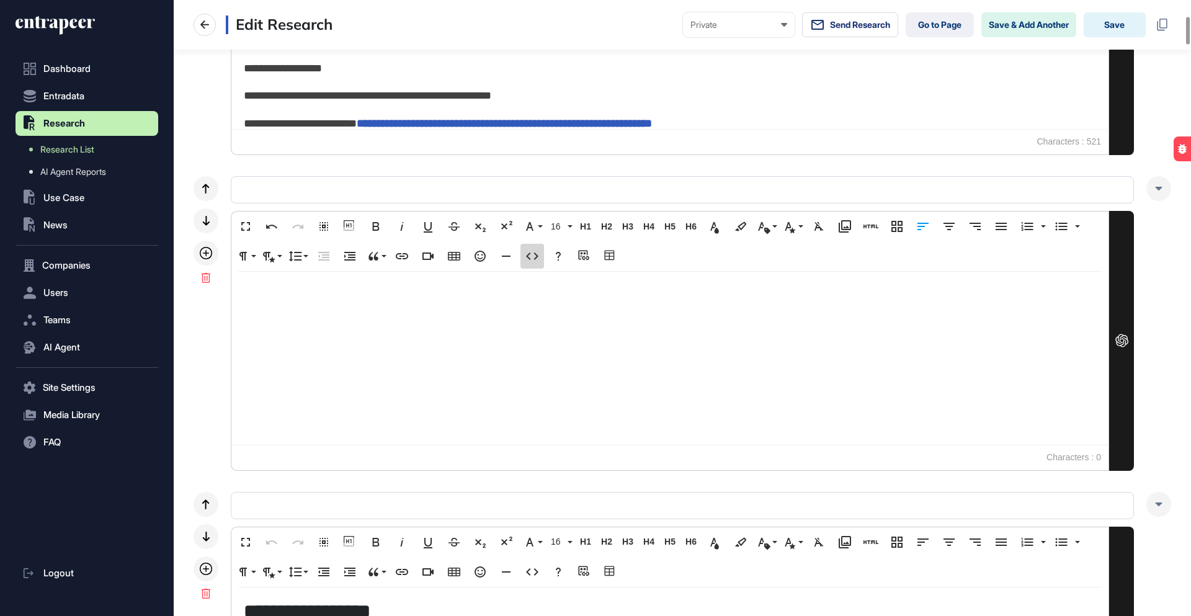
click at [531, 252] on icon "button" at bounding box center [532, 256] width 15 height 15
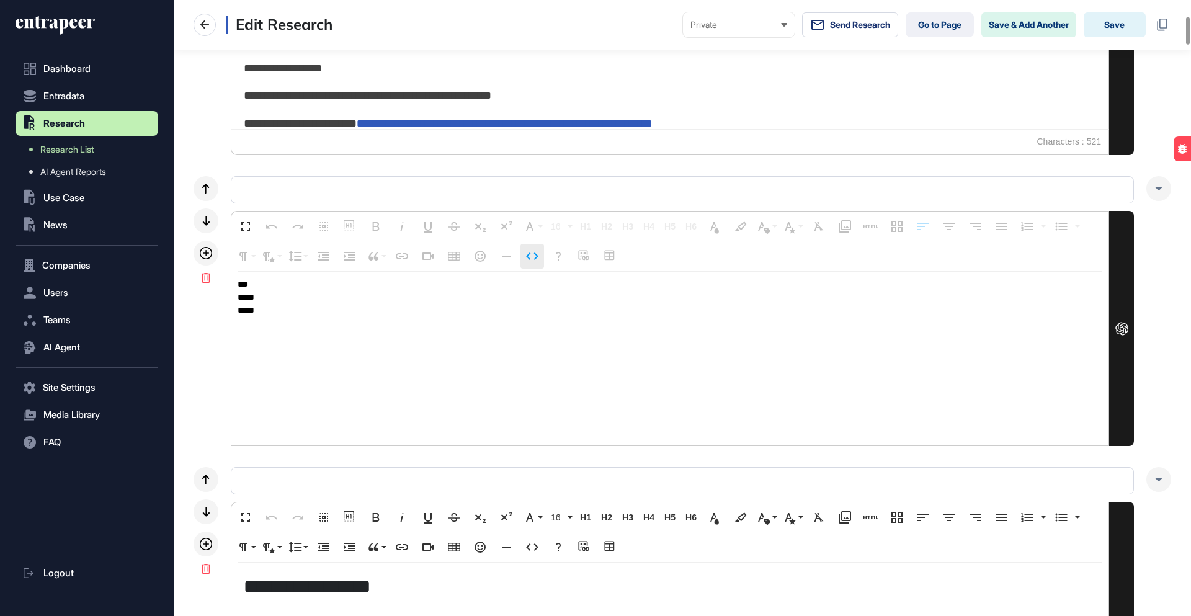
click at [531, 252] on icon "button" at bounding box center [532, 256] width 15 height 15
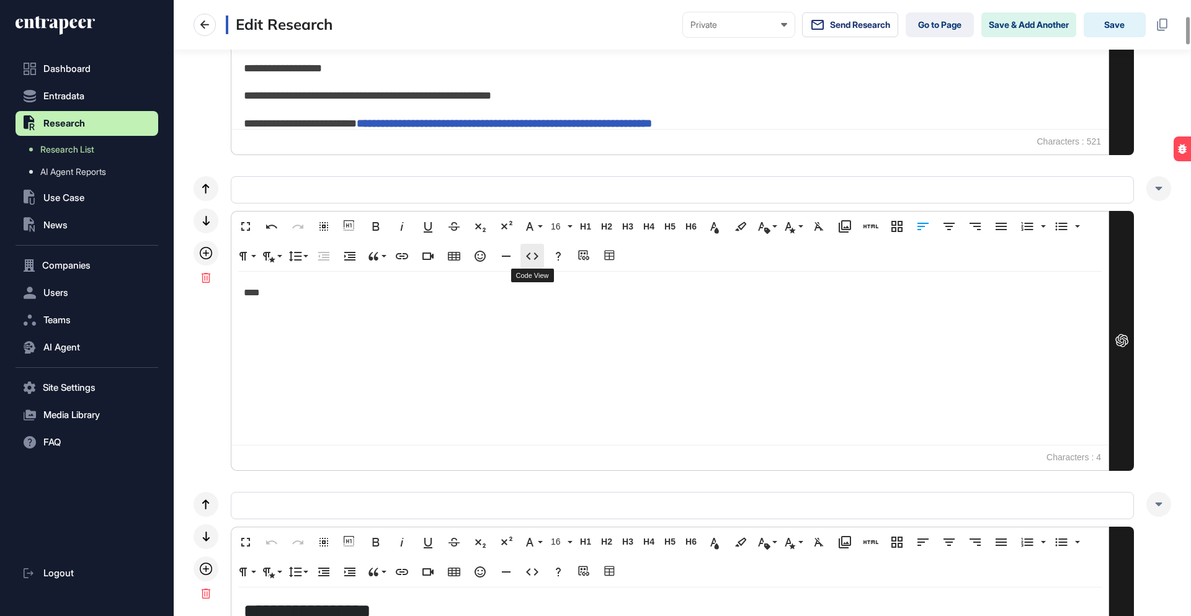
click at [534, 256] on icon "button" at bounding box center [532, 256] width 15 height 15
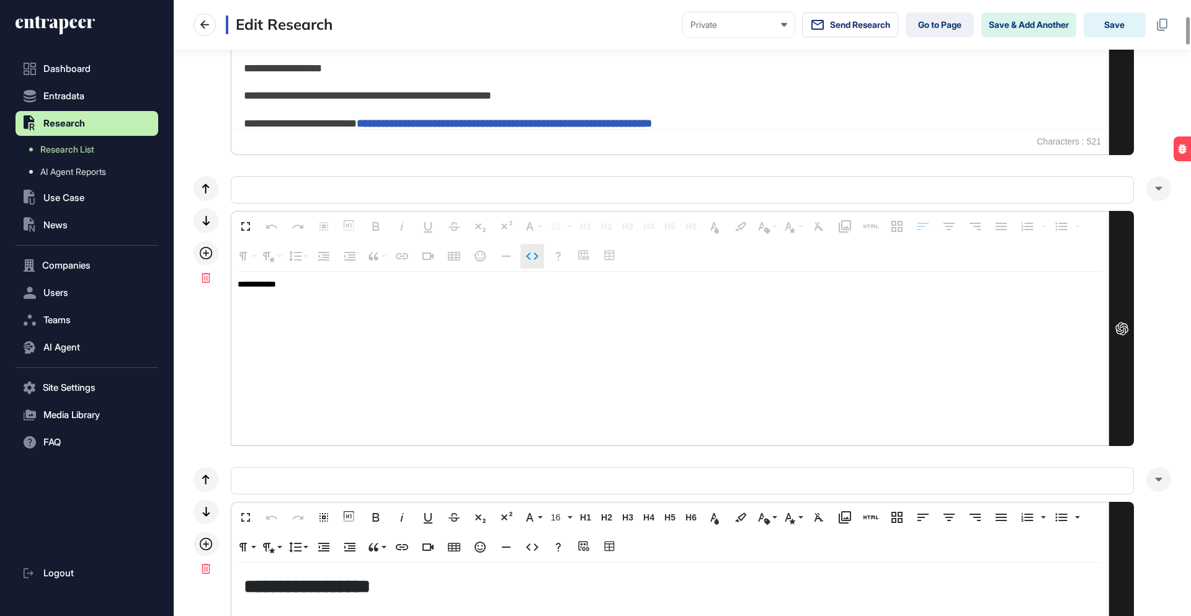
click at [534, 256] on icon "button" at bounding box center [532, 256] width 15 height 15
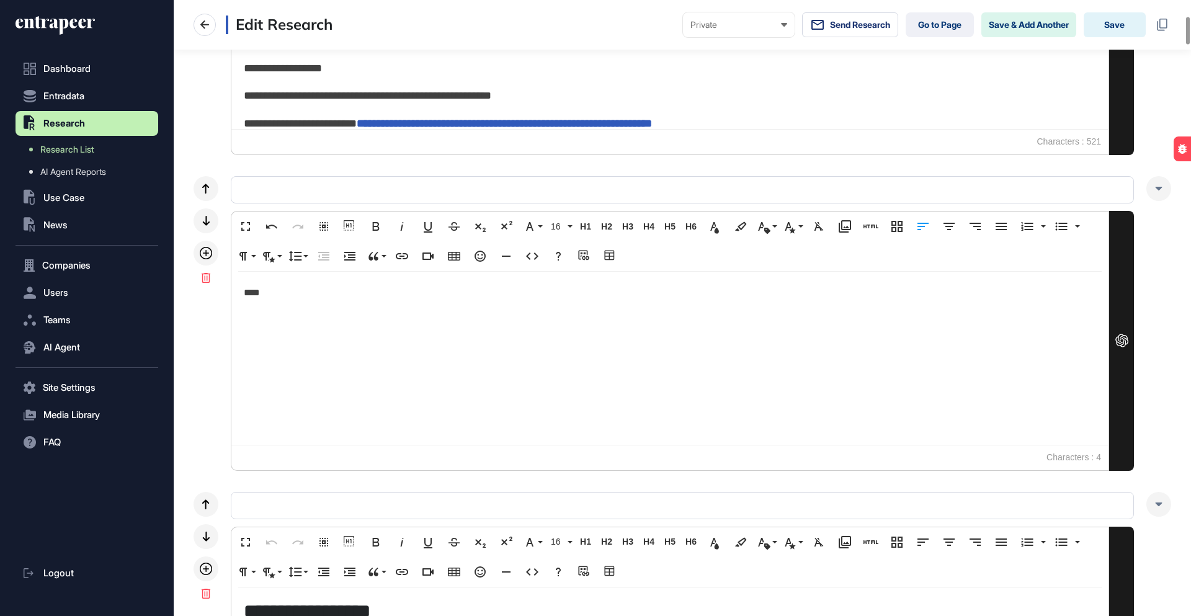
click at [337, 299] on p "****" at bounding box center [670, 293] width 852 height 18
type textarea "**********"
click at [529, 256] on icon "button" at bounding box center [532, 256] width 15 height 15
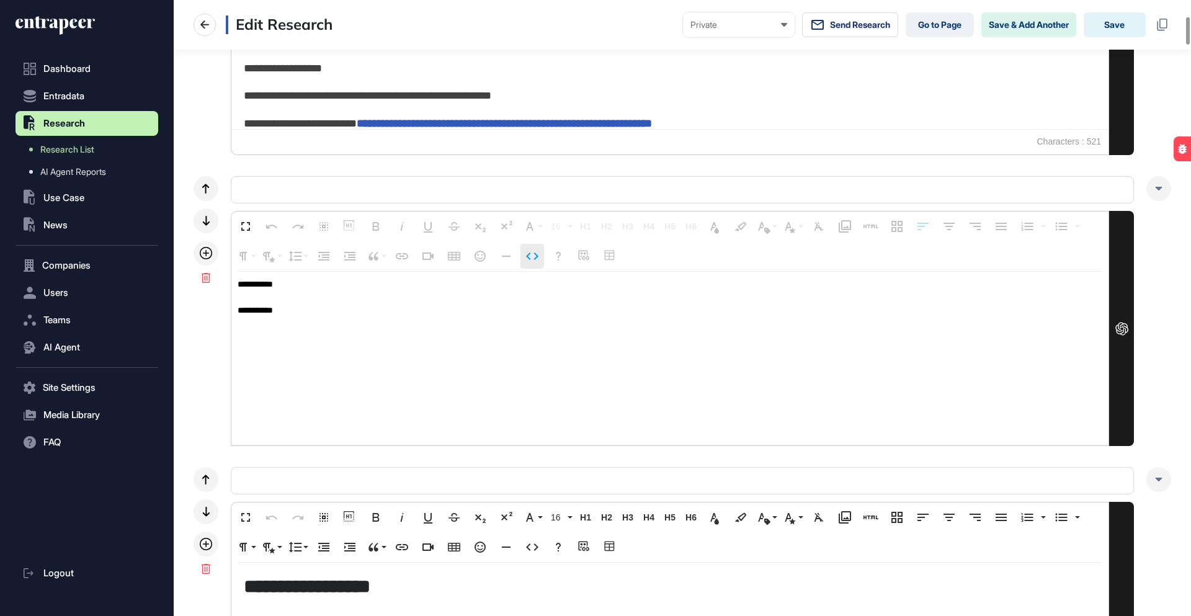
click at [529, 256] on icon "button" at bounding box center [532, 256] width 15 height 15
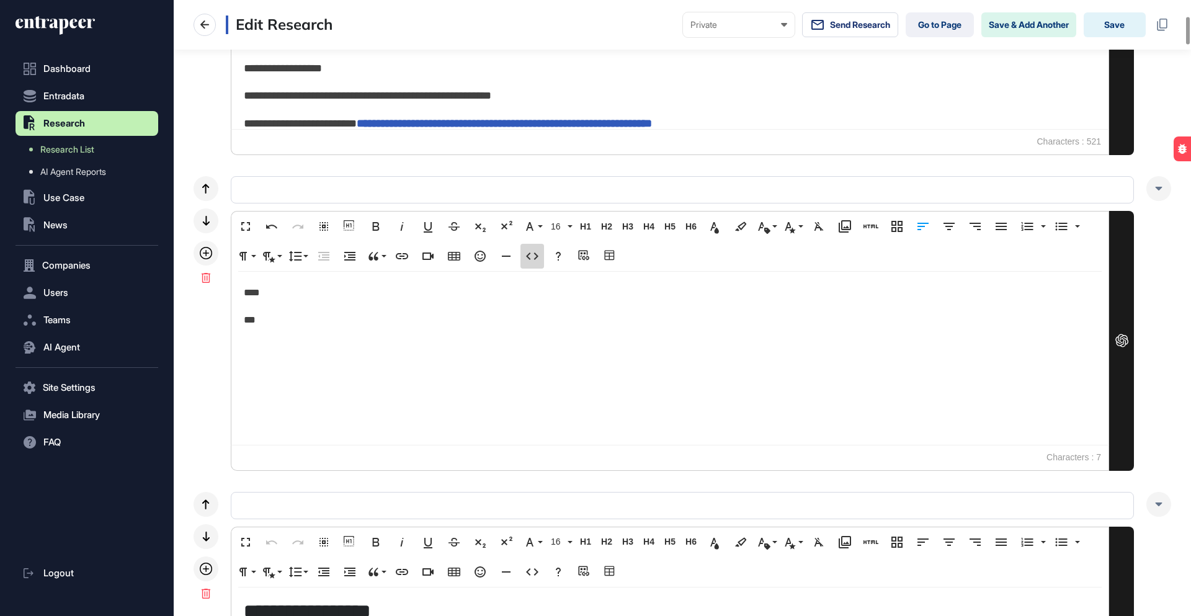
click at [527, 255] on icon "button" at bounding box center [532, 255] width 12 height 7
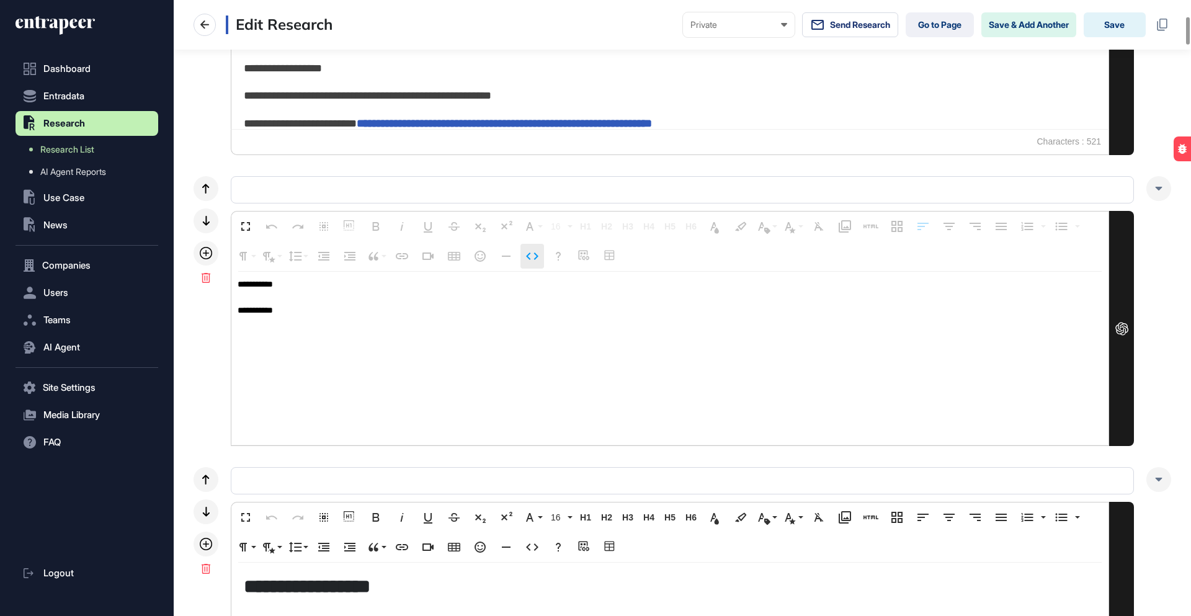
click at [527, 255] on icon "button" at bounding box center [532, 255] width 12 height 7
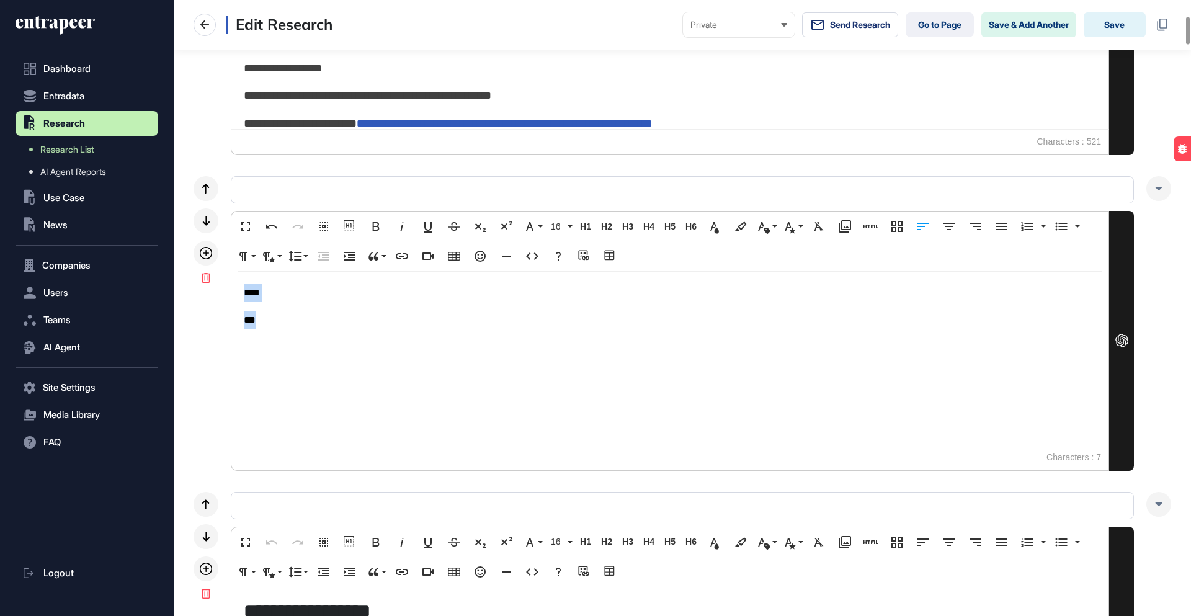
drag, startPoint x: 285, startPoint y: 329, endPoint x: 218, endPoint y: 270, distance: 88.8
